Goal: Task Accomplishment & Management: Manage account settings

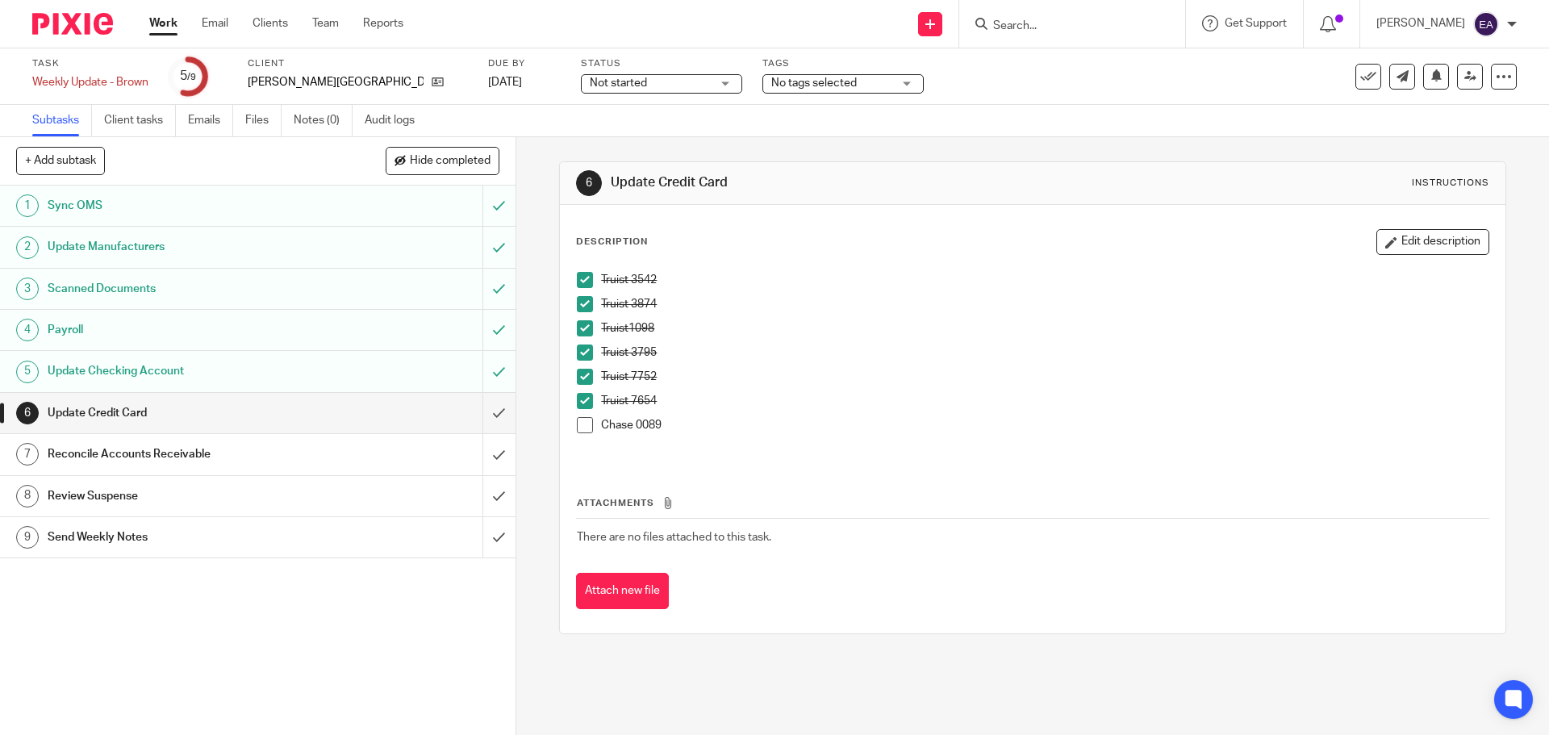
click at [583, 425] on span at bounding box center [585, 425] width 16 height 16
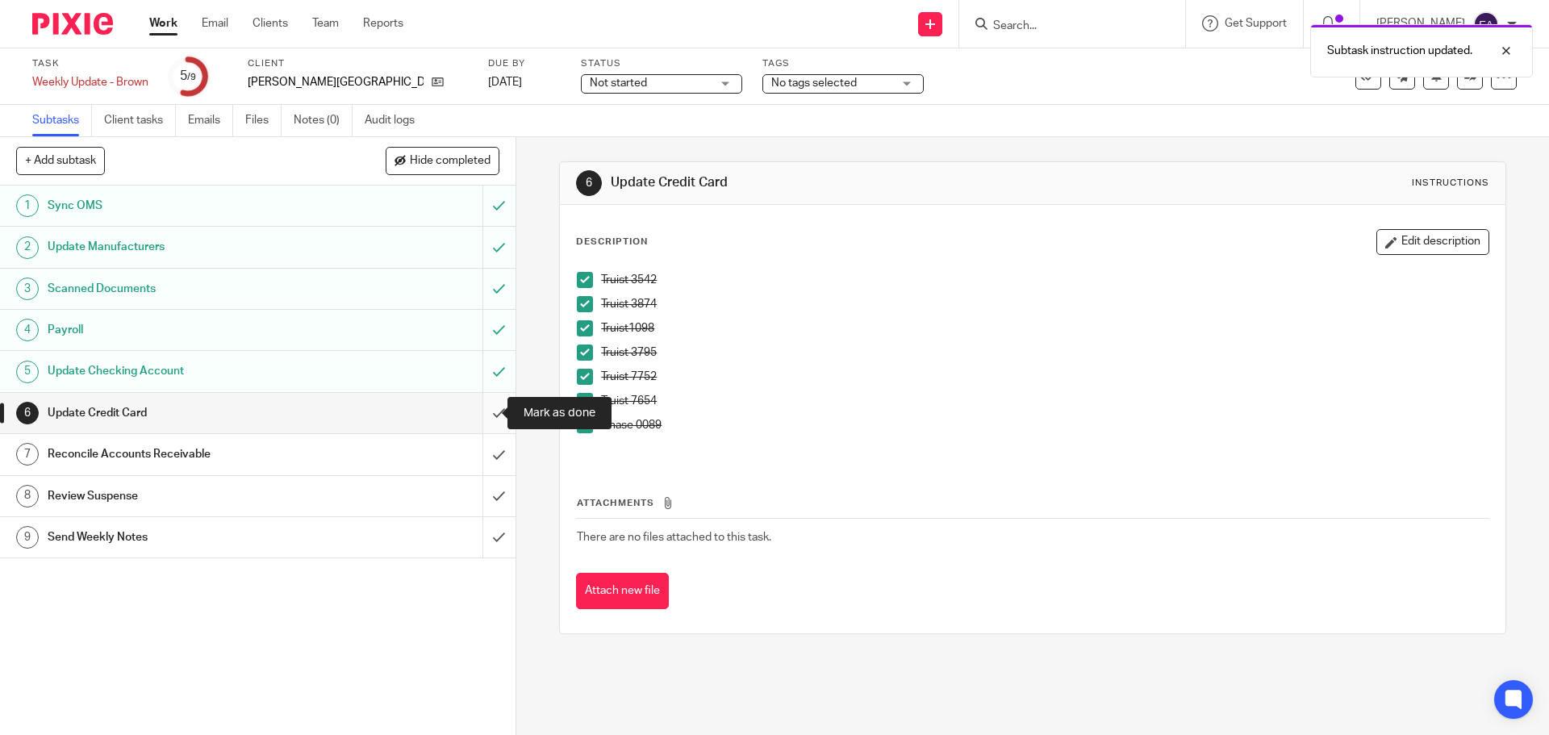
click at [485, 418] on input "submit" at bounding box center [258, 413] width 516 height 40
click at [332, 461] on div "Reconcile Accounts Receivable" at bounding box center [257, 454] width 419 height 24
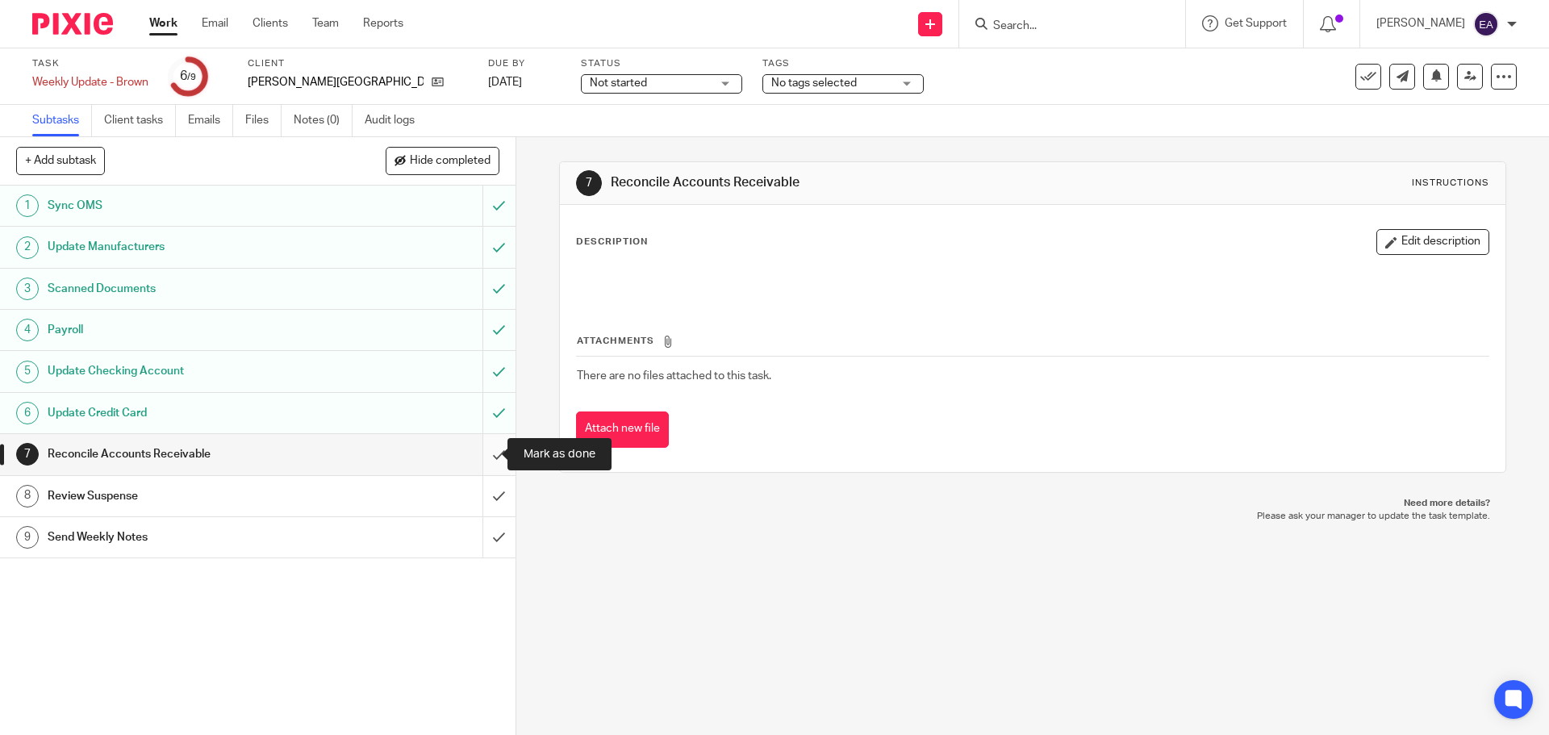
click at [474, 457] on input "submit" at bounding box center [258, 454] width 516 height 40
click at [239, 539] on h1 "Send Weekly Notes" at bounding box center [187, 537] width 279 height 24
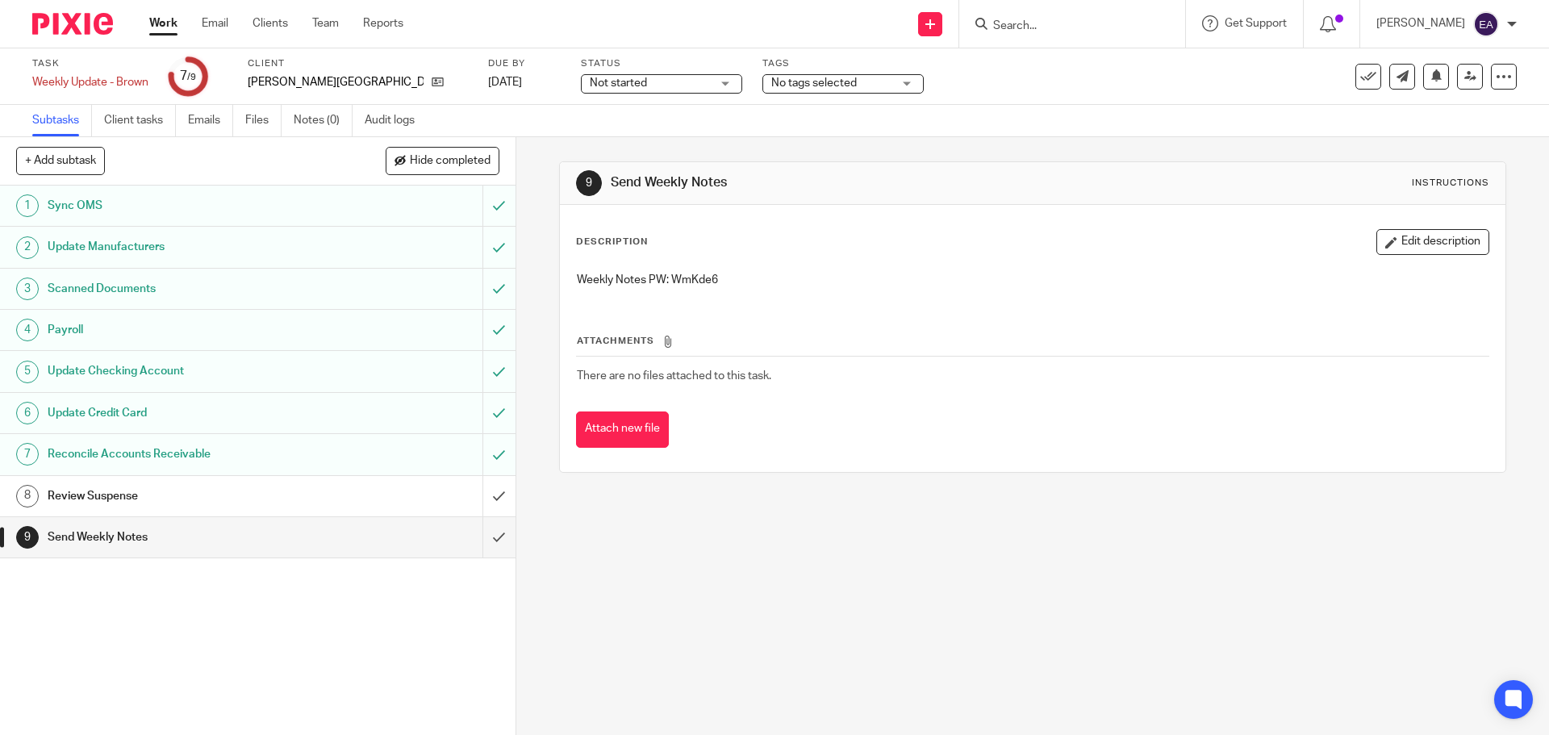
drag, startPoint x: 729, startPoint y: 261, endPoint x: 716, endPoint y: 265, distance: 13.5
click at [716, 265] on div "Description Edit description Weekly Notes PW: WmKde6" at bounding box center [1032, 265] width 912 height 72
drag, startPoint x: 721, startPoint y: 276, endPoint x: 668, endPoint y: 279, distance: 53.3
click at [668, 279] on p "Weekly Notes PW: WmKde6" at bounding box center [1032, 280] width 911 height 16
copy p "WmKde6"
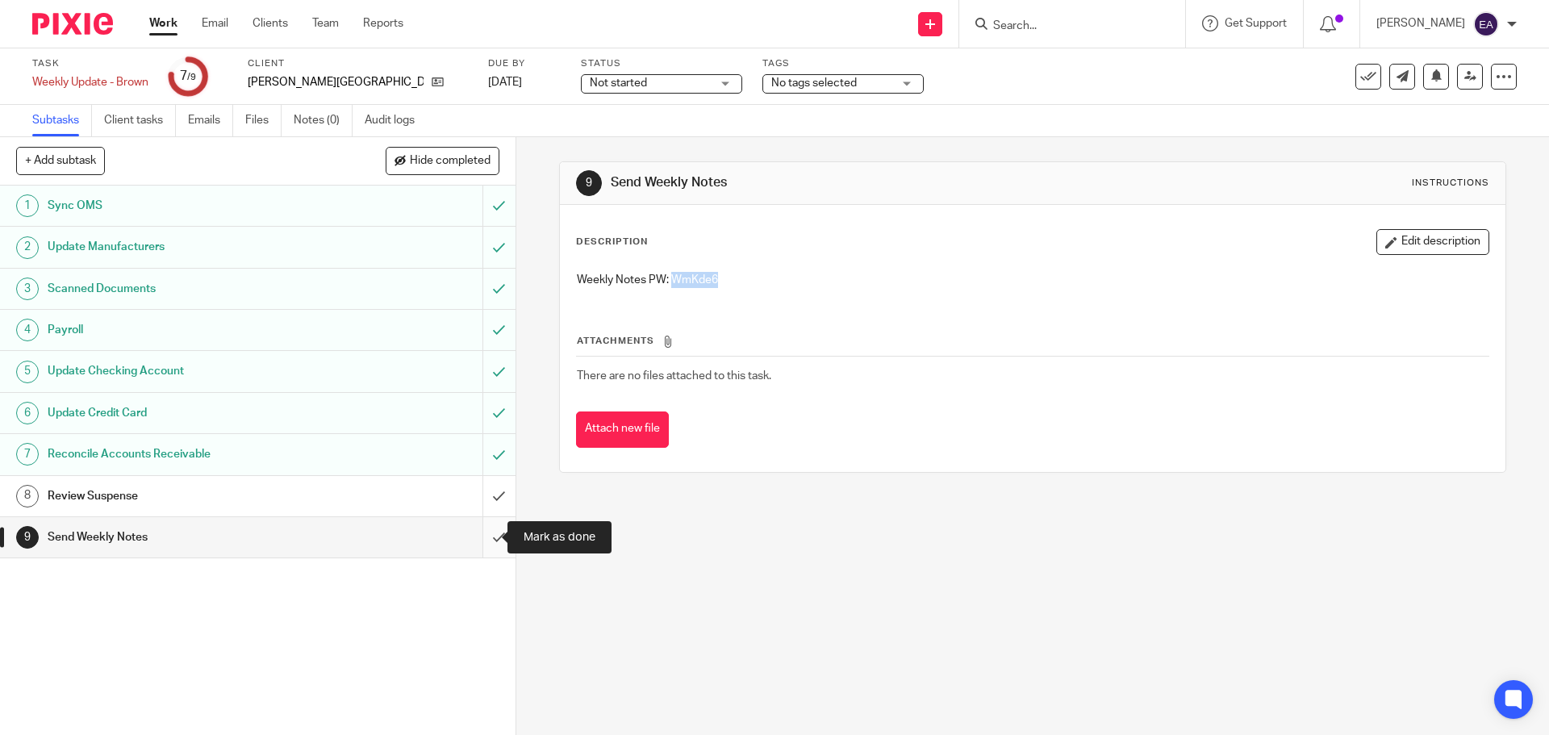
click at [486, 539] on input "submit" at bounding box center [258, 537] width 516 height 40
click at [482, 495] on input "submit" at bounding box center [258, 496] width 516 height 40
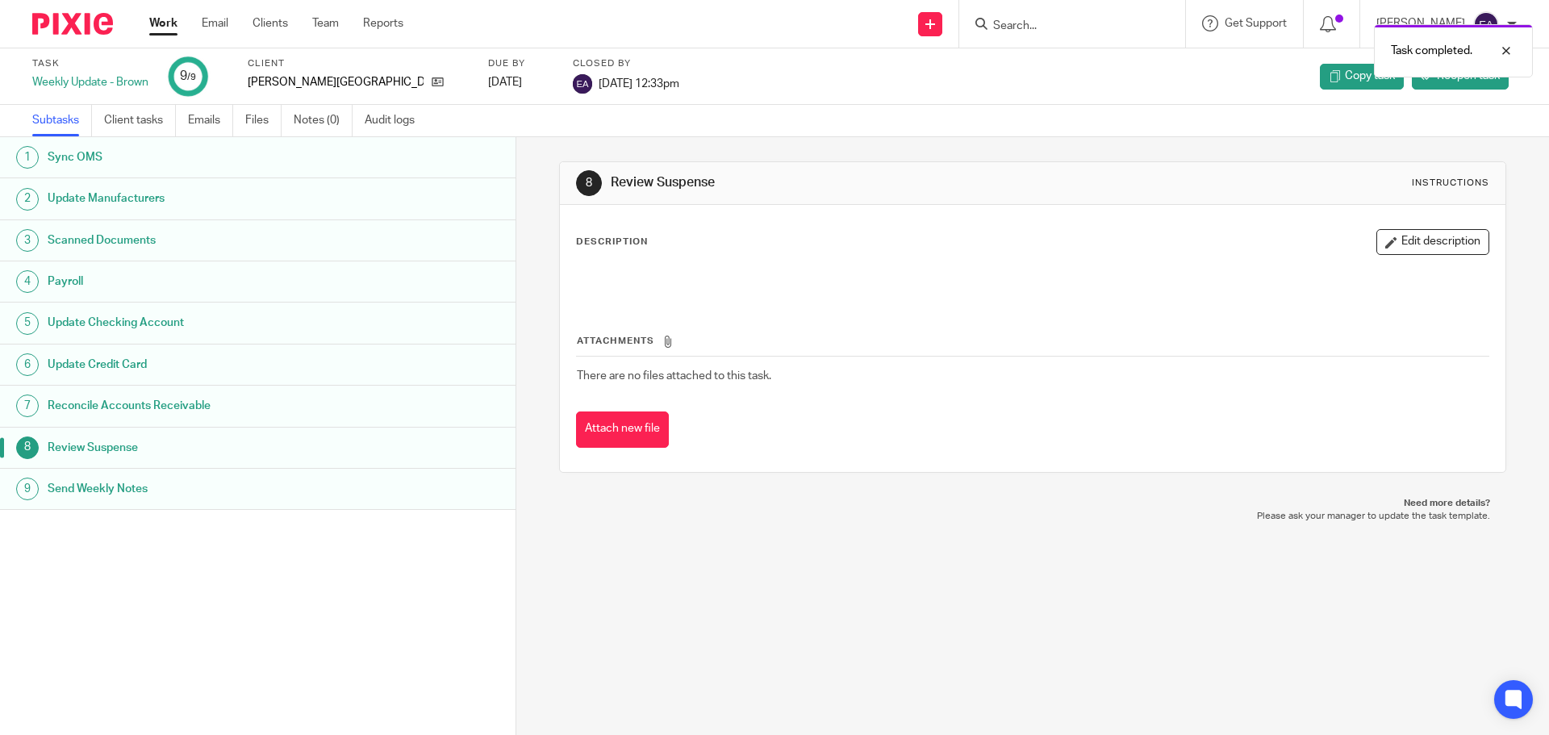
click at [1027, 15] on form at bounding box center [1078, 24] width 172 height 20
click at [1037, 22] on div "Task completed." at bounding box center [1153, 46] width 758 height 61
click at [1078, 19] on div "Task completed." at bounding box center [1153, 46] width 758 height 61
click at [1070, 23] on div "Task completed." at bounding box center [1153, 46] width 758 height 61
click at [1109, 21] on input "Search" at bounding box center [1064, 26] width 145 height 15
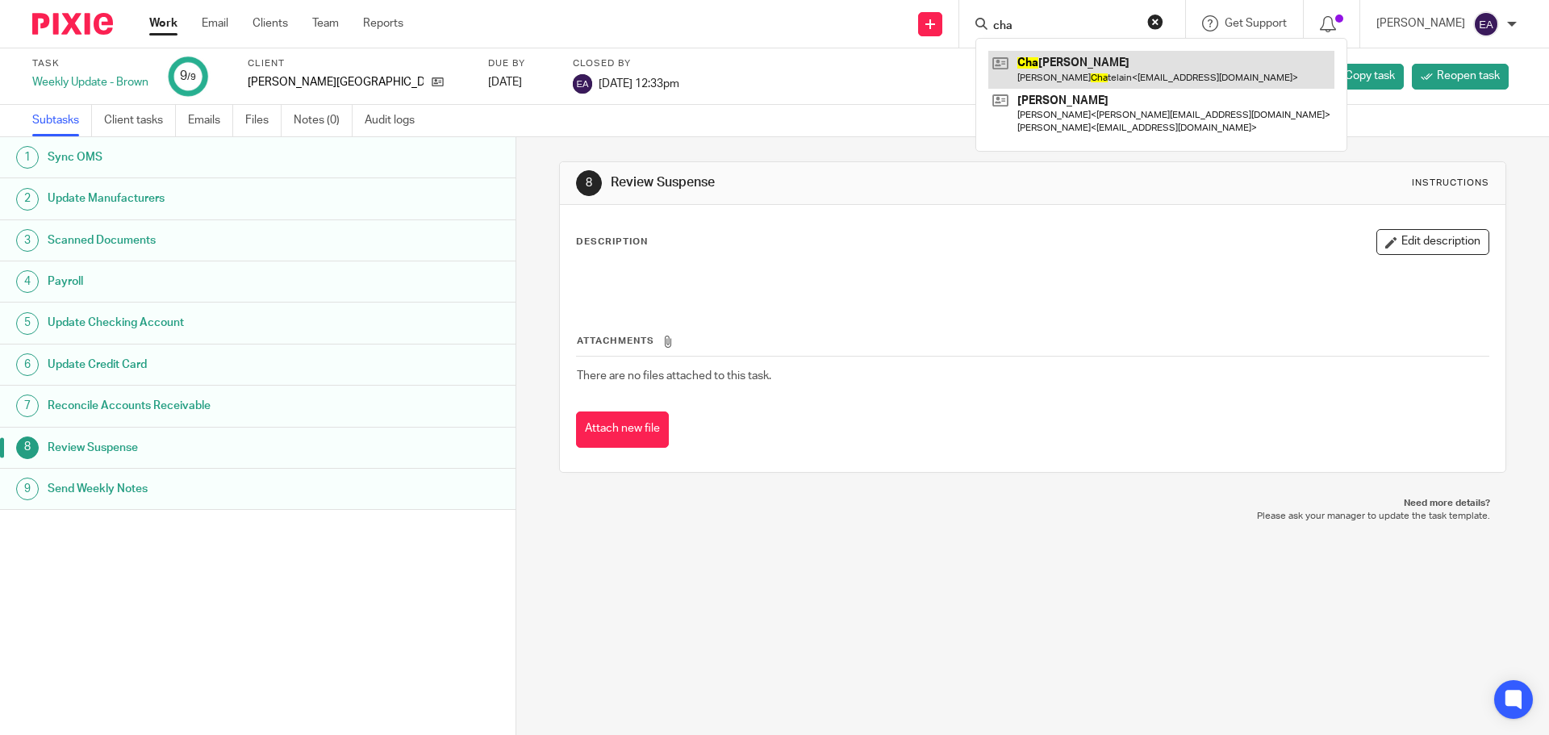
type input "cha"
click at [1101, 64] on link at bounding box center [1161, 69] width 346 height 37
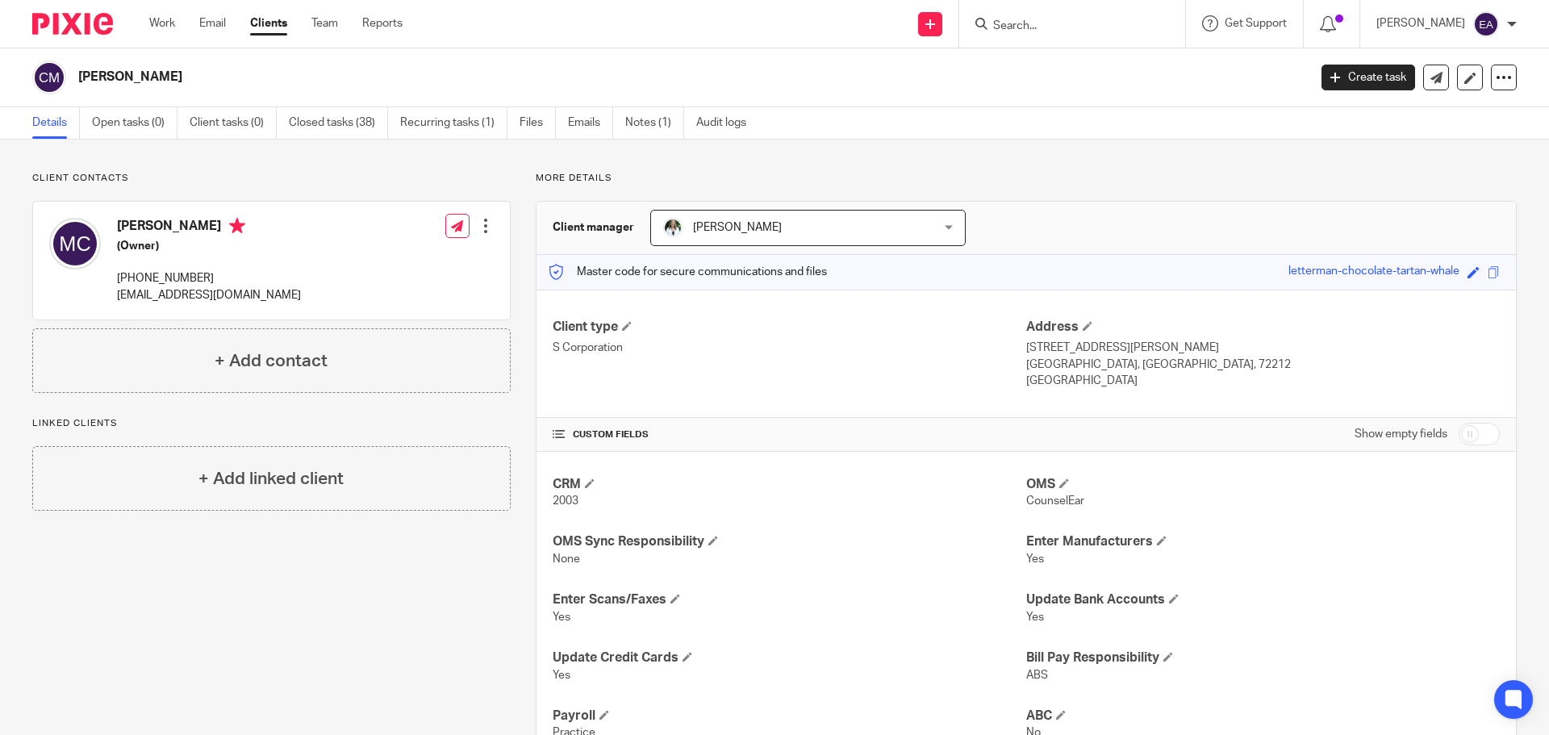
click at [1104, 31] on input "Search" at bounding box center [1064, 26] width 145 height 15
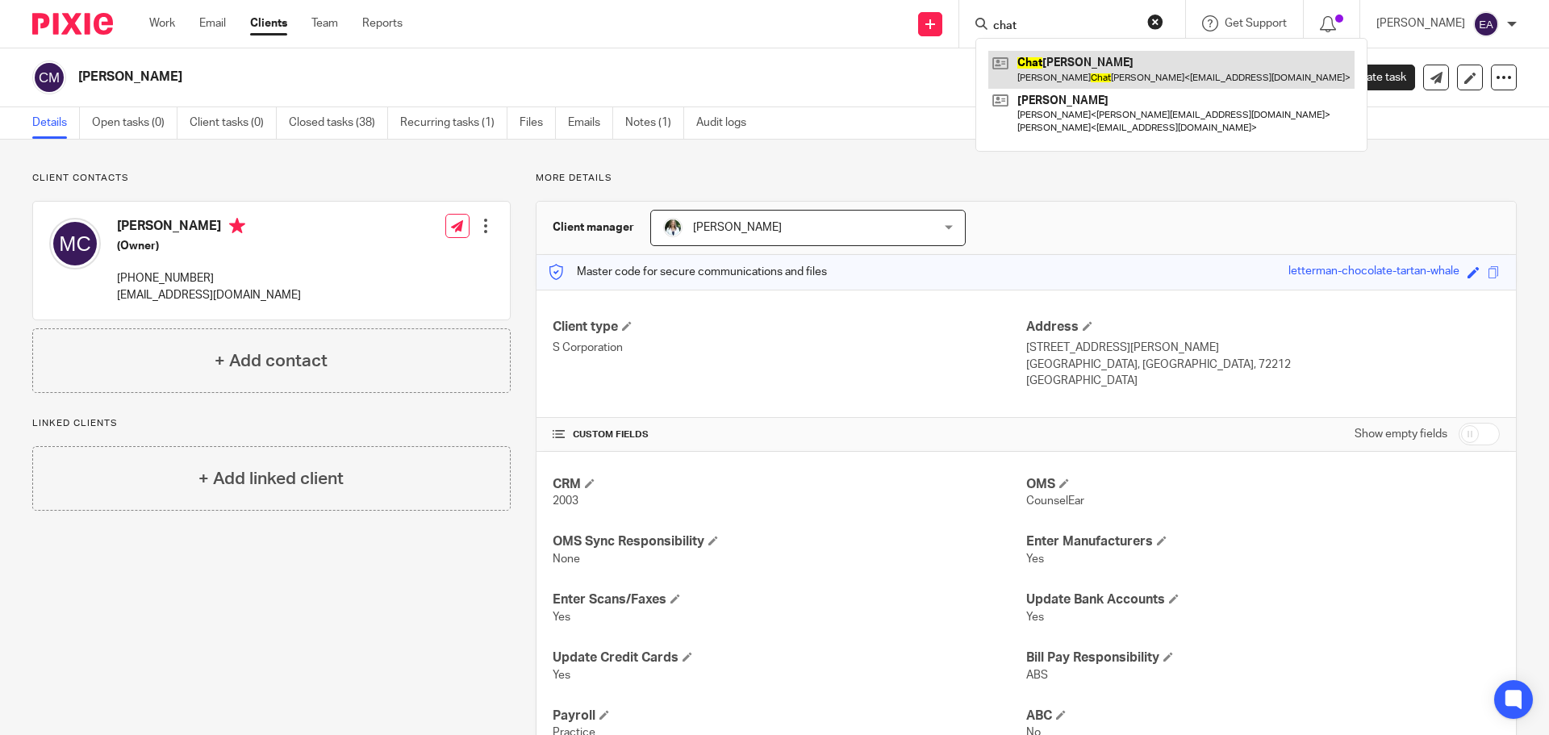
type input "chat"
click at [1103, 75] on link at bounding box center [1171, 69] width 366 height 37
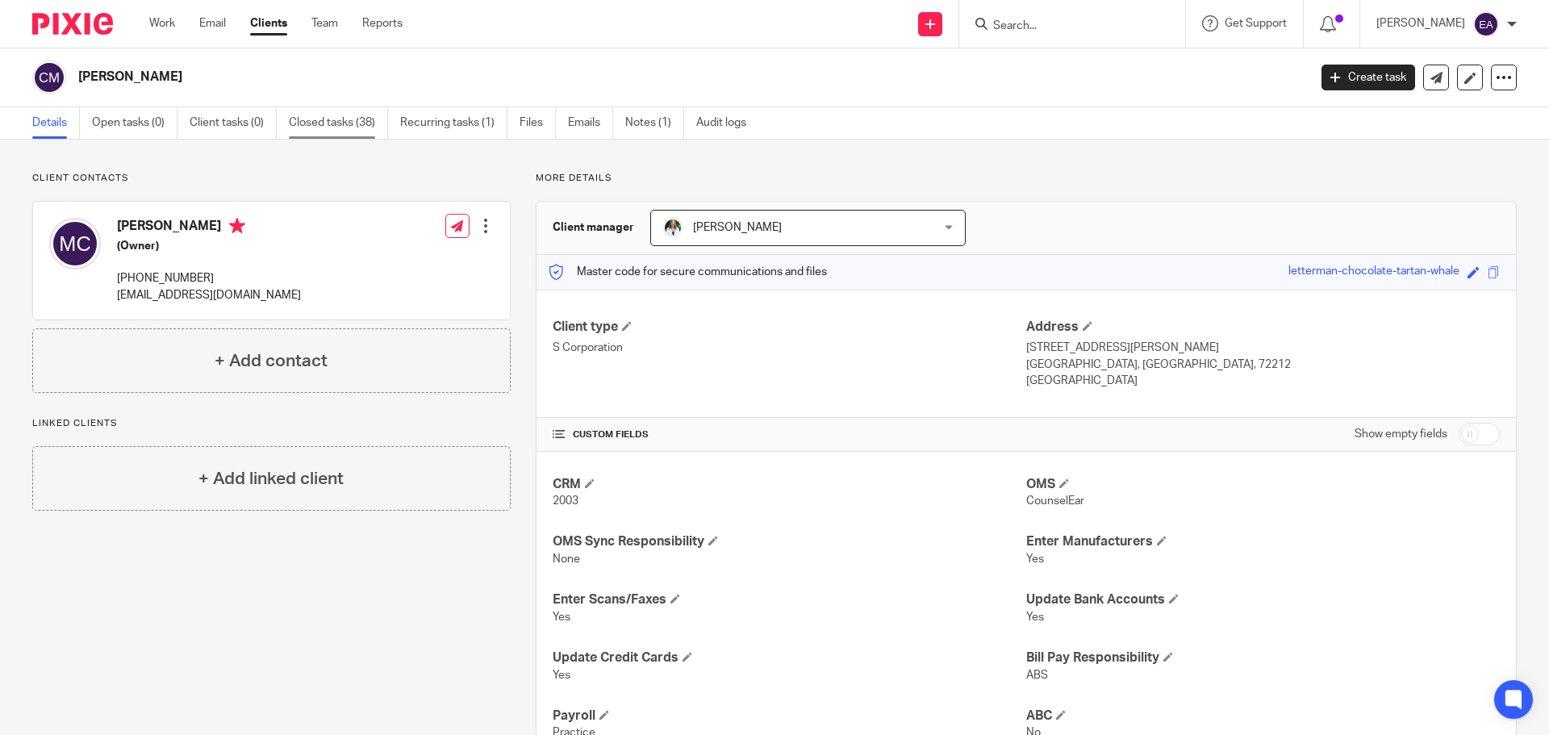
click at [324, 128] on link "Closed tasks (38)" at bounding box center [338, 122] width 99 height 31
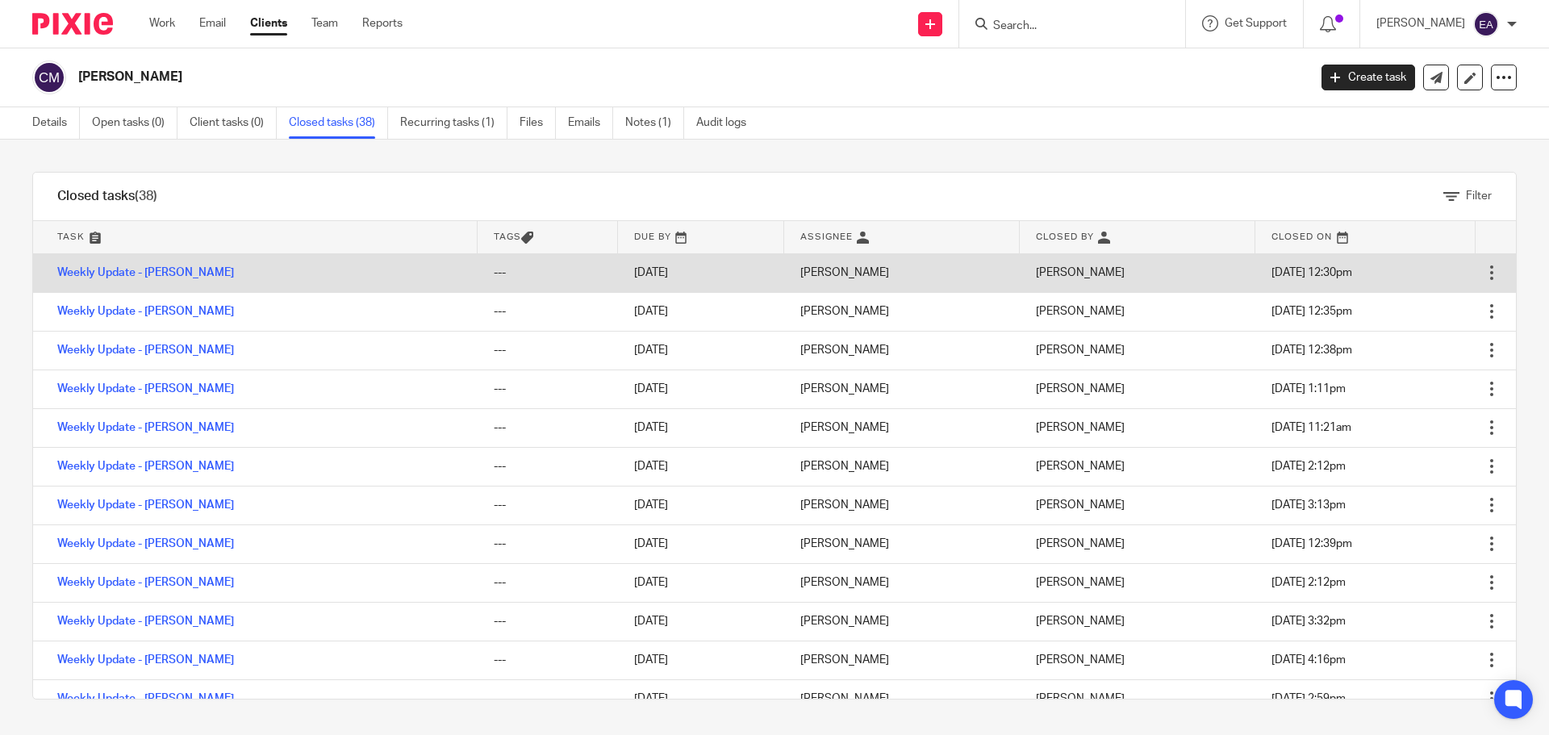
click at [110, 279] on td "Weekly Update - [PERSON_NAME]" at bounding box center [255, 272] width 445 height 39
click at [140, 273] on link "Weekly Update - [PERSON_NAME]" at bounding box center [145, 272] width 177 height 11
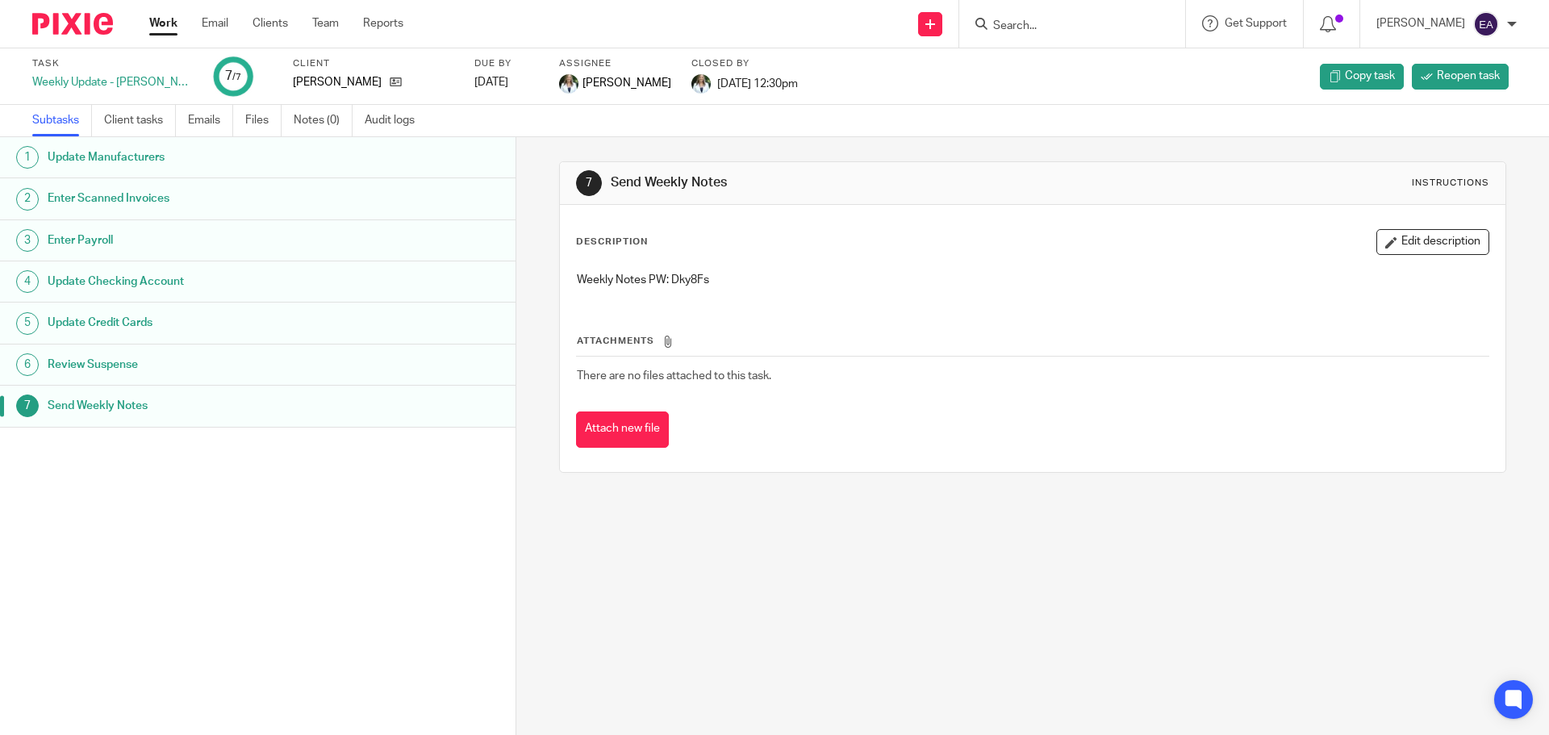
click at [84, 205] on h1 "Enter Scanned Invoices" at bounding box center [199, 198] width 302 height 24
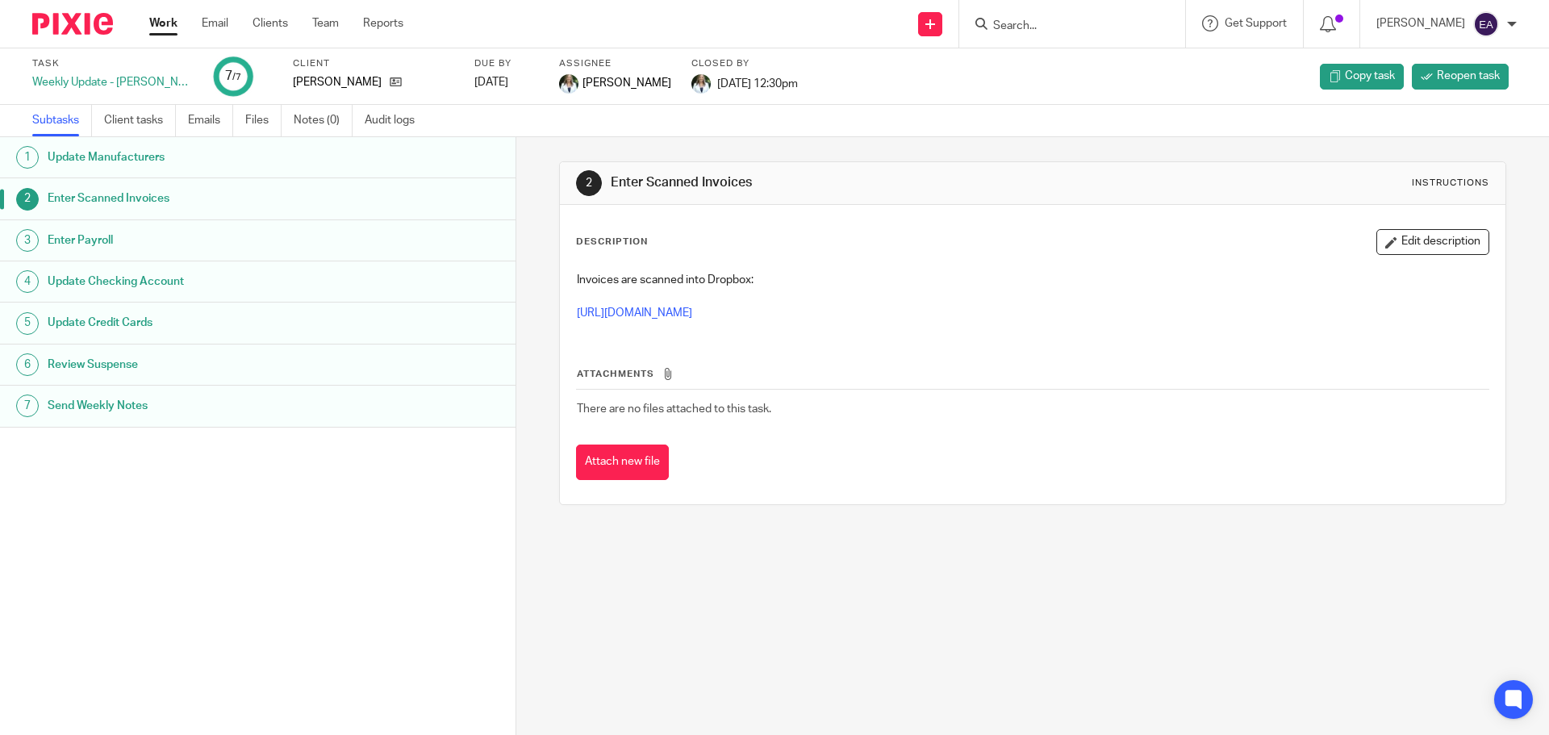
click at [87, 240] on h1 "Enter Payroll" at bounding box center [199, 240] width 302 height 24
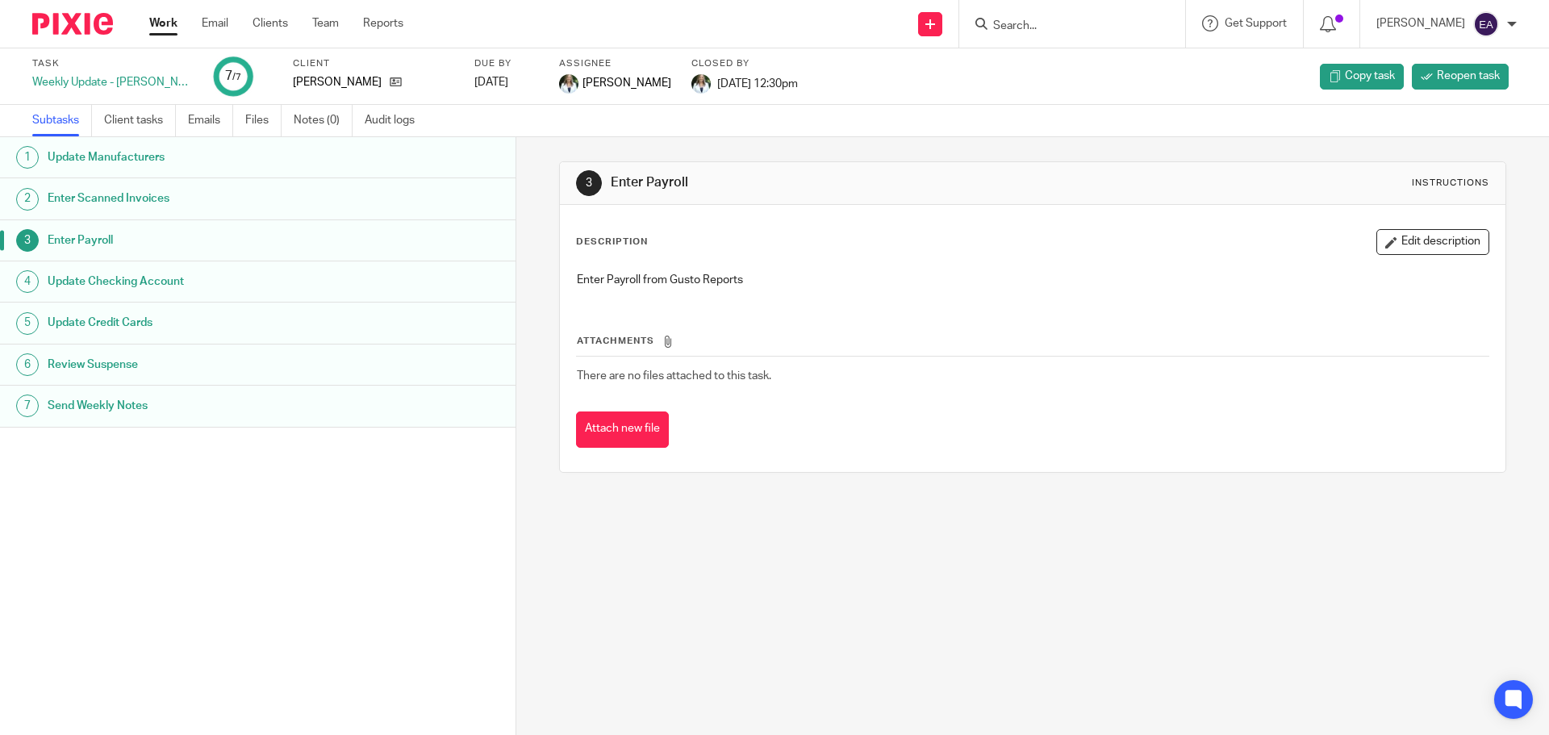
click at [162, 278] on h1 "Update Checking Account" at bounding box center [199, 281] width 302 height 24
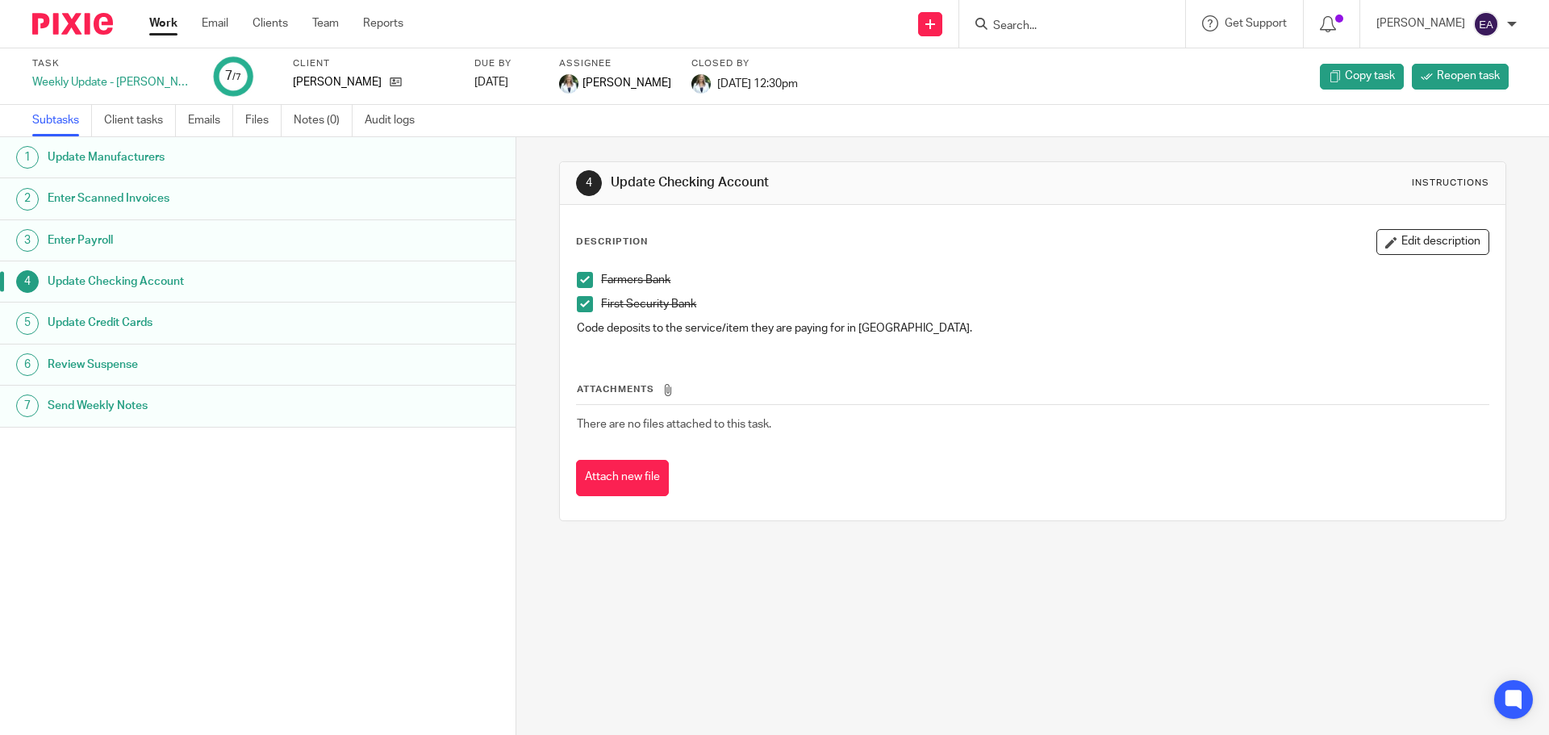
drag, startPoint x: 1, startPoint y: 484, endPoint x: -16, endPoint y: 460, distance: 29.5
click at [0, 460] on html "Work Email Clients Team Reports Work Email Clients Team Reports Settings Send n…" at bounding box center [774, 367] width 1549 height 735
drag, startPoint x: 1, startPoint y: 578, endPoint x: -12, endPoint y: 507, distance: 71.4
click at [0, 507] on html "Work Email Clients Team Reports Work Email Clients Team Reports Settings Send n…" at bounding box center [774, 367] width 1549 height 735
click at [126, 491] on div "1 Update Manufacturers 2 Enter Scanned Invoices 3 Enter Payroll 4 Update Checki…" at bounding box center [258, 411] width 516 height 549
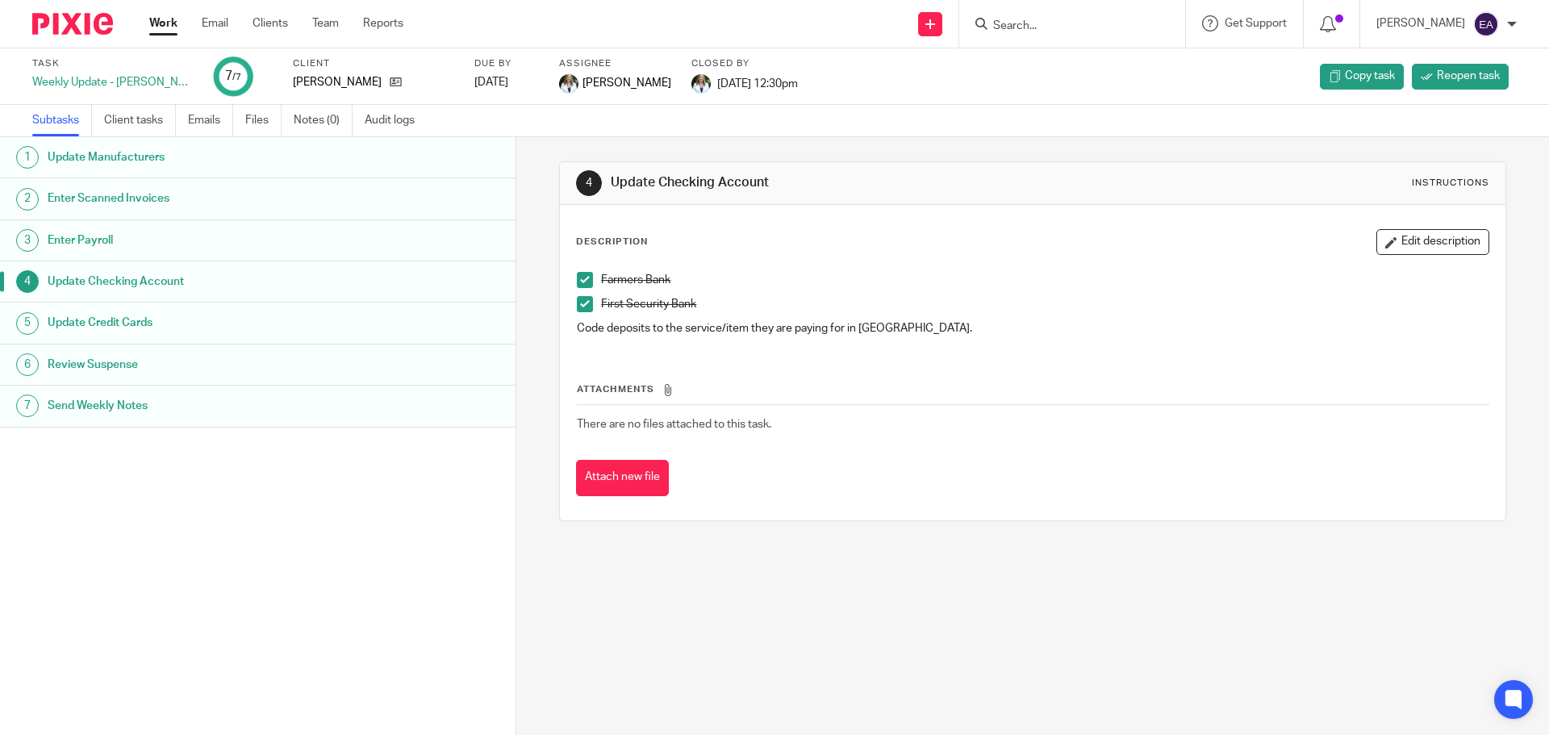
click at [173, 318] on h1 "Update Credit Cards" at bounding box center [199, 323] width 302 height 24
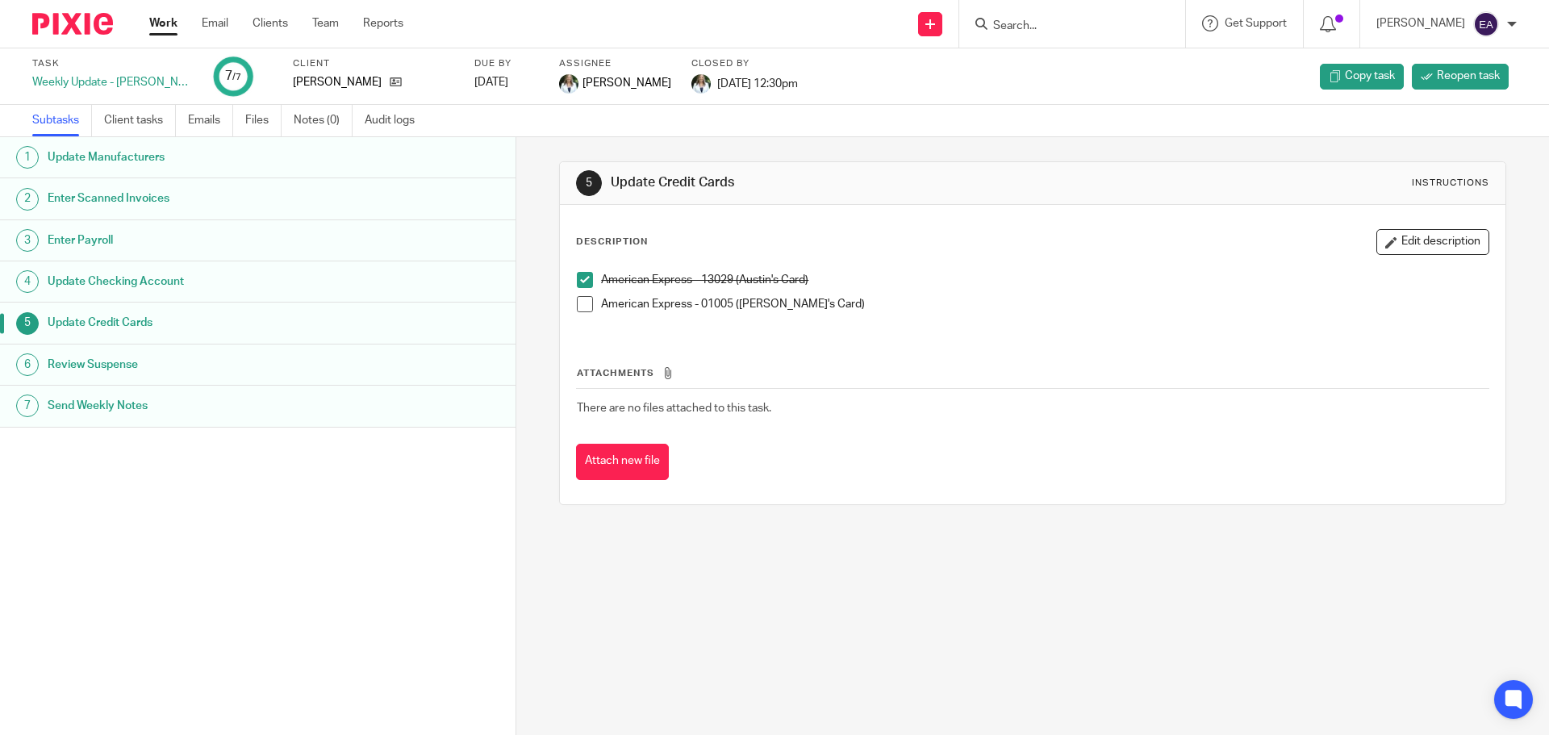
click at [578, 301] on span at bounding box center [585, 304] width 16 height 16
click at [144, 362] on h1 "Review Suspense" at bounding box center [199, 365] width 302 height 24
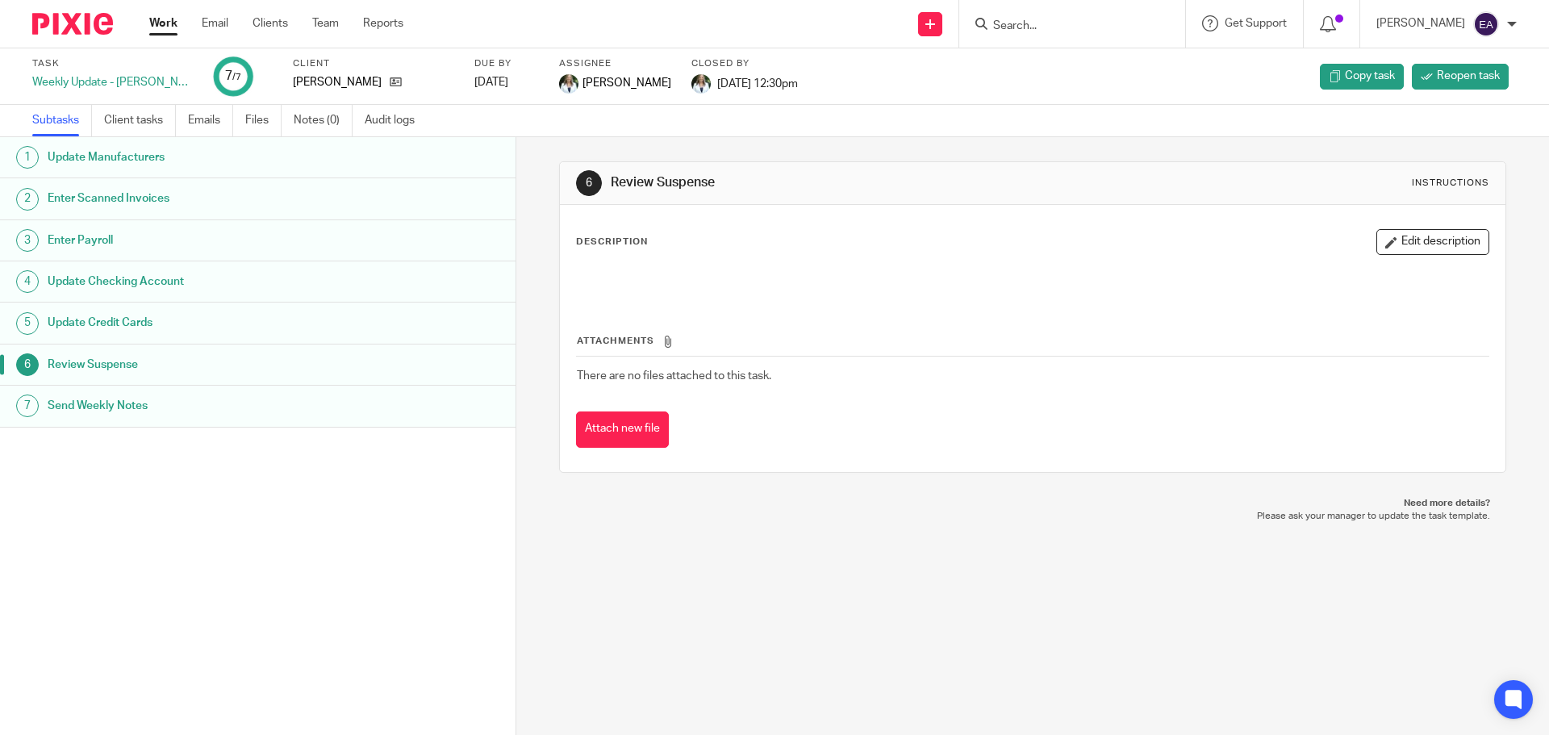
click at [94, 405] on h1 "Send Weekly Notes" at bounding box center [199, 406] width 302 height 24
drag, startPoint x: 731, startPoint y: 284, endPoint x: 668, endPoint y: 282, distance: 63.0
click at [668, 282] on p "Weekly Notes PW: Dky8Fs" at bounding box center [1032, 280] width 911 height 16
copy p "Dky8Fs"
click at [127, 159] on h1 "Update Manufacturers" at bounding box center [199, 157] width 302 height 24
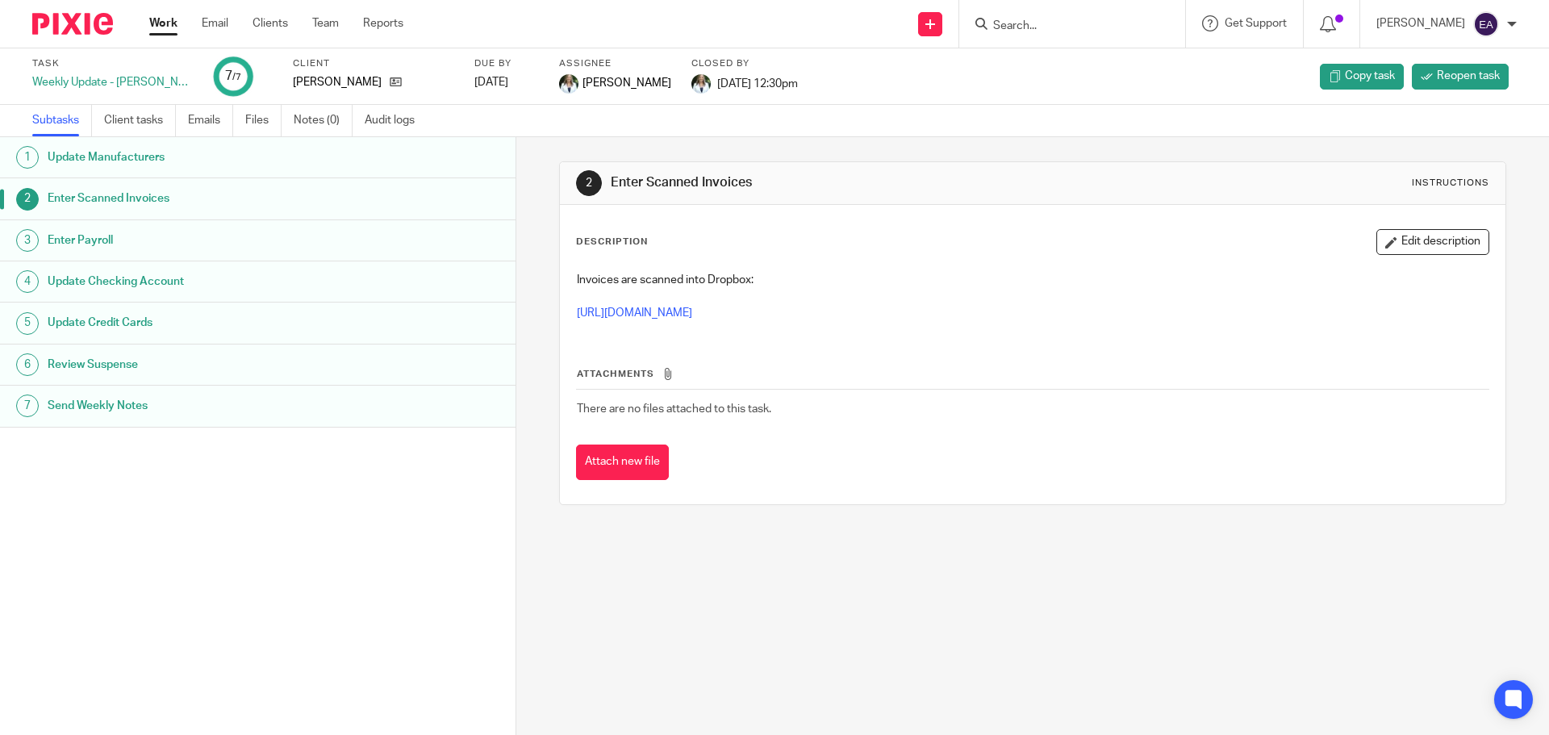
click at [97, 242] on h1 "Enter Payroll" at bounding box center [199, 240] width 302 height 24
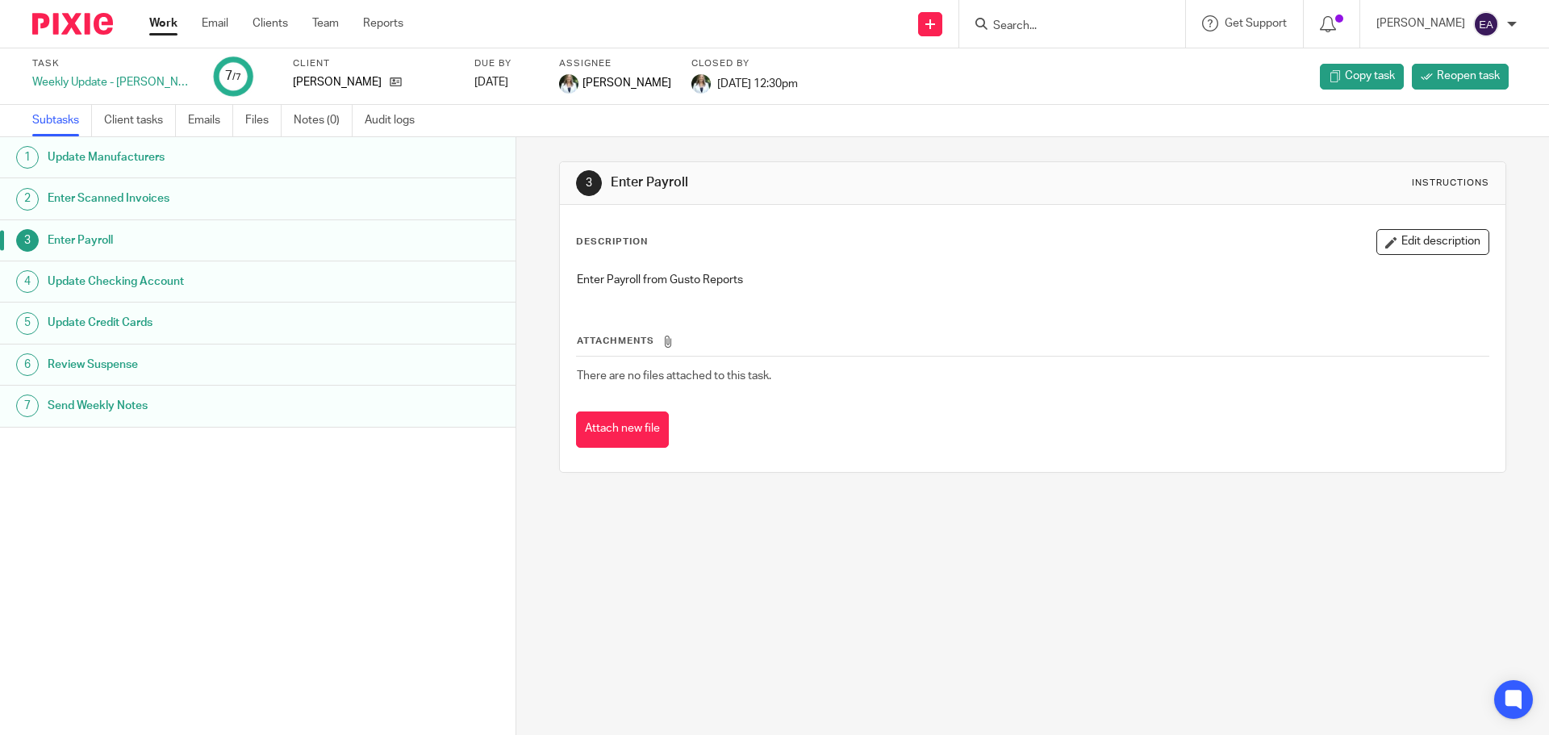
click at [134, 286] on h1 "Update Checking Account" at bounding box center [199, 281] width 302 height 24
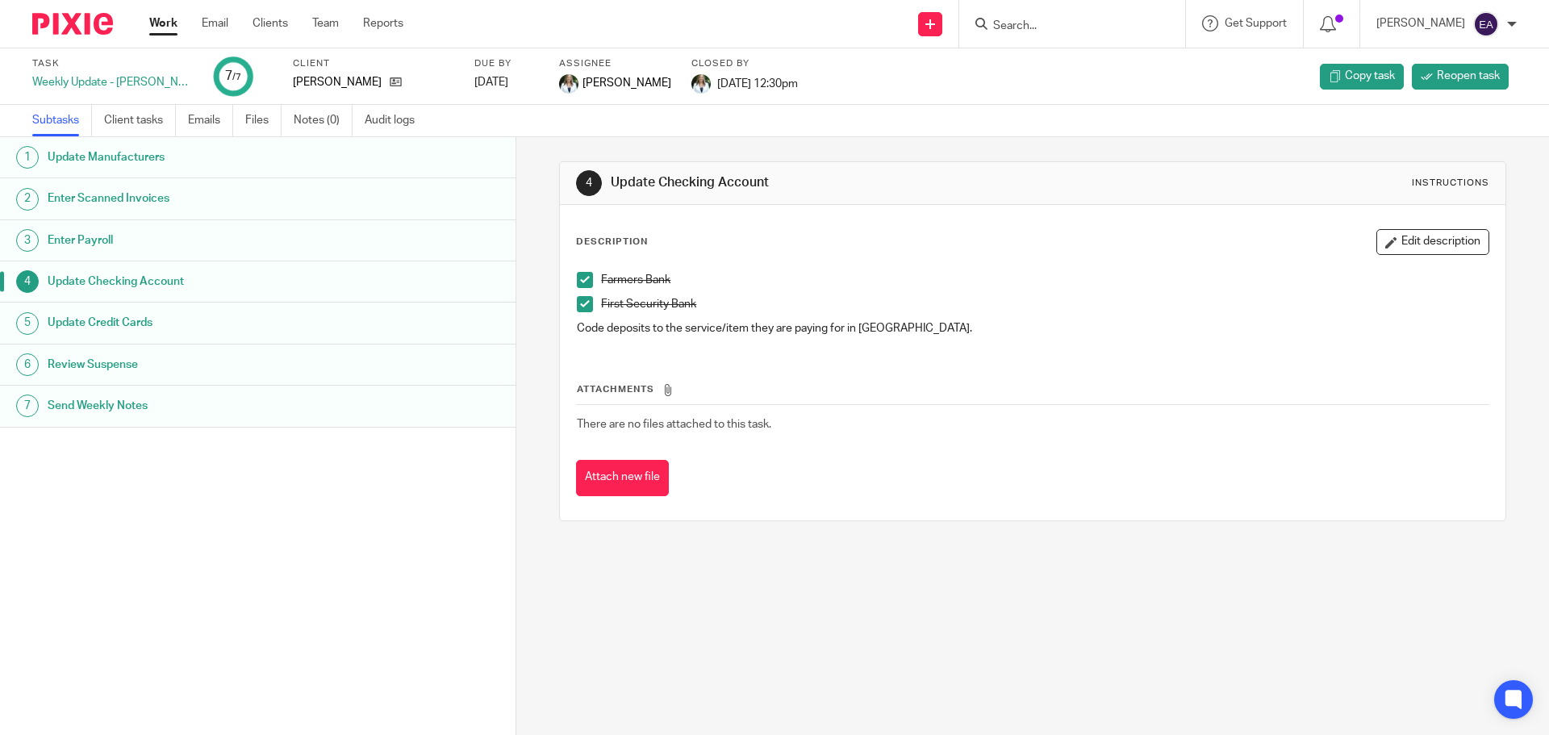
click at [1132, 19] on input "Search" at bounding box center [1064, 26] width 145 height 15
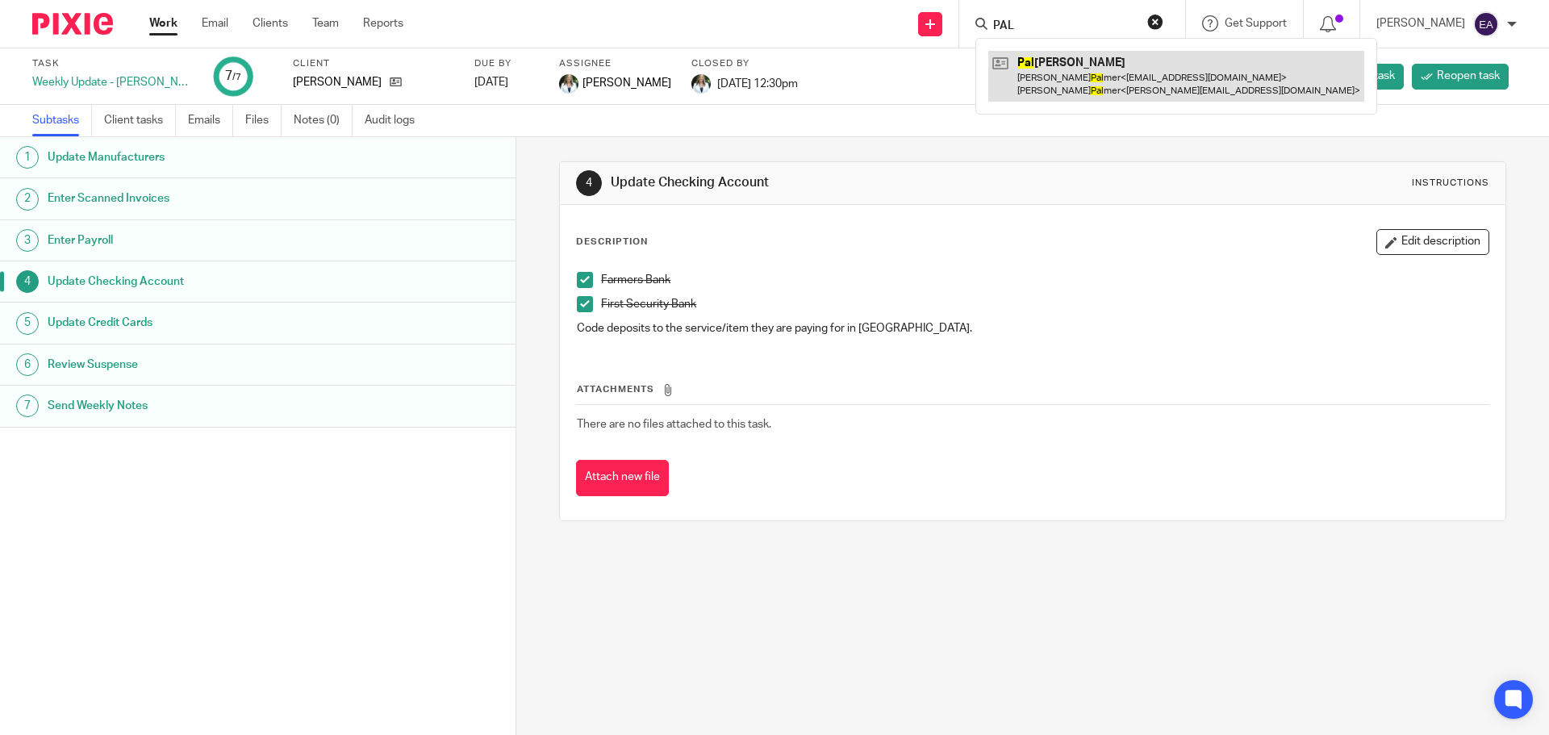
type input "PAL"
click at [1068, 68] on link at bounding box center [1176, 76] width 376 height 50
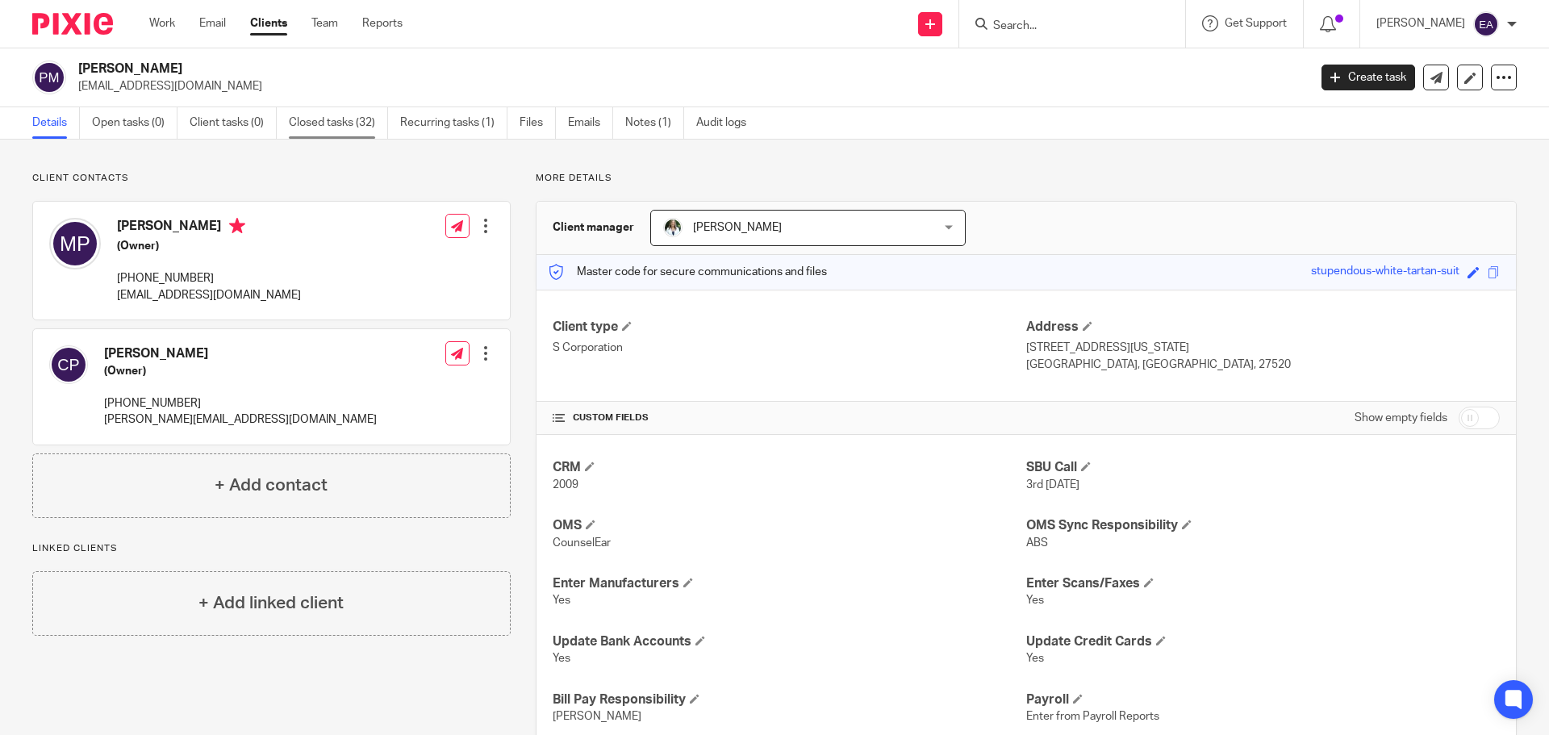
click at [339, 111] on link "Closed tasks (32)" at bounding box center [338, 122] width 99 height 31
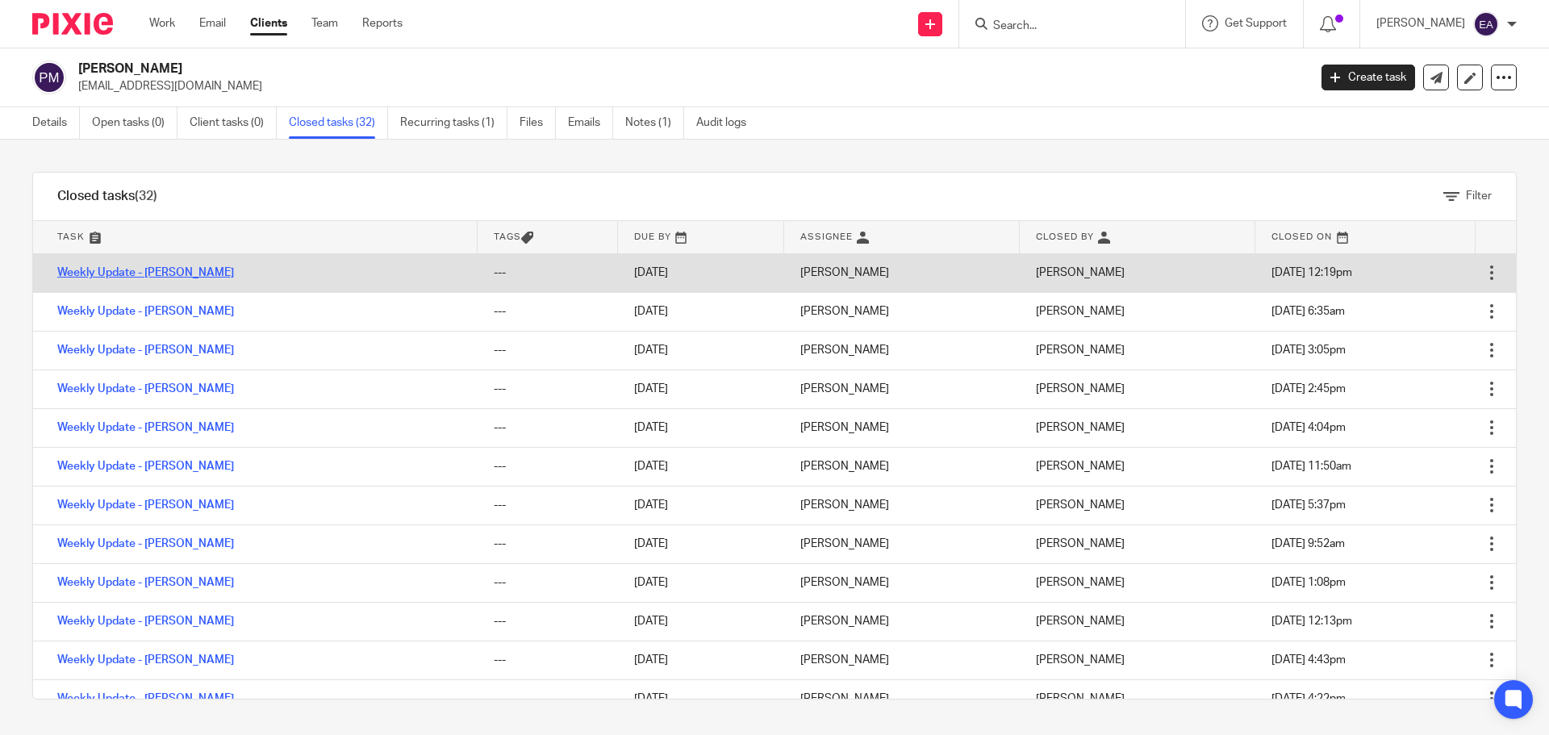
click at [87, 267] on link "Weekly Update - [PERSON_NAME]" at bounding box center [145, 272] width 177 height 11
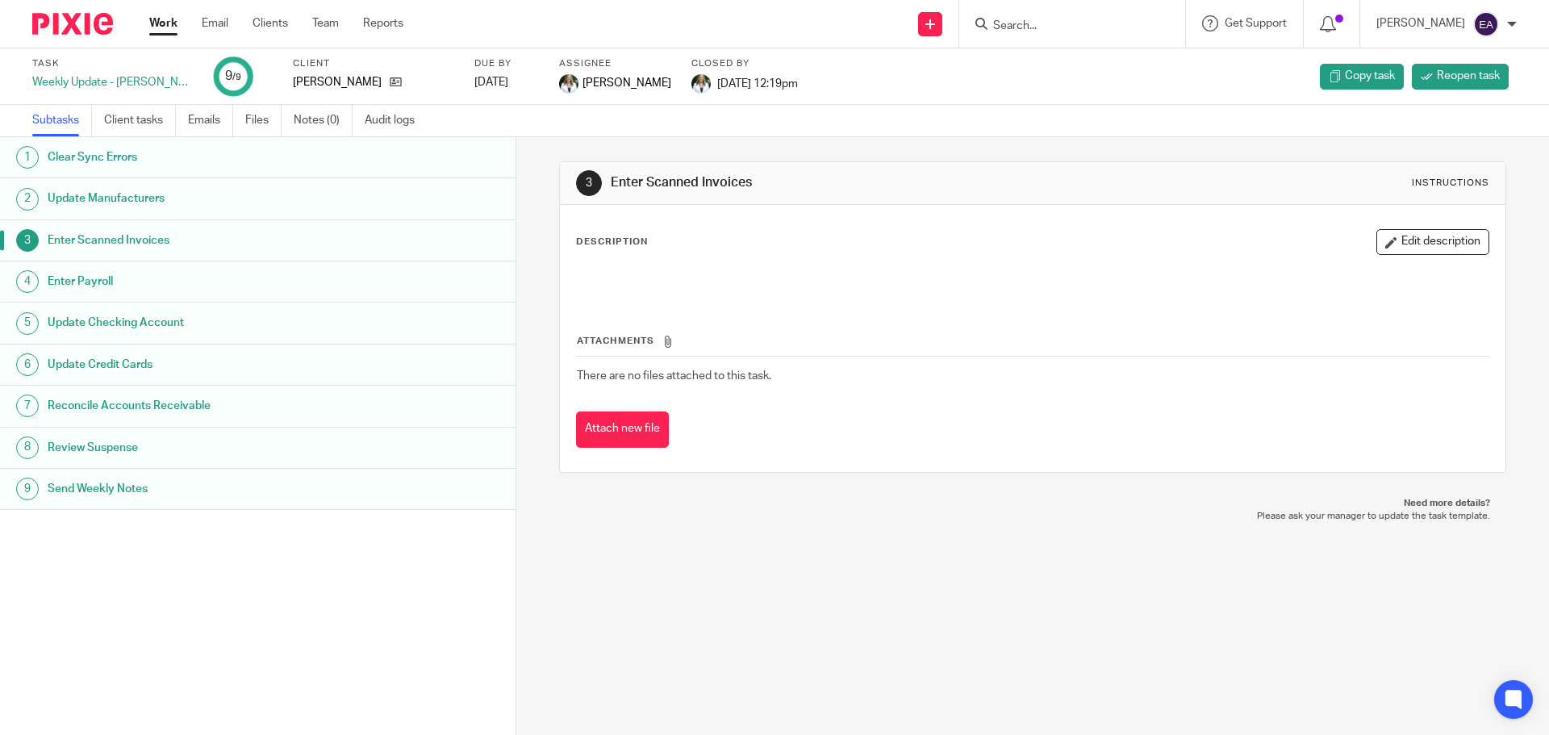
click at [111, 273] on h1 "Enter Payroll" at bounding box center [199, 281] width 302 height 24
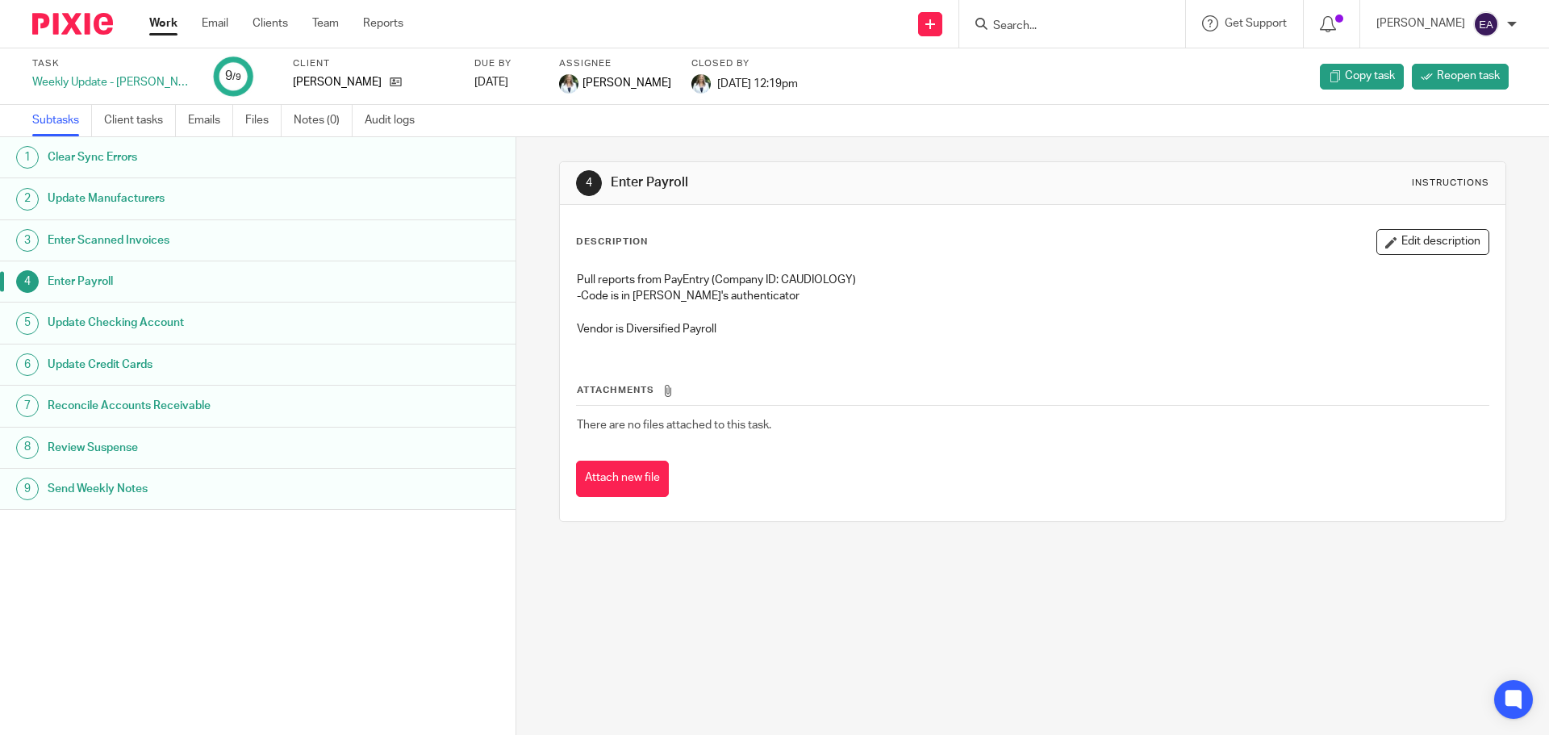
click at [119, 324] on h1 "Update Checking Account" at bounding box center [199, 323] width 302 height 24
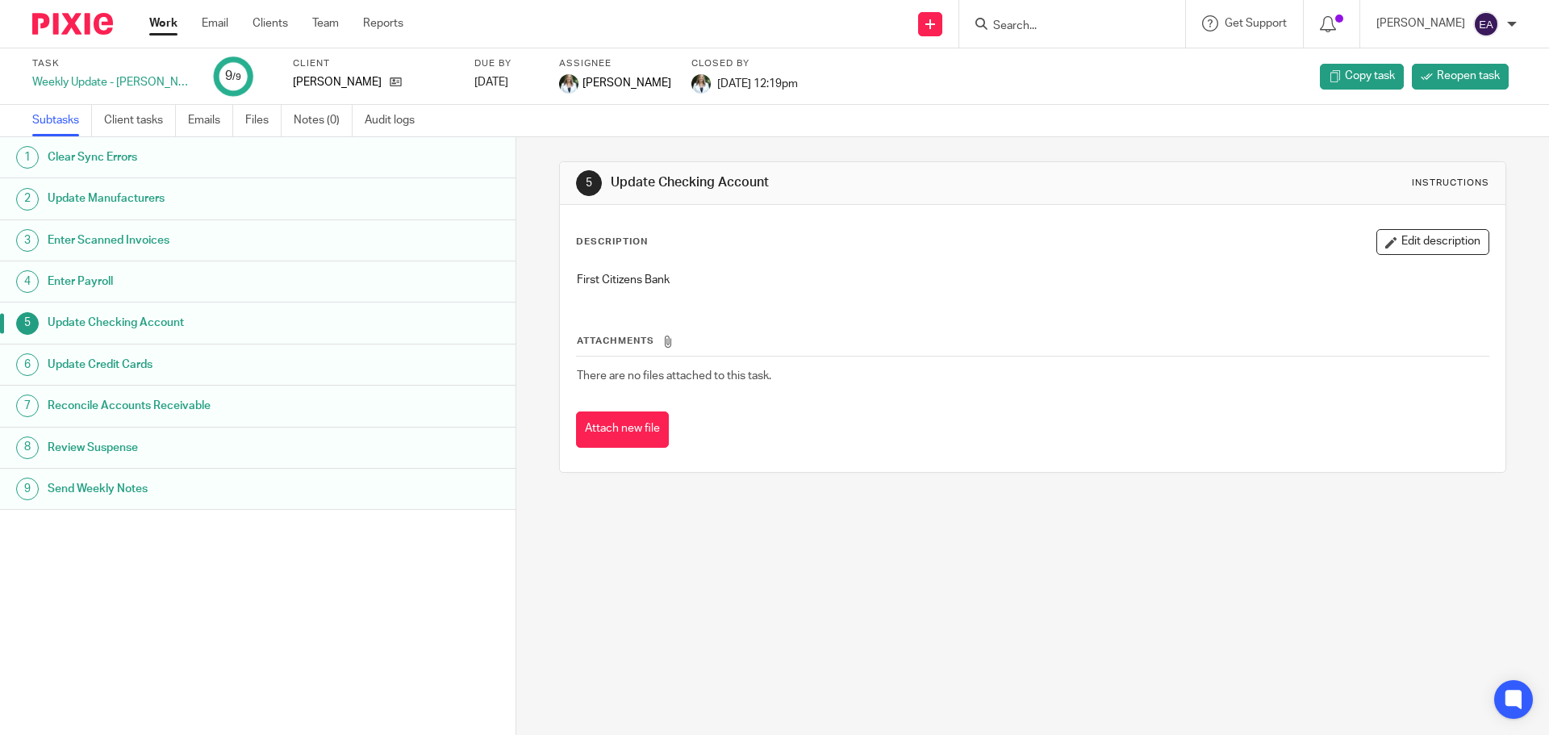
click at [1067, 32] on input "Search" at bounding box center [1064, 26] width 145 height 15
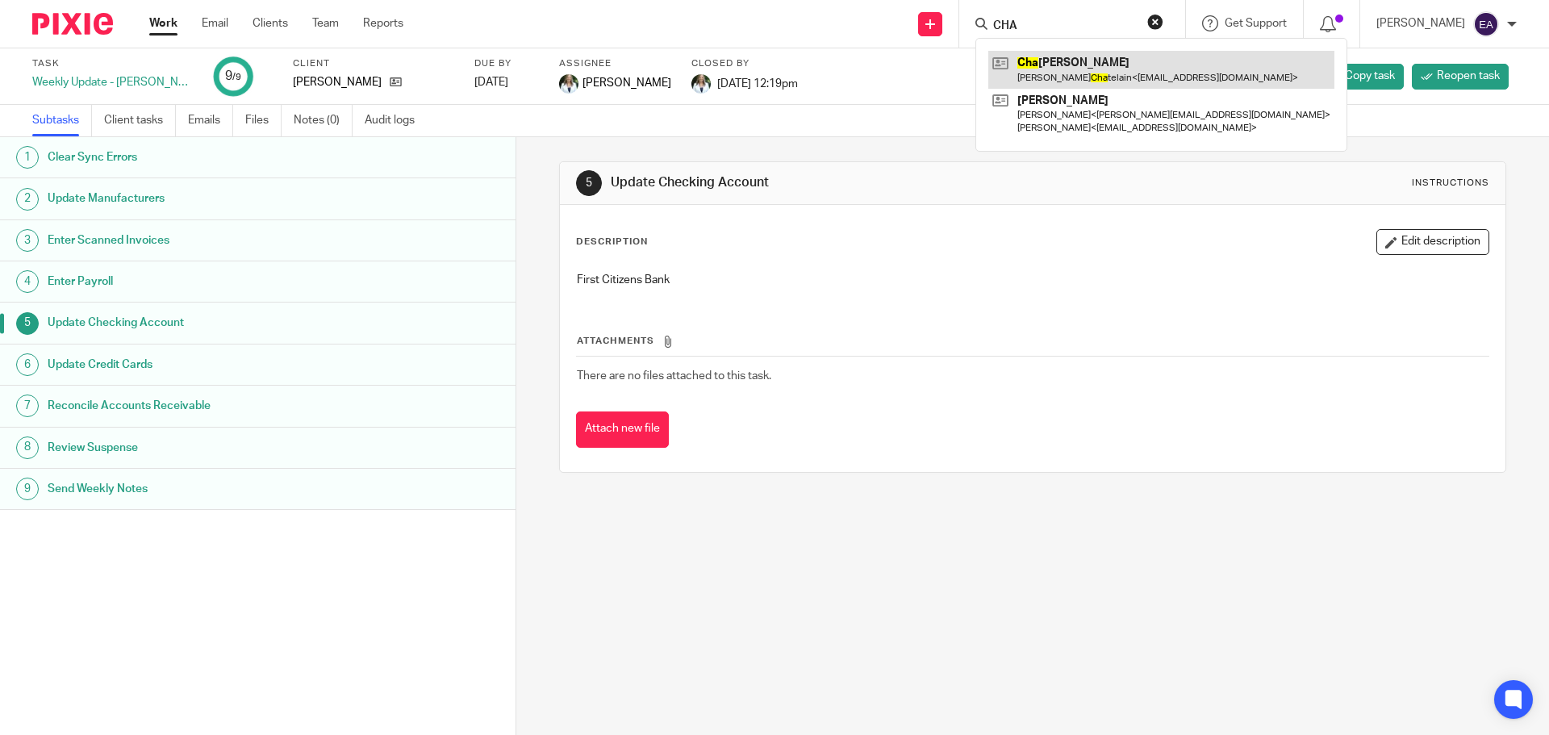
type input "CHA"
click at [1071, 62] on link at bounding box center [1161, 69] width 346 height 37
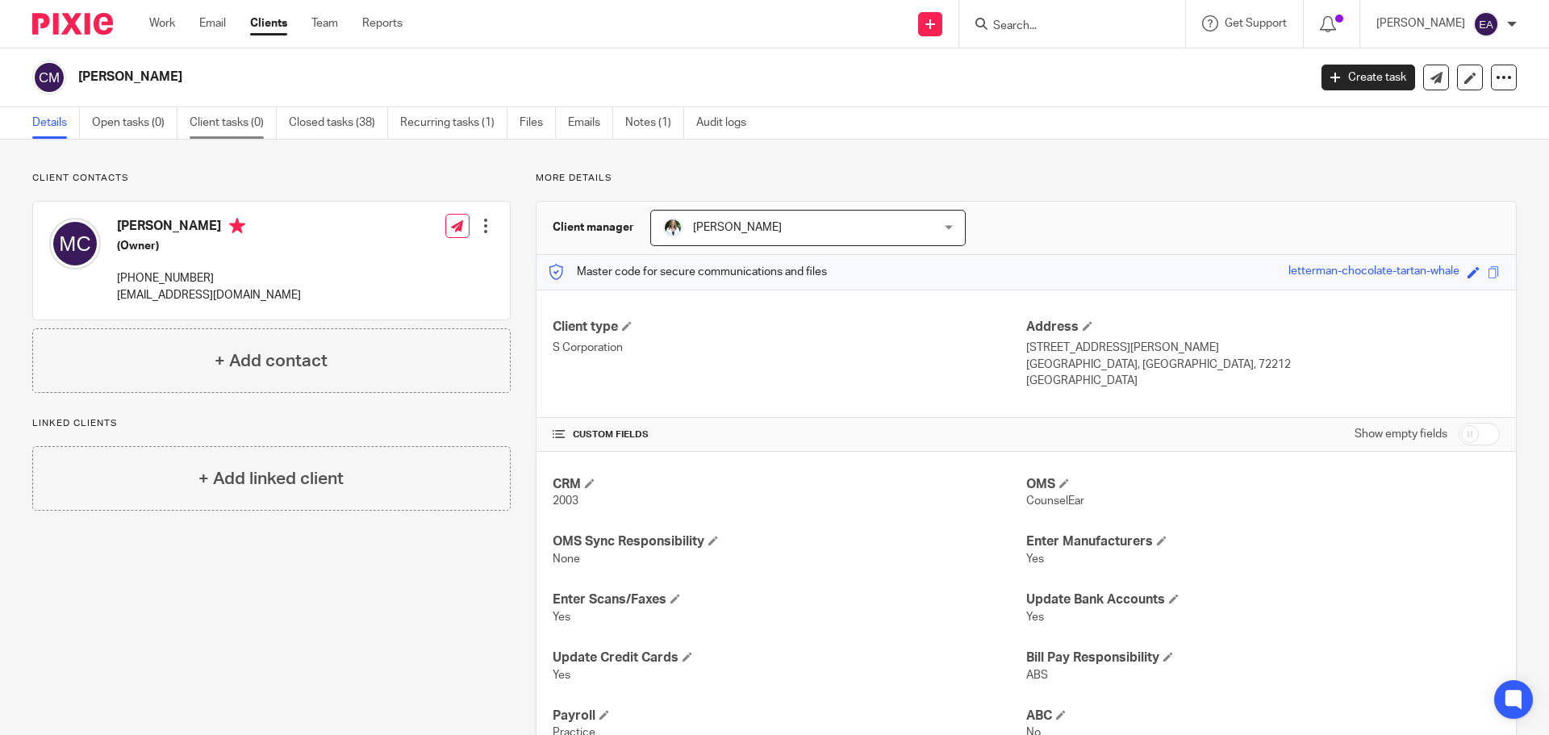
click at [244, 120] on link "Client tasks (0)" at bounding box center [233, 122] width 87 height 31
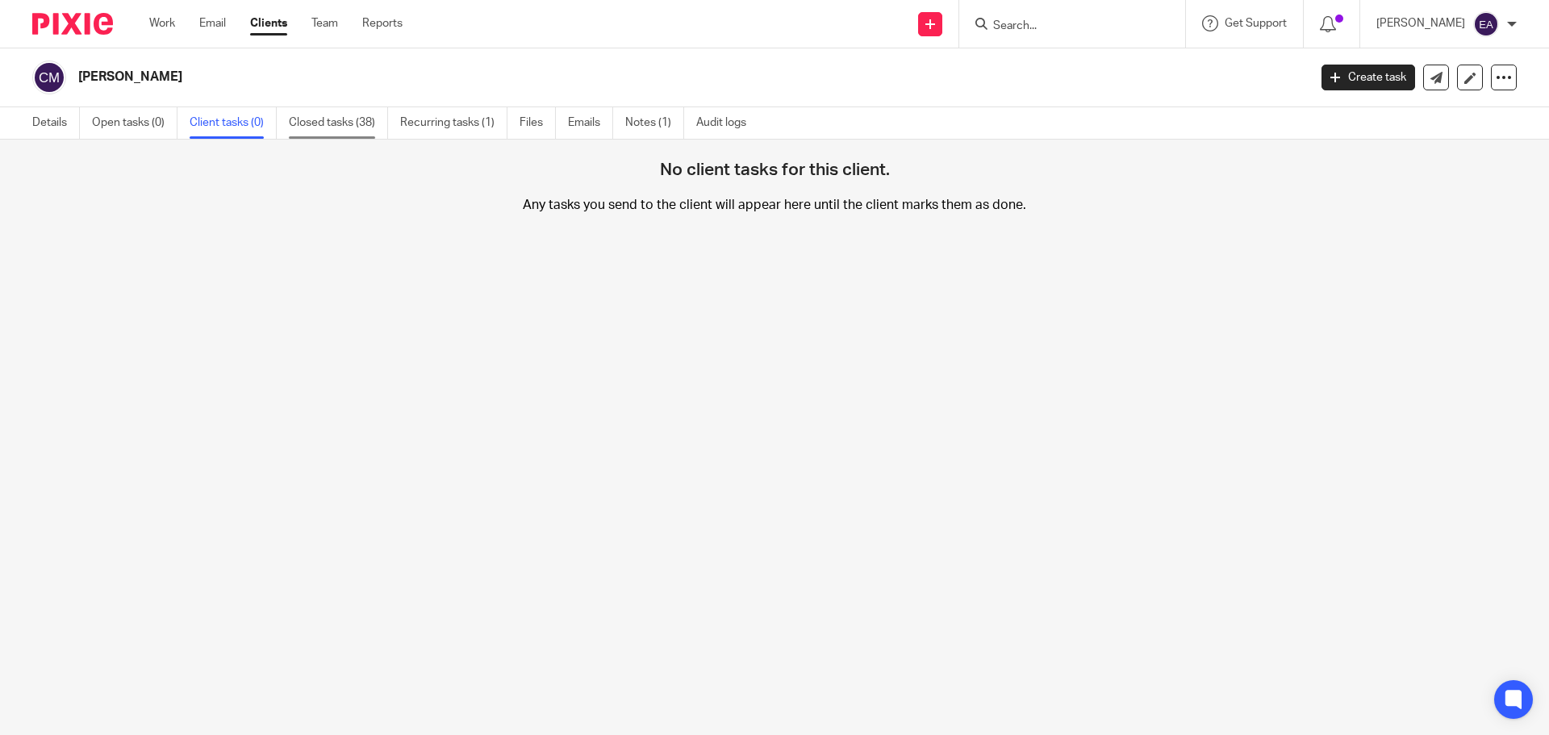
click at [310, 124] on link "Closed tasks (38)" at bounding box center [338, 122] width 99 height 31
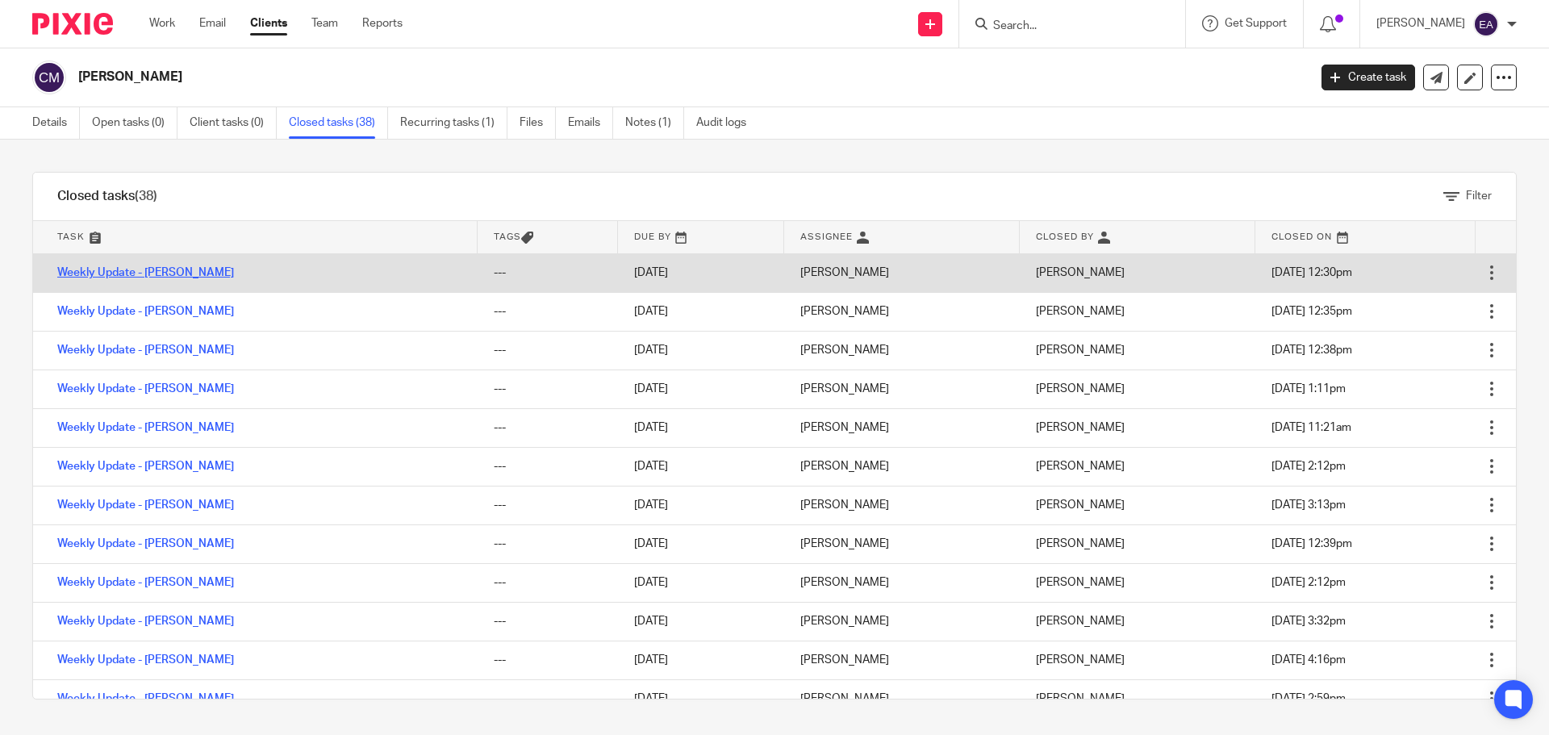
click at [159, 274] on link "Weekly Update - [PERSON_NAME]" at bounding box center [145, 272] width 177 height 11
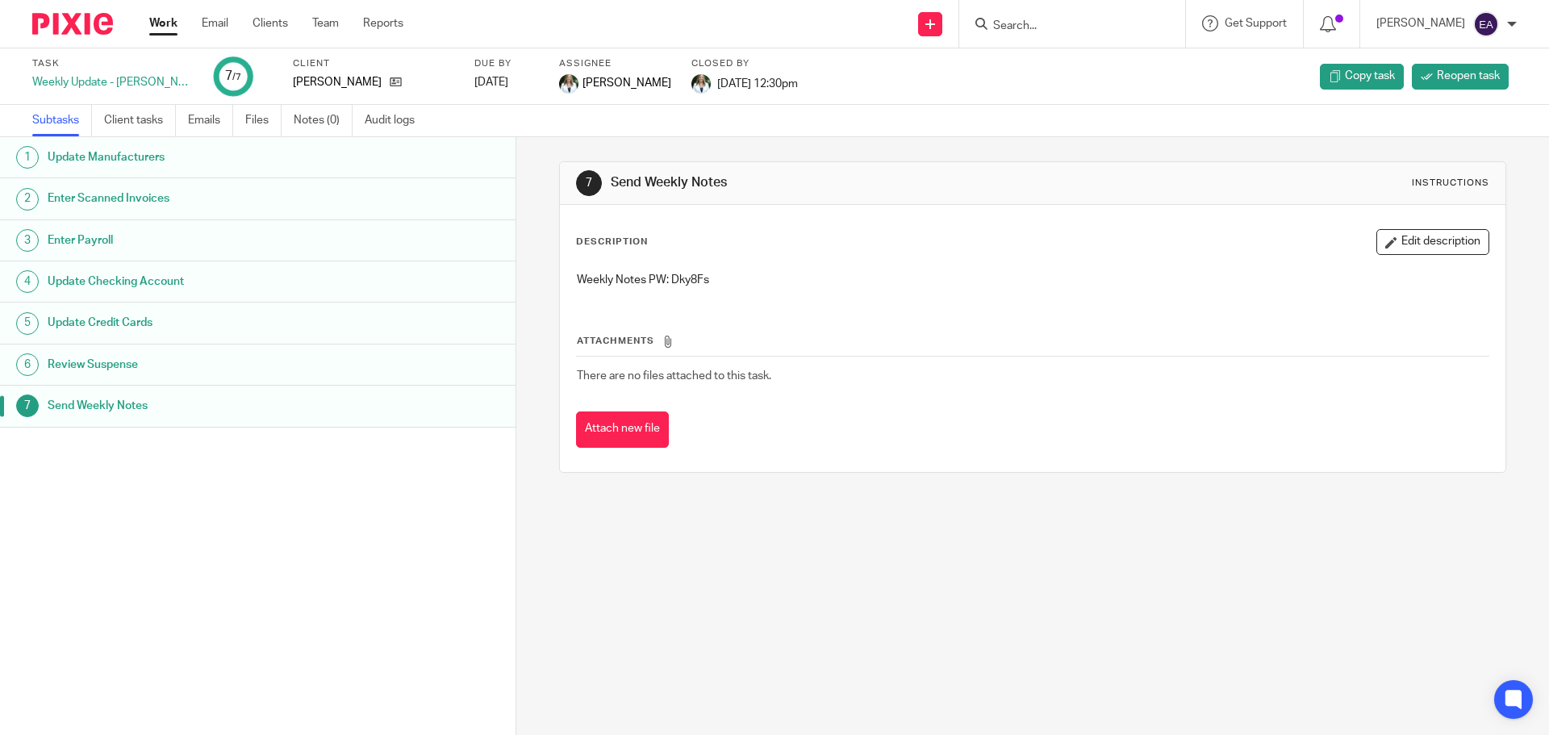
click at [1099, 23] on input "Search" at bounding box center [1064, 26] width 145 height 15
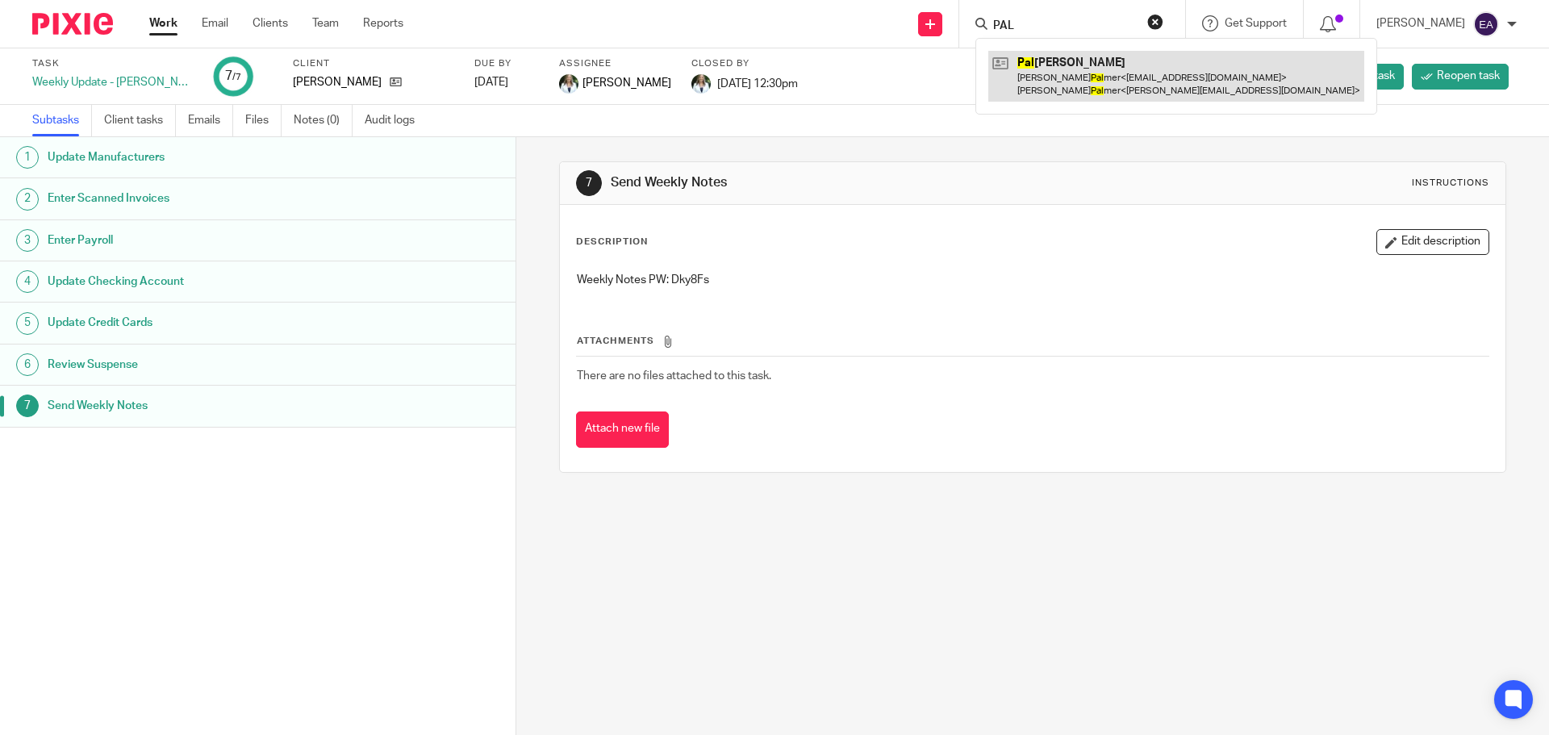
type input "PAL"
click at [1098, 61] on link at bounding box center [1176, 76] width 376 height 50
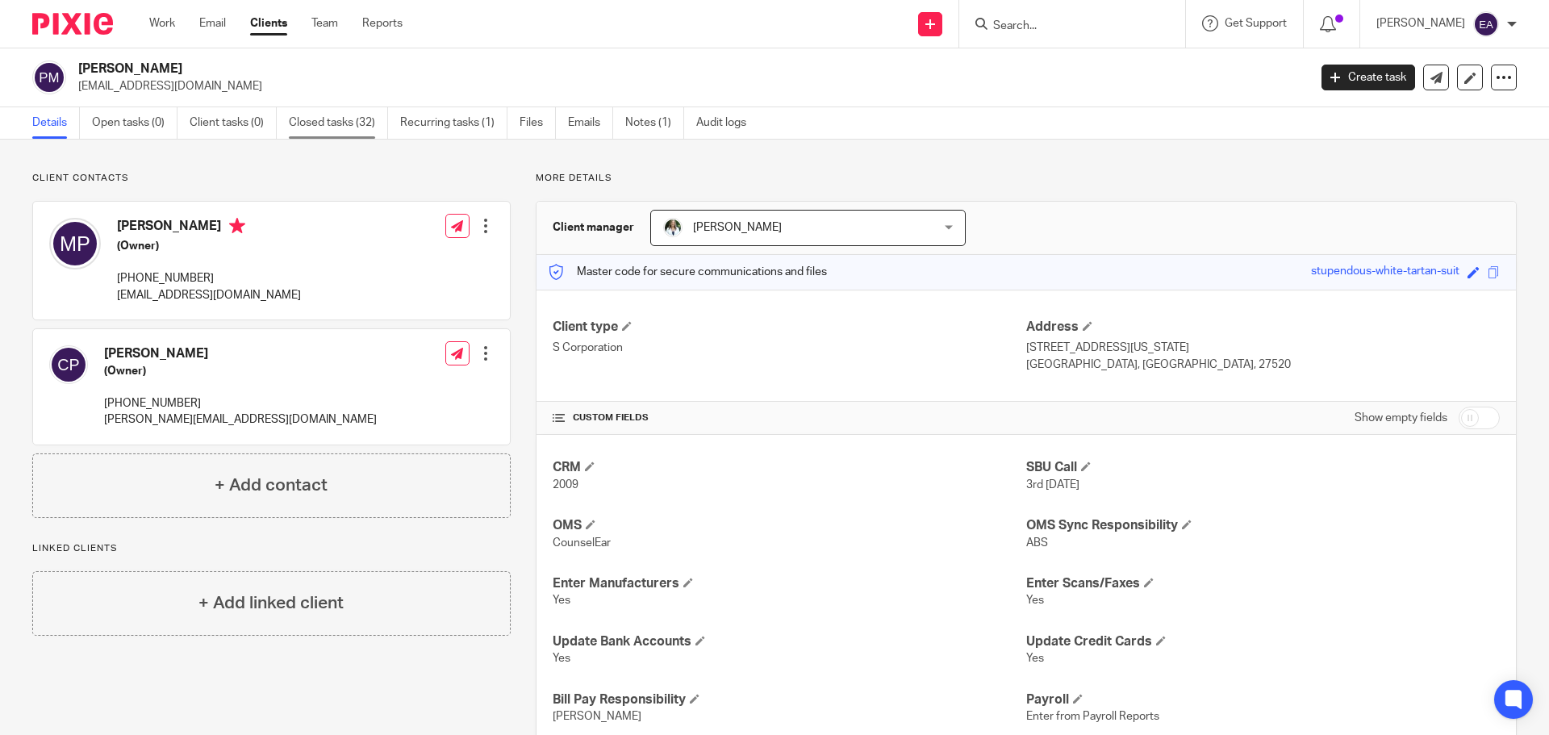
click at [346, 123] on link "Closed tasks (32)" at bounding box center [338, 122] width 99 height 31
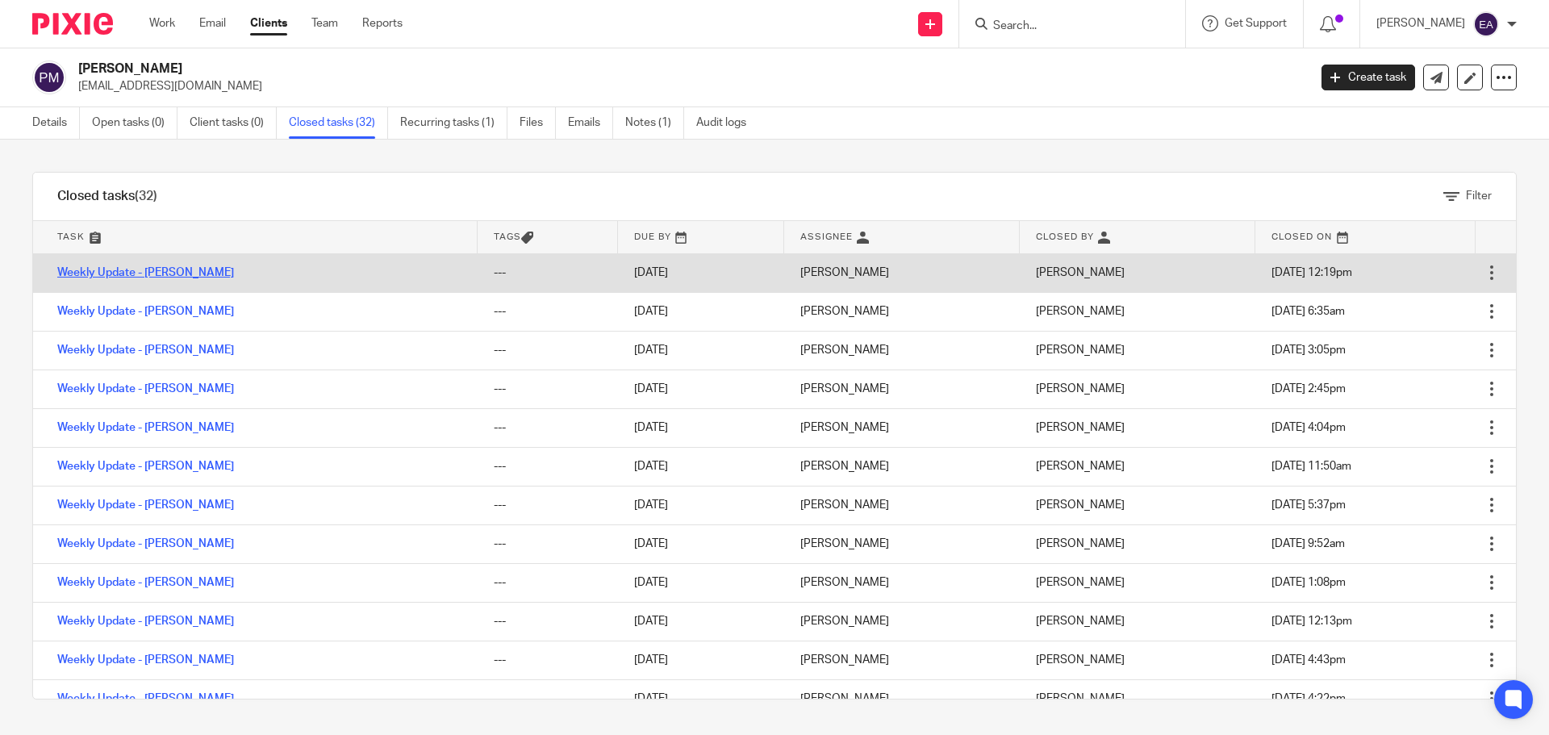
click at [144, 267] on link "Weekly Update - [PERSON_NAME]" at bounding box center [145, 272] width 177 height 11
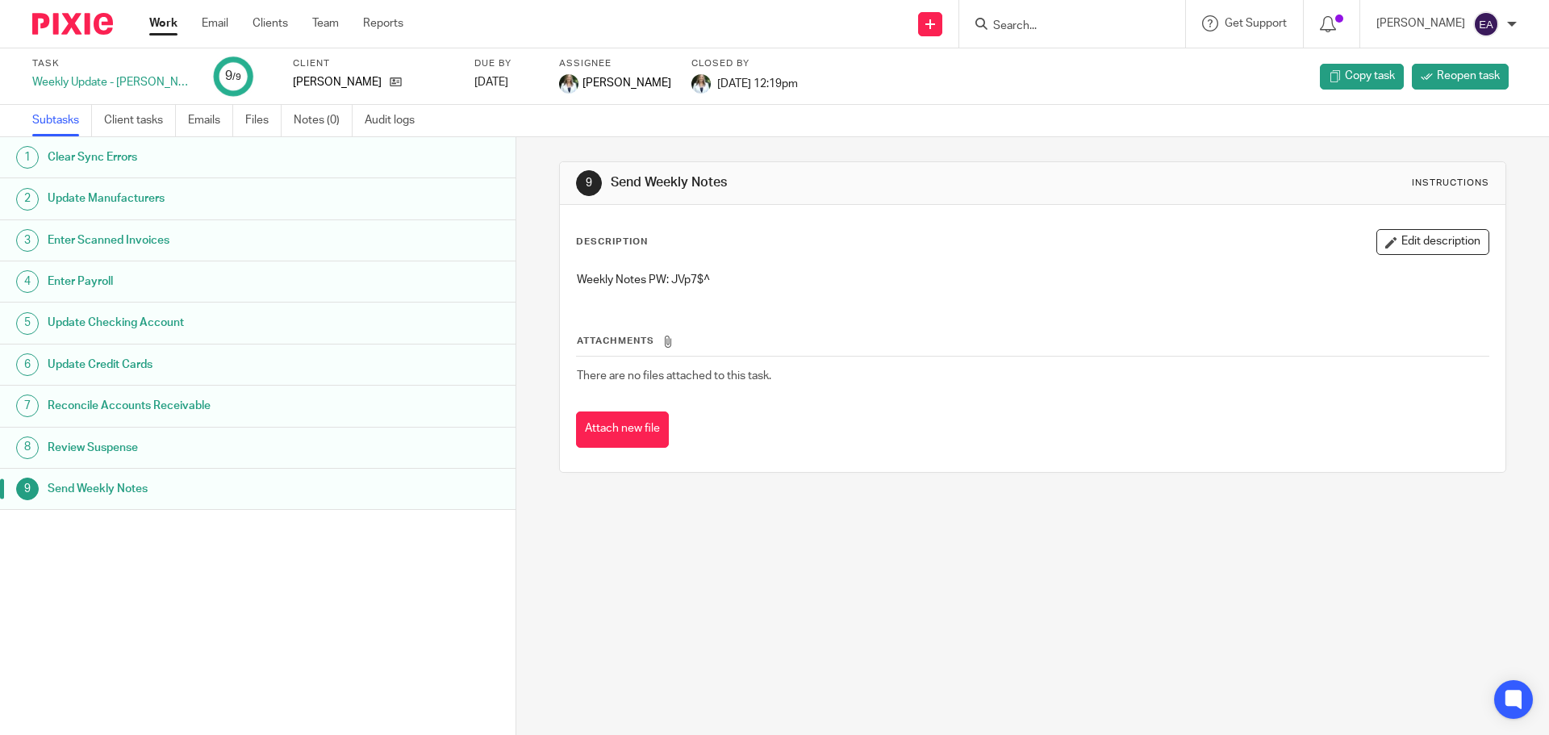
click at [94, 286] on h1 "Enter Payroll" at bounding box center [199, 281] width 302 height 24
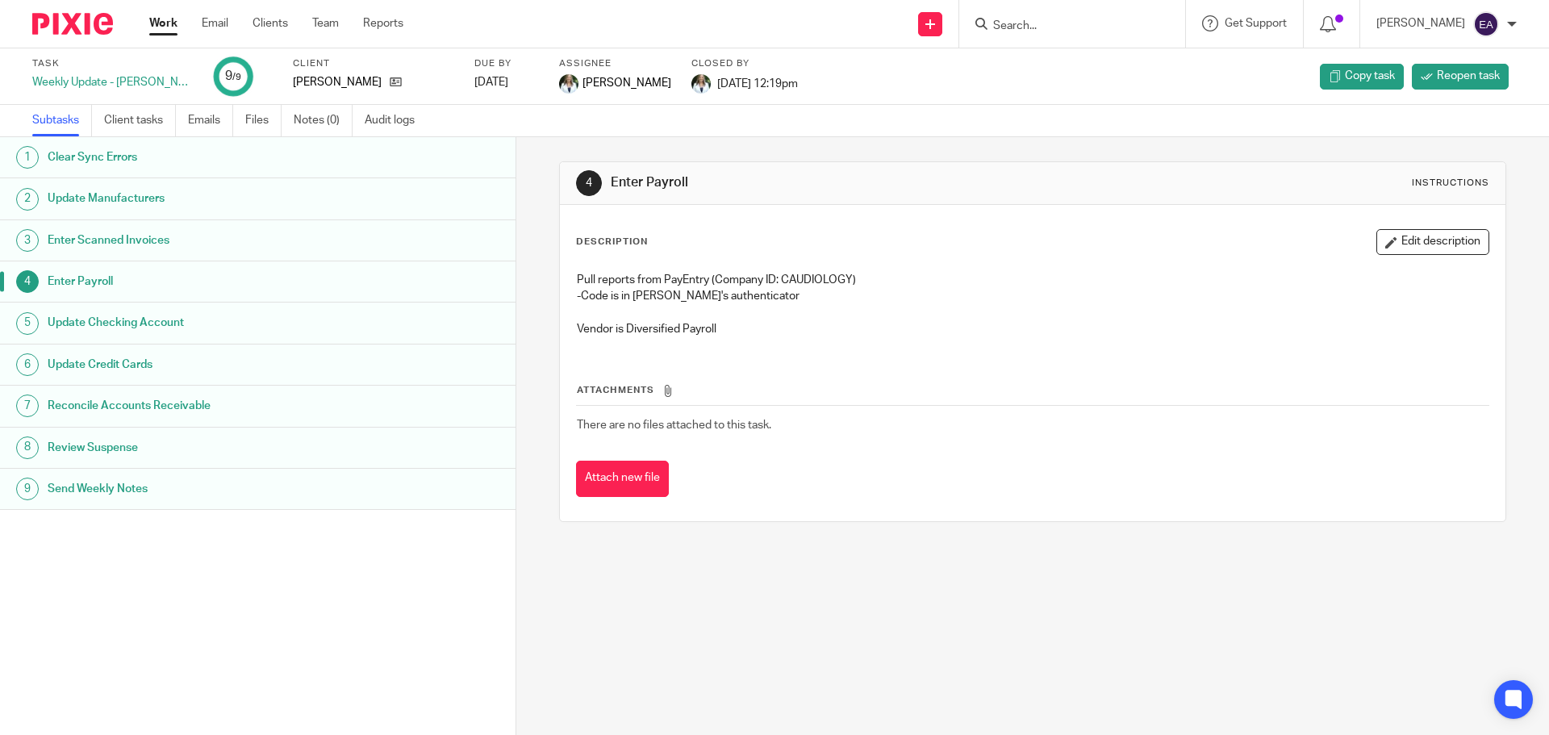
click at [105, 320] on h1 "Update Checking Account" at bounding box center [199, 323] width 302 height 24
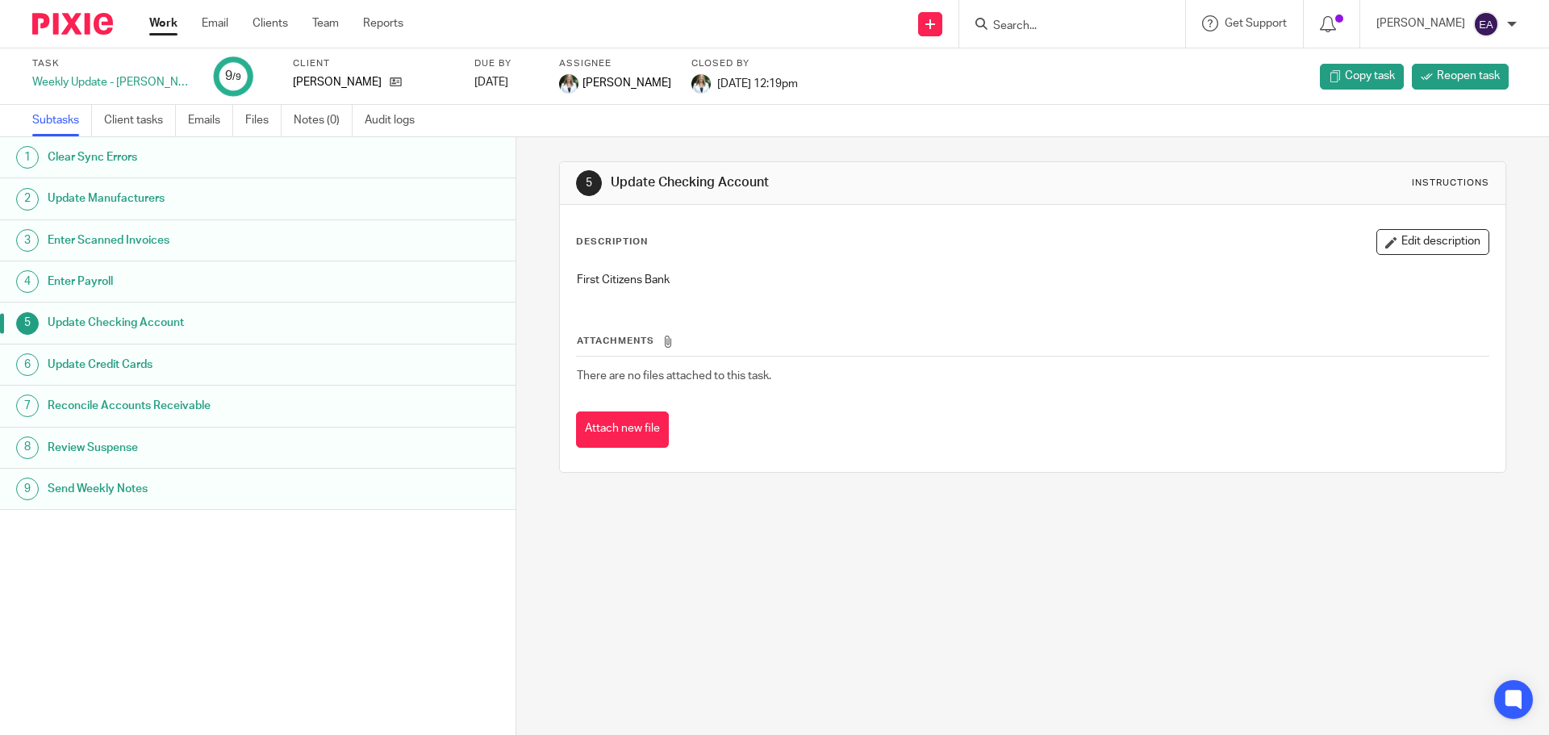
click at [179, 363] on h1 "Update Credit Cards" at bounding box center [199, 365] width 302 height 24
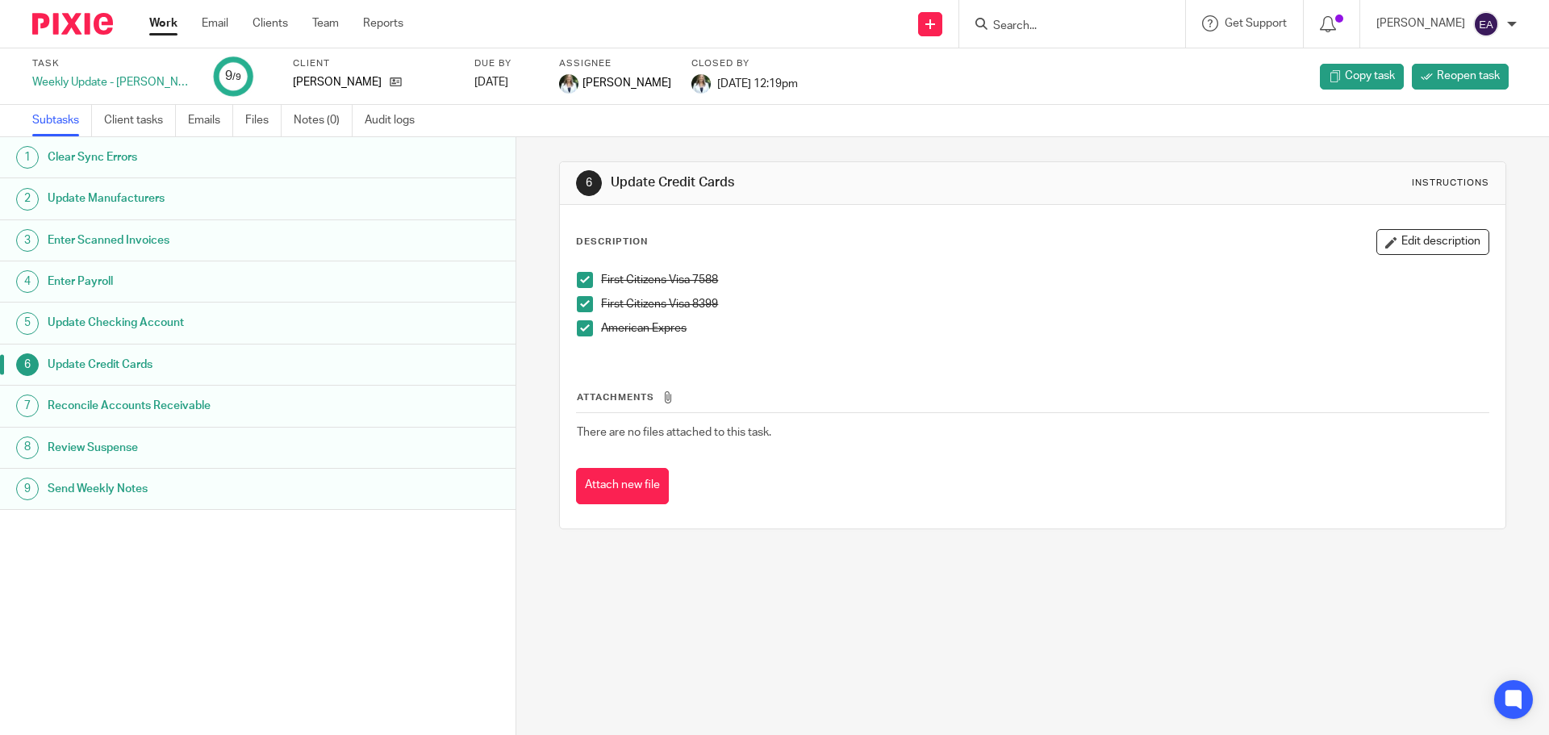
click at [124, 486] on h1 "Send Weekly Notes" at bounding box center [199, 489] width 302 height 24
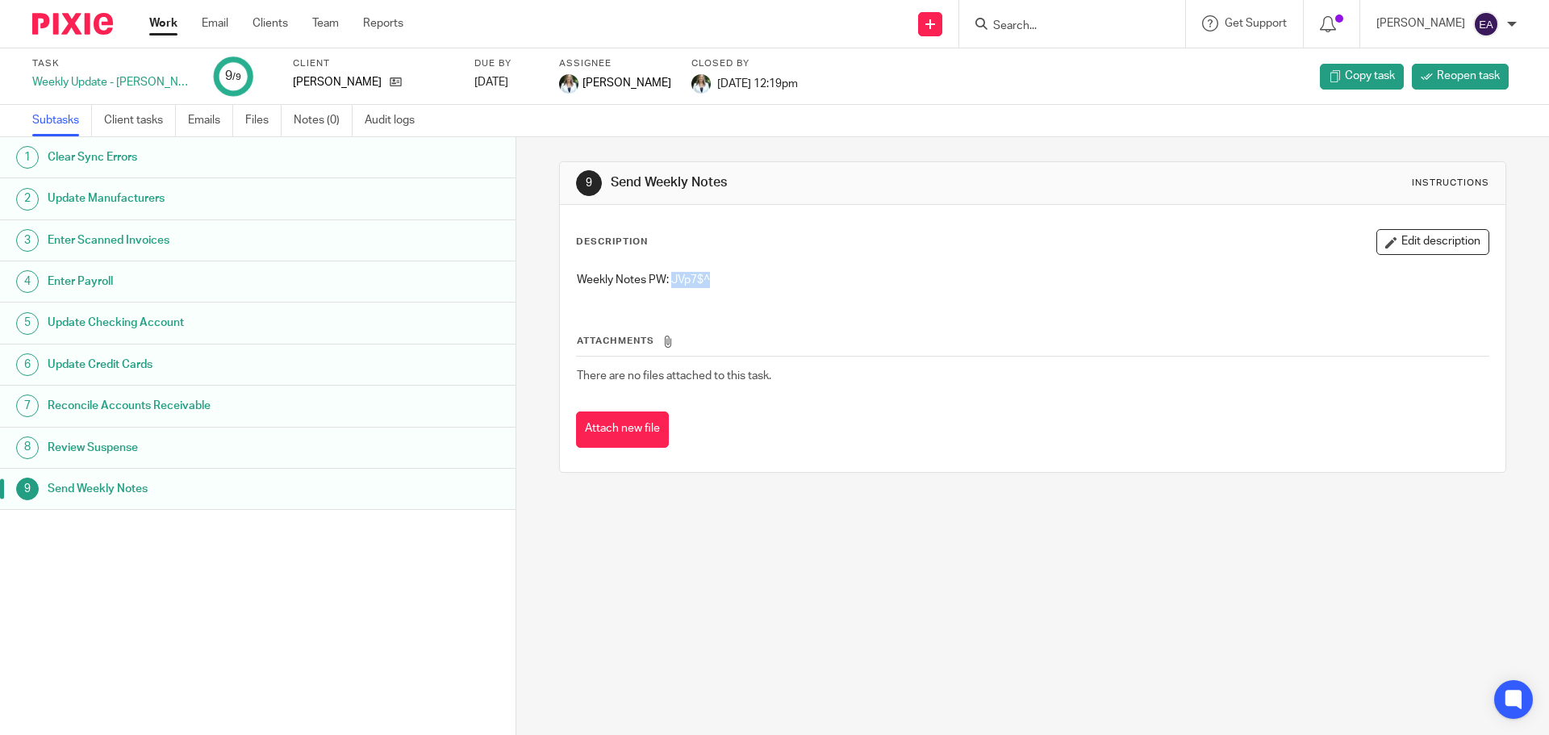
drag, startPoint x: 723, startPoint y: 280, endPoint x: 667, endPoint y: 282, distance: 55.7
click at [667, 282] on p "Weekly Notes PW: JVp7$^" at bounding box center [1032, 280] width 911 height 16
copy p "JVp7$^"
click at [121, 278] on h1 "Enter Payroll" at bounding box center [199, 281] width 302 height 24
click at [120, 190] on h1 "Update Manufacturers" at bounding box center [199, 198] width 302 height 24
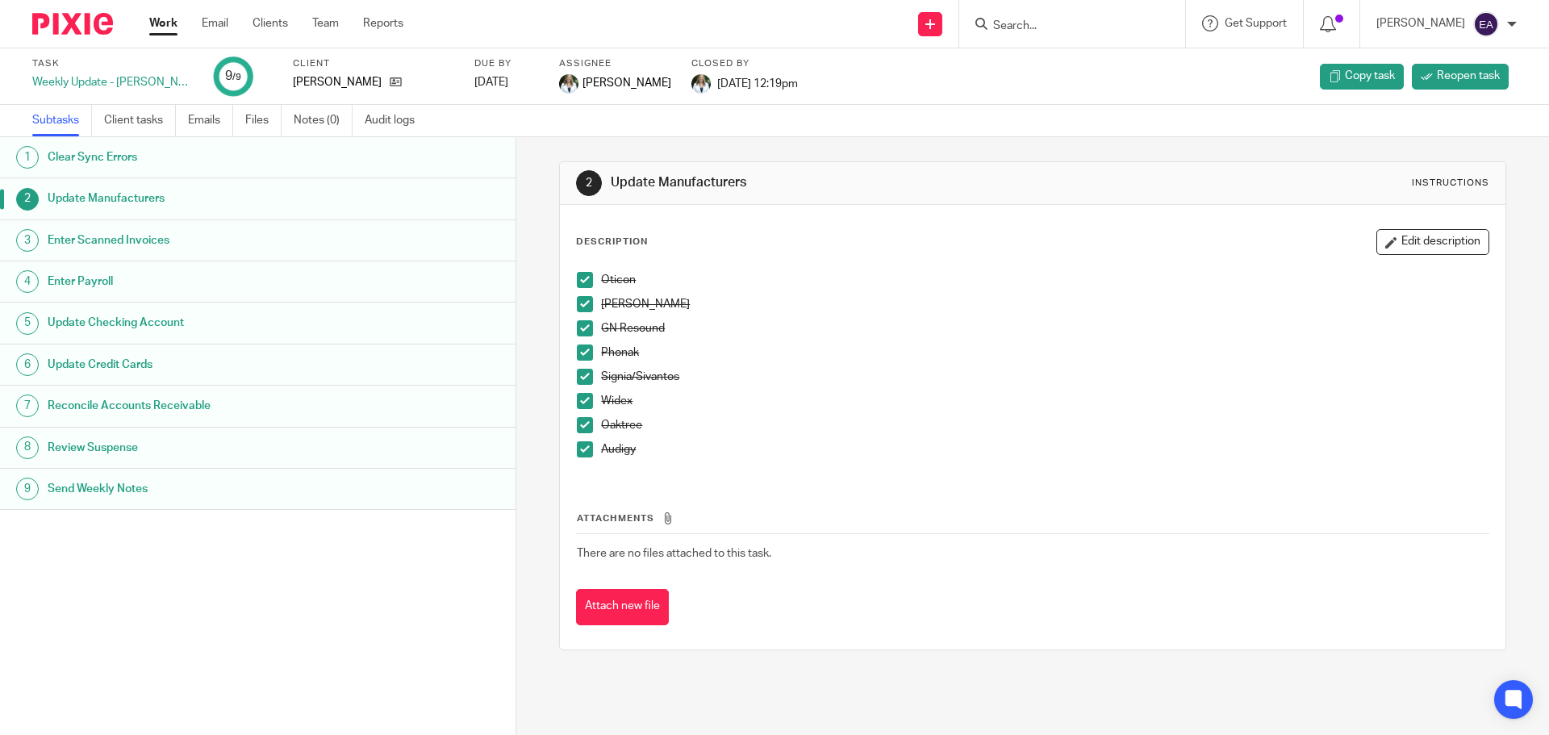
click at [1068, 37] on div at bounding box center [1072, 24] width 226 height 48
click at [1060, 26] on input "Search" at bounding box center [1064, 26] width 145 height 15
type input "mer"
click at [1058, 55] on link at bounding box center [1088, 63] width 200 height 24
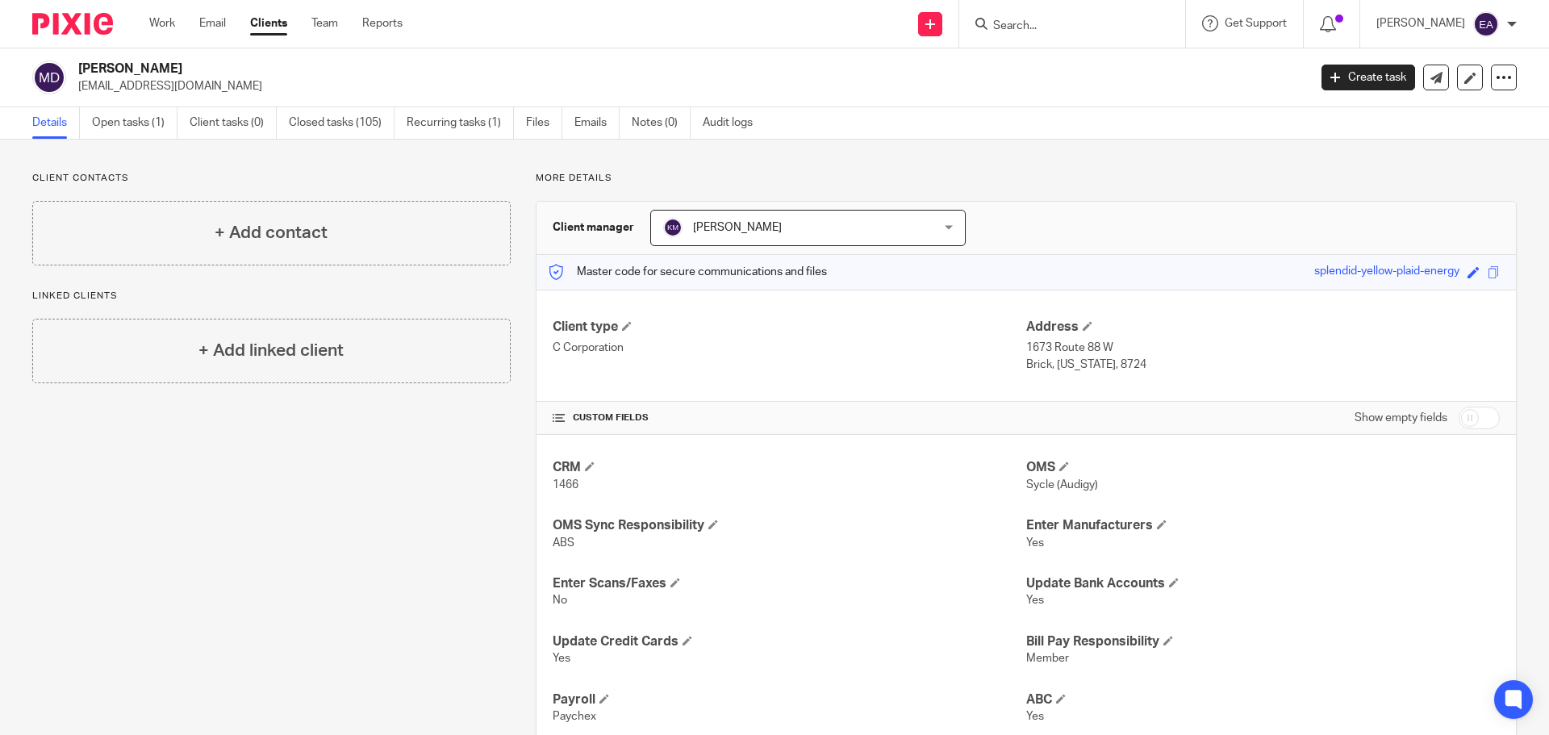
click at [108, 125] on link "Open tasks (1)" at bounding box center [135, 122] width 86 height 31
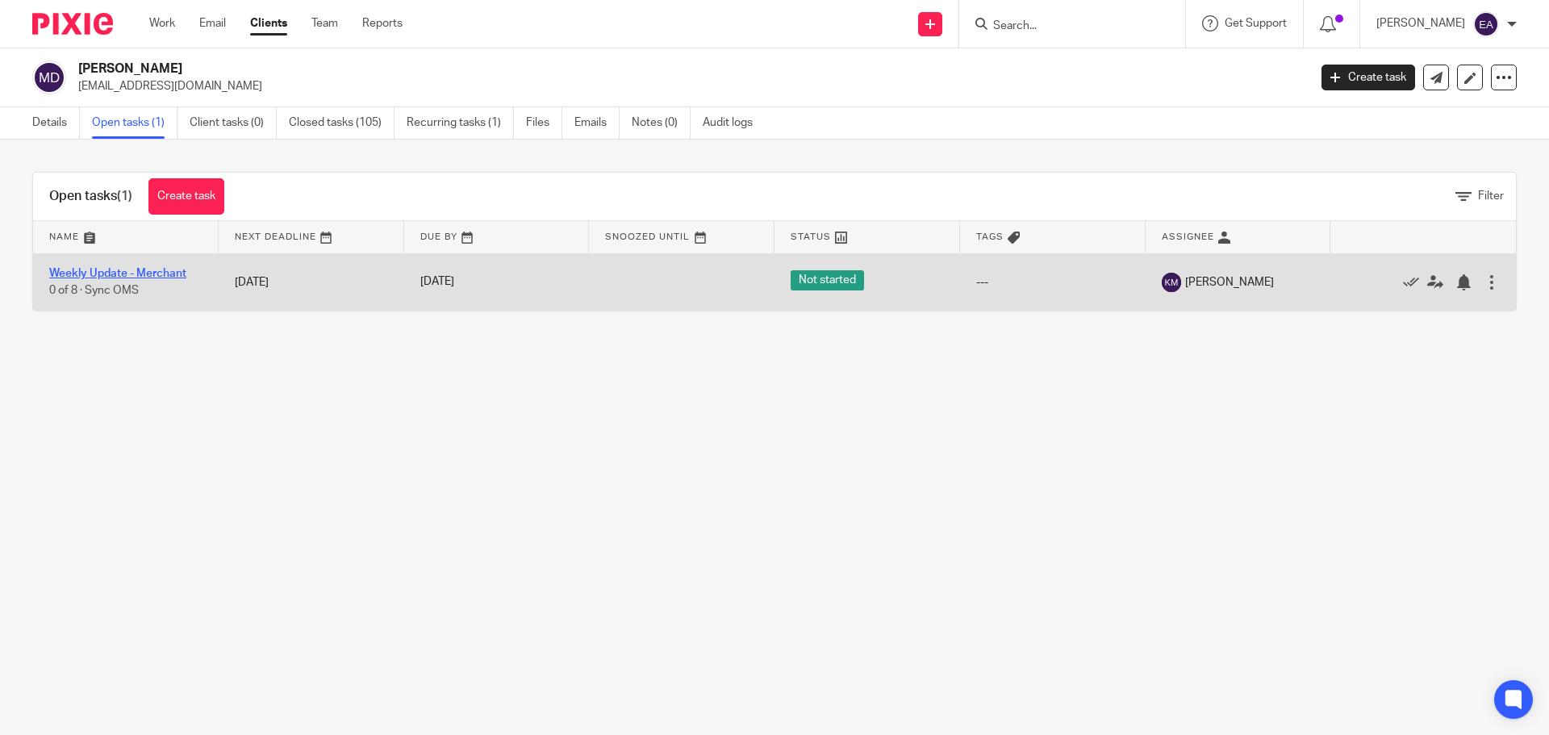
click at [121, 270] on link "Weekly Update - Merchant" at bounding box center [117, 273] width 137 height 11
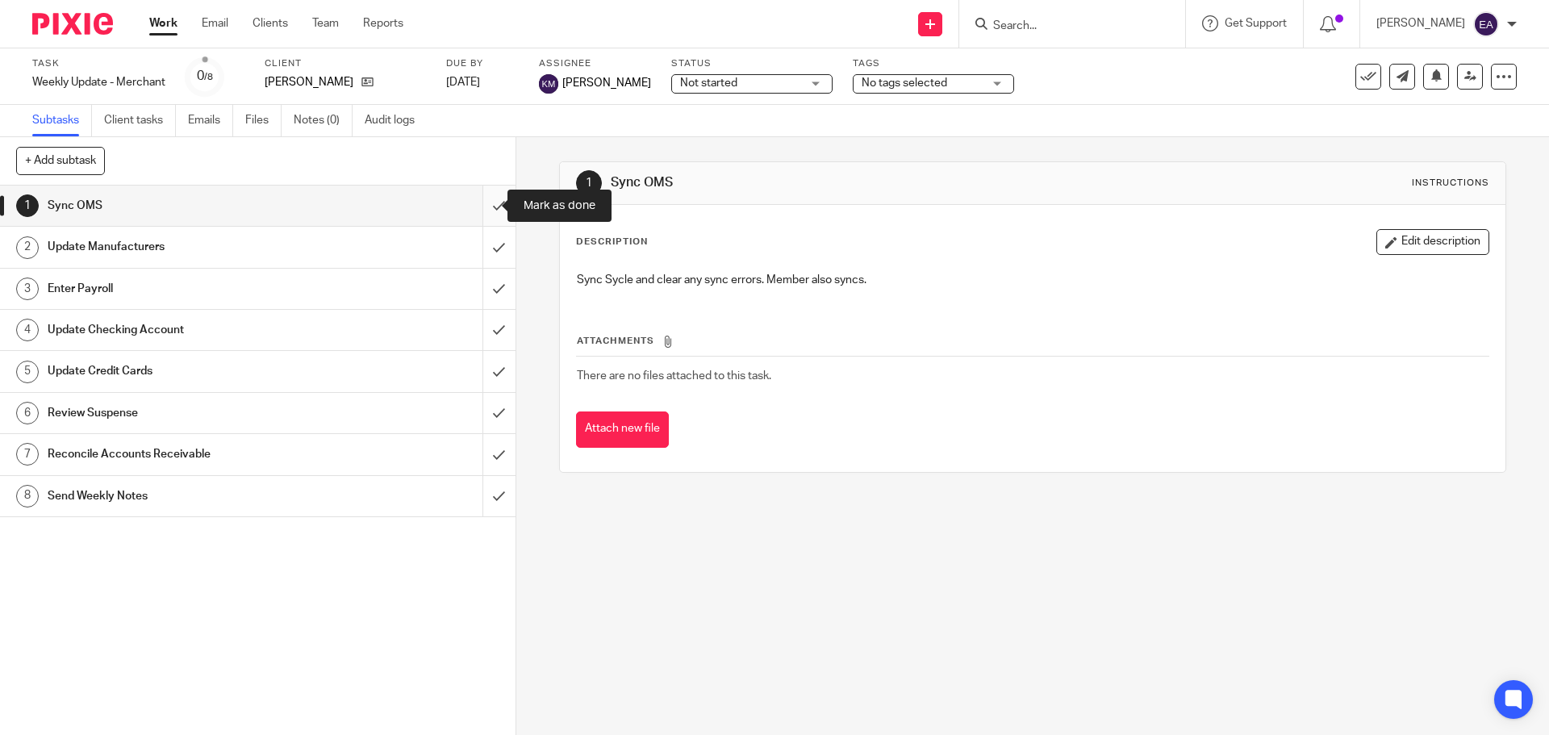
click at [485, 204] on input "submit" at bounding box center [258, 206] width 516 height 40
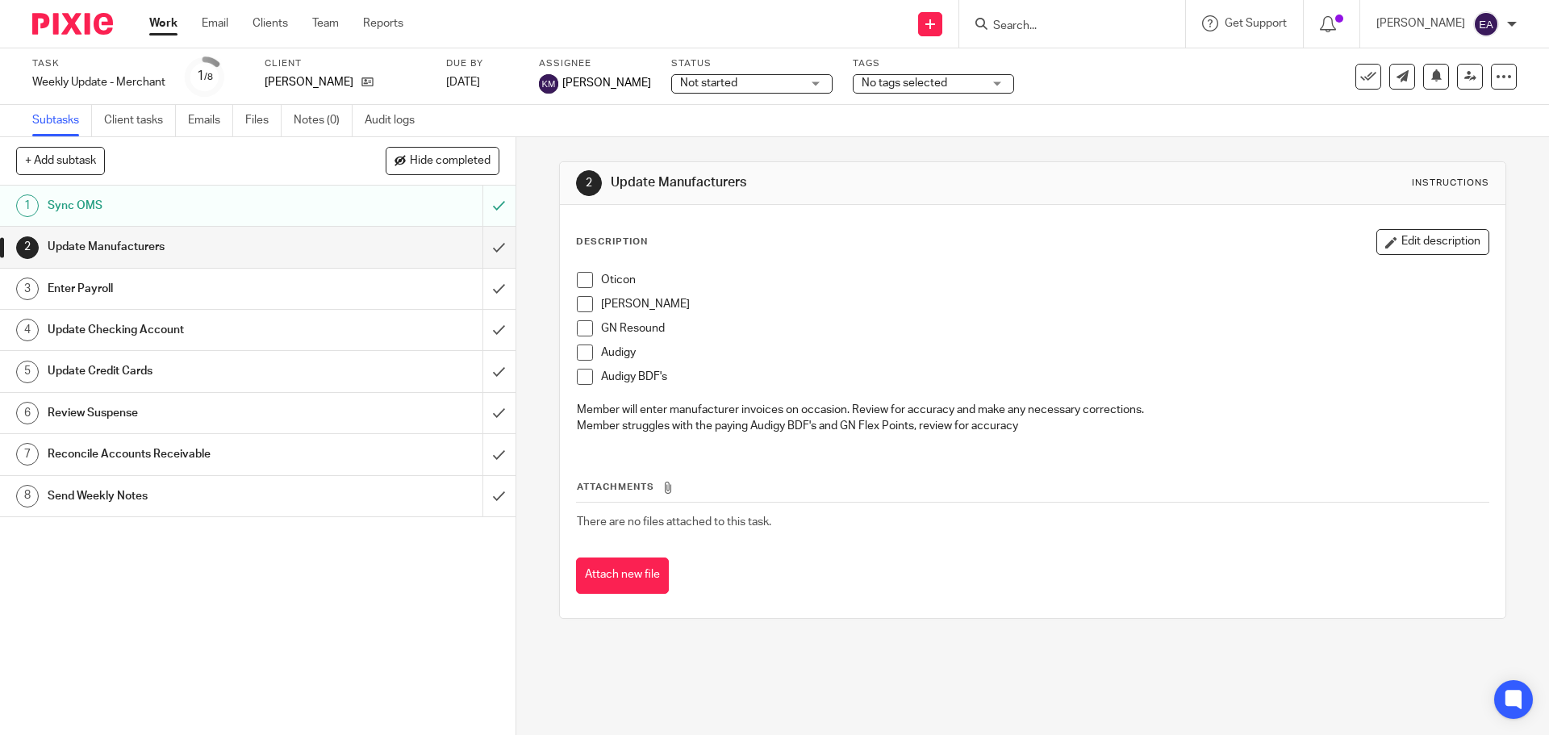
click at [586, 282] on span at bounding box center [585, 280] width 16 height 16
click at [582, 309] on span at bounding box center [585, 304] width 16 height 16
click at [577, 331] on span at bounding box center [585, 328] width 16 height 16
click at [578, 357] on span at bounding box center [585, 352] width 16 height 16
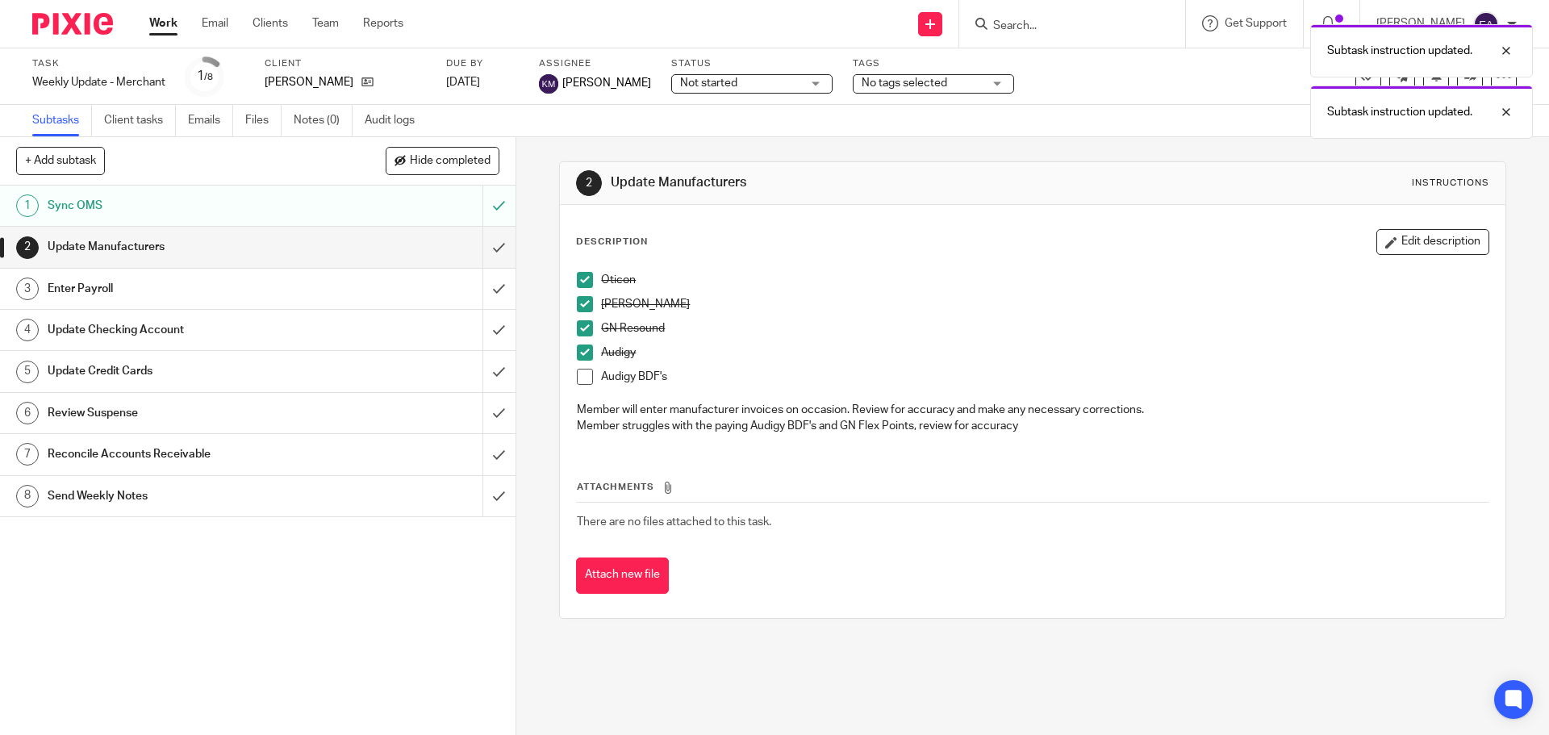
click at [577, 378] on span at bounding box center [585, 377] width 16 height 16
click at [475, 247] on input "submit" at bounding box center [258, 247] width 516 height 40
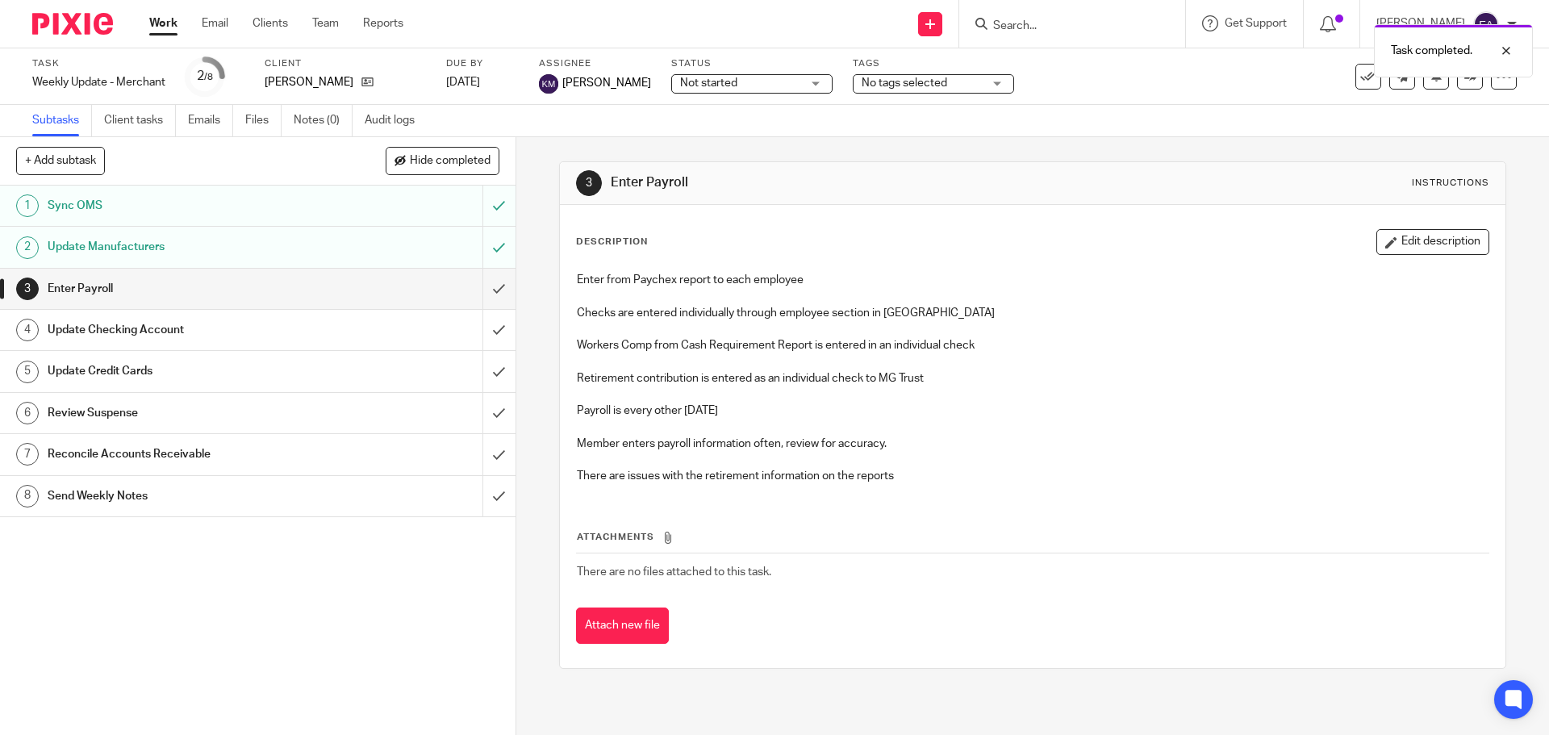
click at [256, 421] on h1 "Review Suspense" at bounding box center [187, 413] width 279 height 24
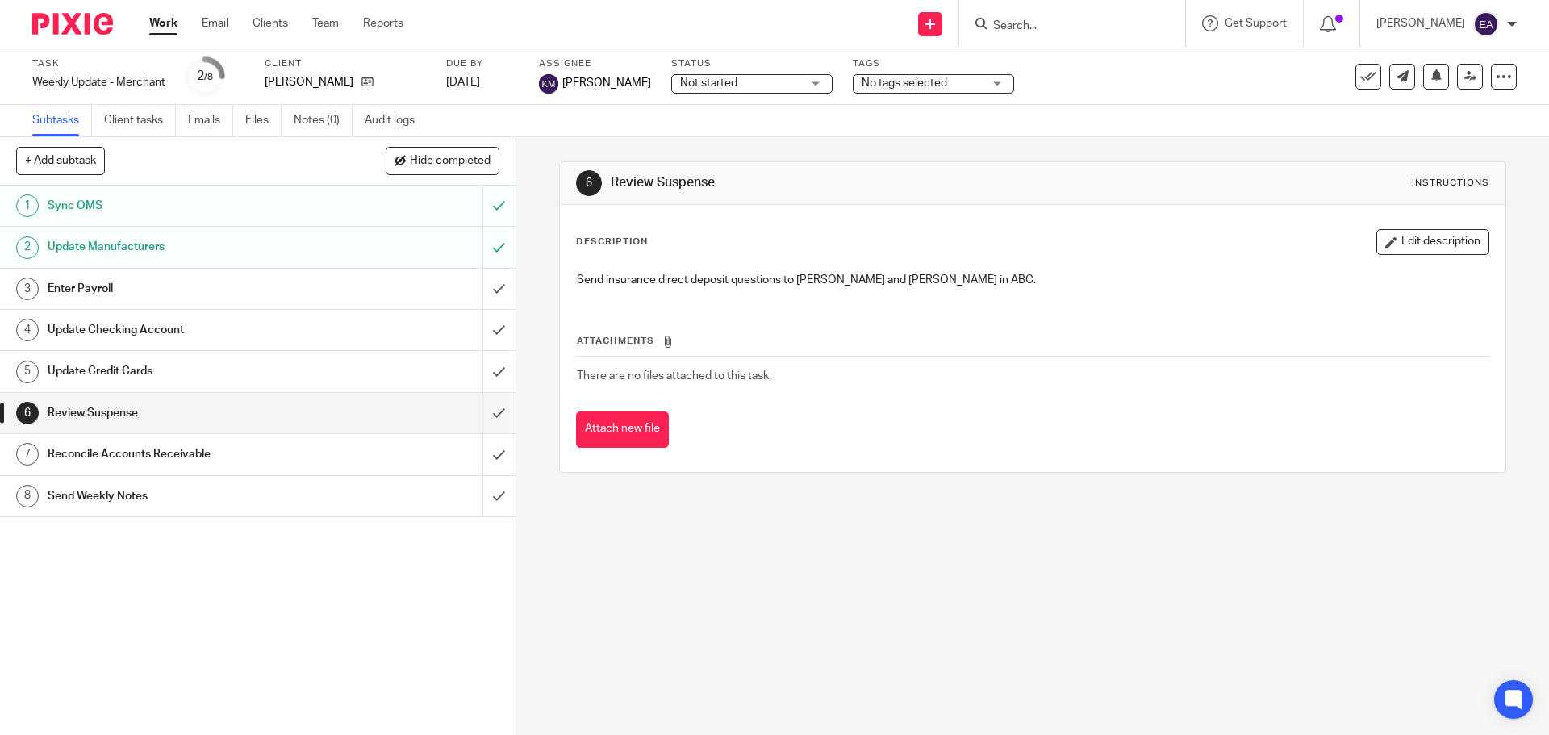
click at [189, 444] on h1 "Reconcile Accounts Receivable" at bounding box center [187, 454] width 279 height 24
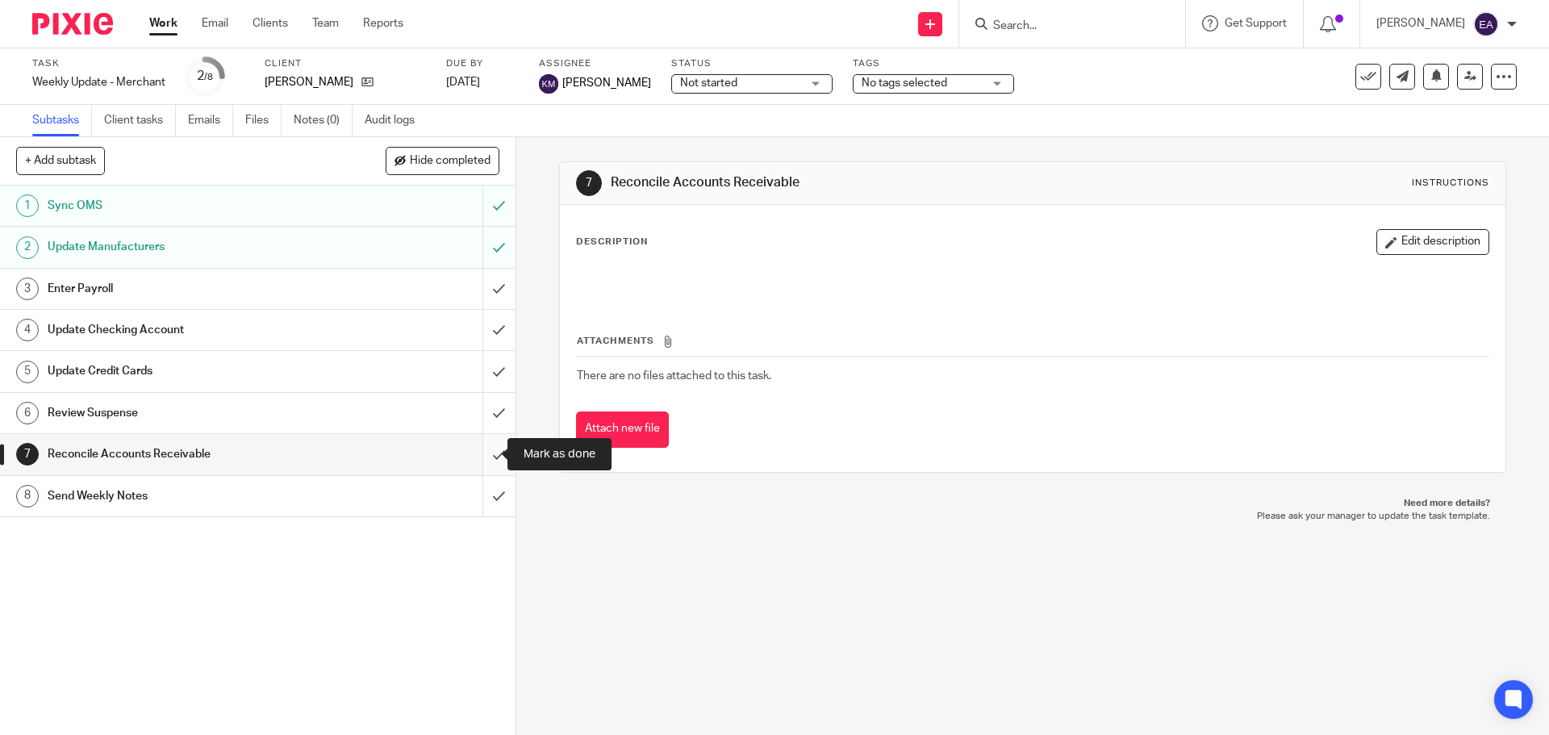
click at [477, 453] on input "submit" at bounding box center [258, 454] width 516 height 40
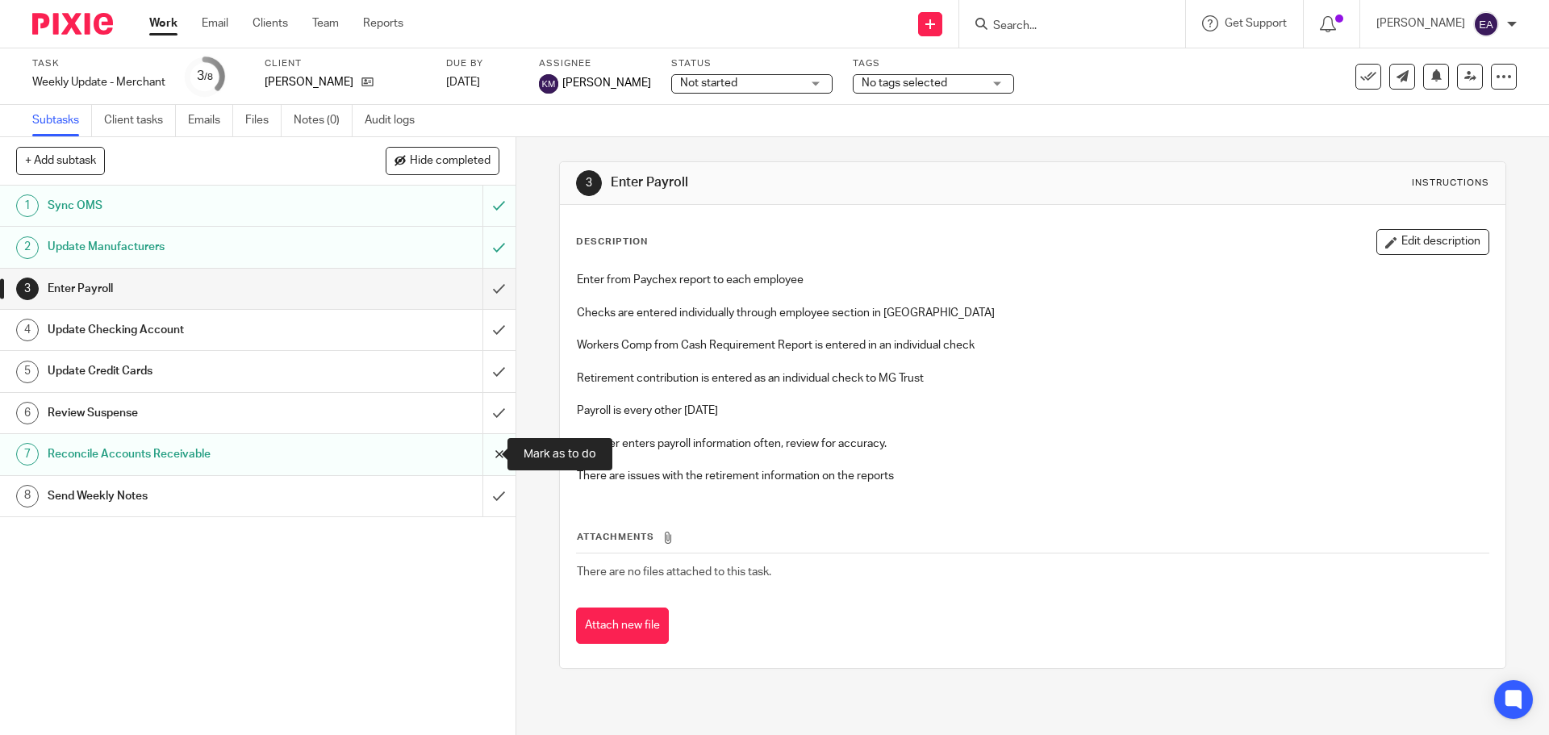
click at [483, 447] on input "submit" at bounding box center [258, 454] width 516 height 40
click at [487, 460] on input "submit" at bounding box center [258, 454] width 516 height 40
click at [269, 377] on h1 "Update Credit Cards" at bounding box center [187, 371] width 279 height 24
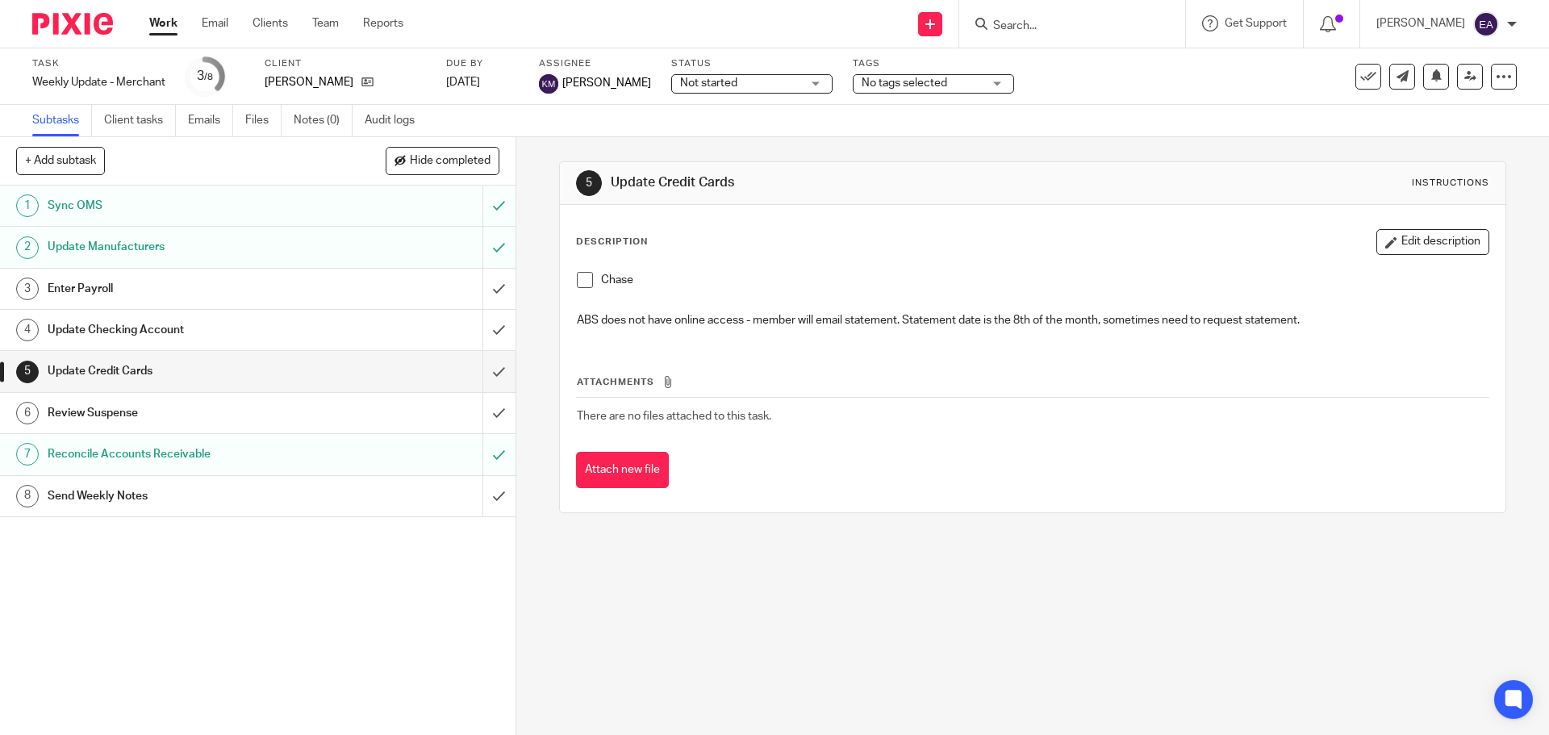
click at [173, 638] on div "1 Sync OMS 2 Update Manufacturers 3 Enter Payroll 4 Update Checking Account 5 U…" at bounding box center [258, 460] width 516 height 549
click at [1137, 26] on input "Search" at bounding box center [1064, 26] width 145 height 15
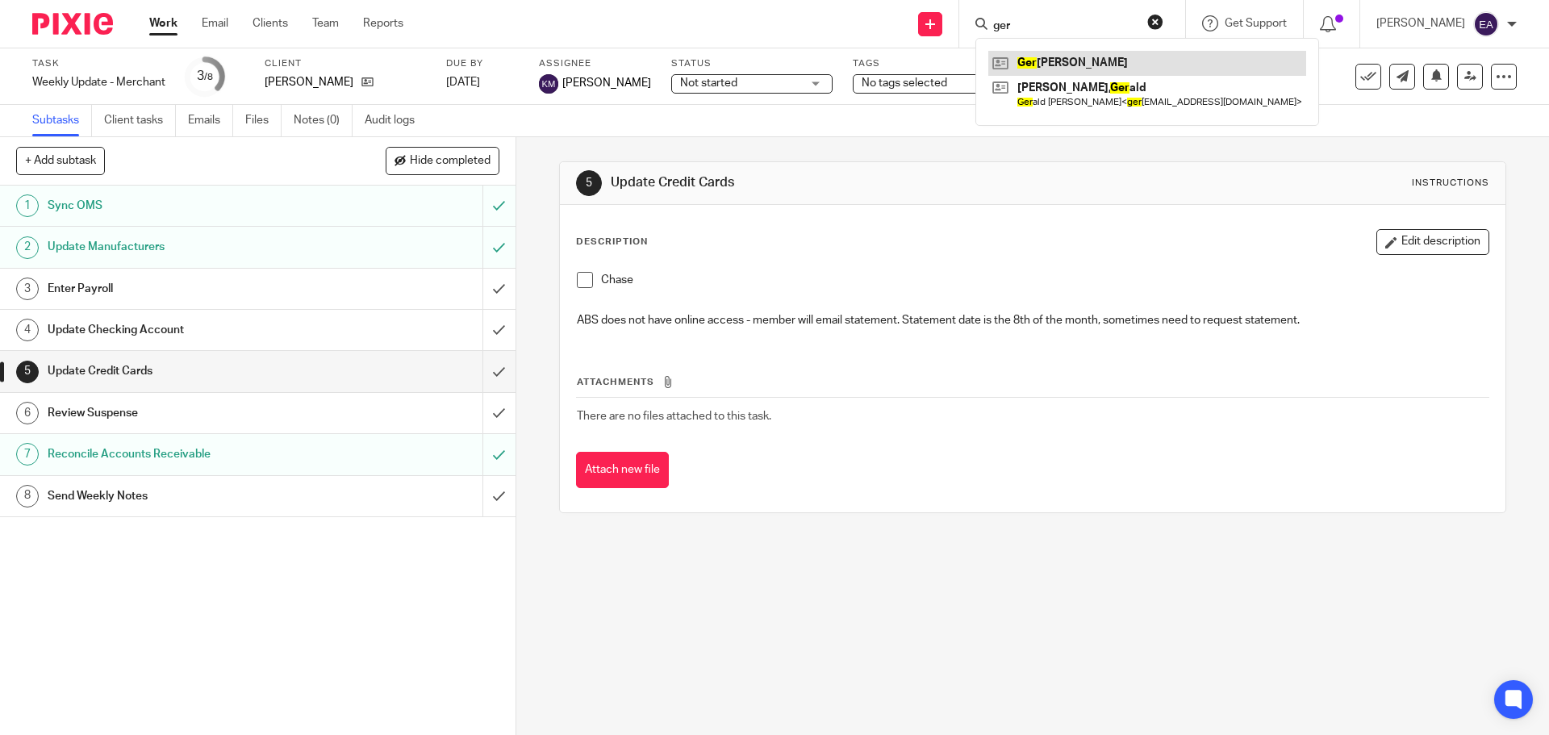
type input "ger"
click at [1125, 56] on link at bounding box center [1147, 63] width 318 height 24
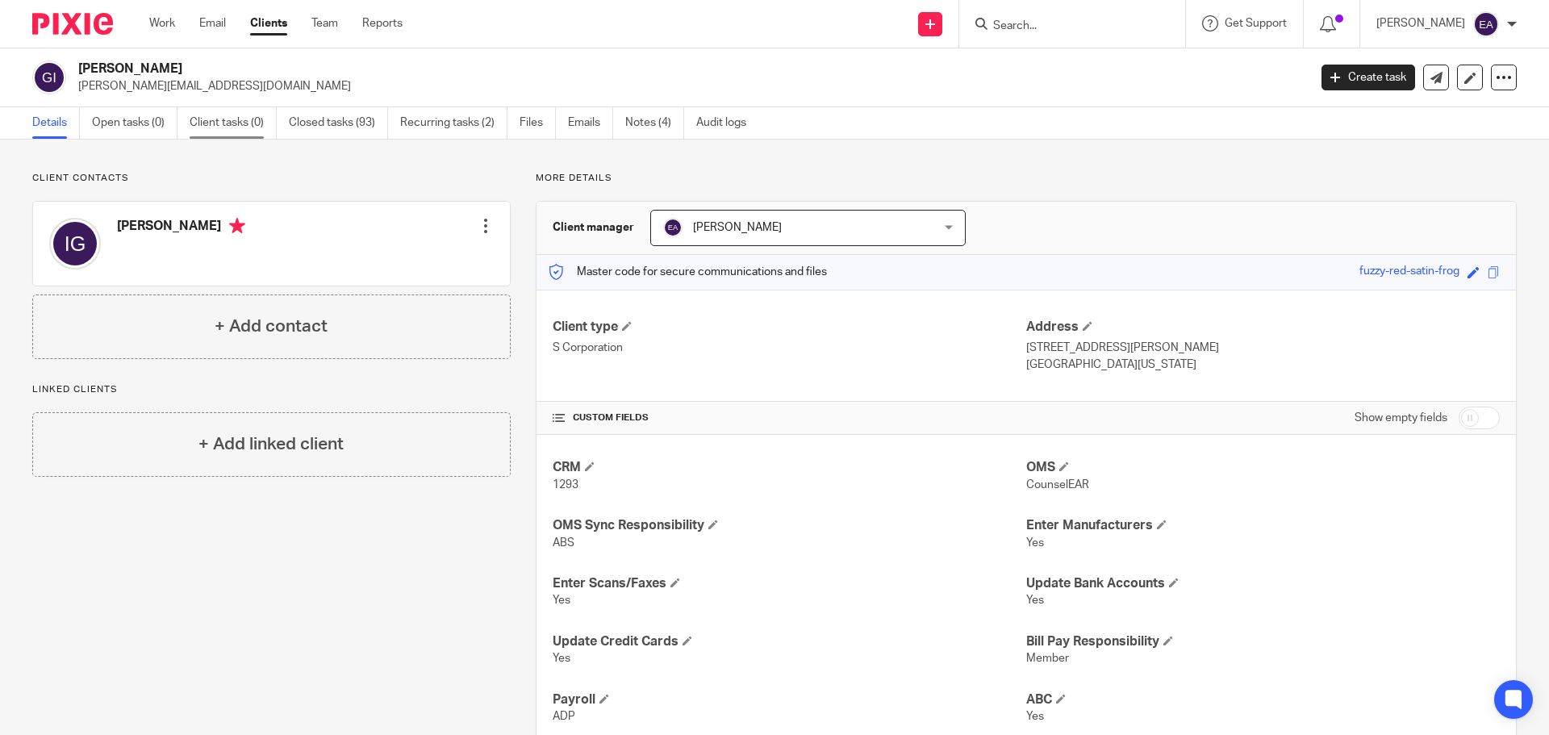
click at [236, 131] on link "Client tasks (0)" at bounding box center [233, 122] width 87 height 31
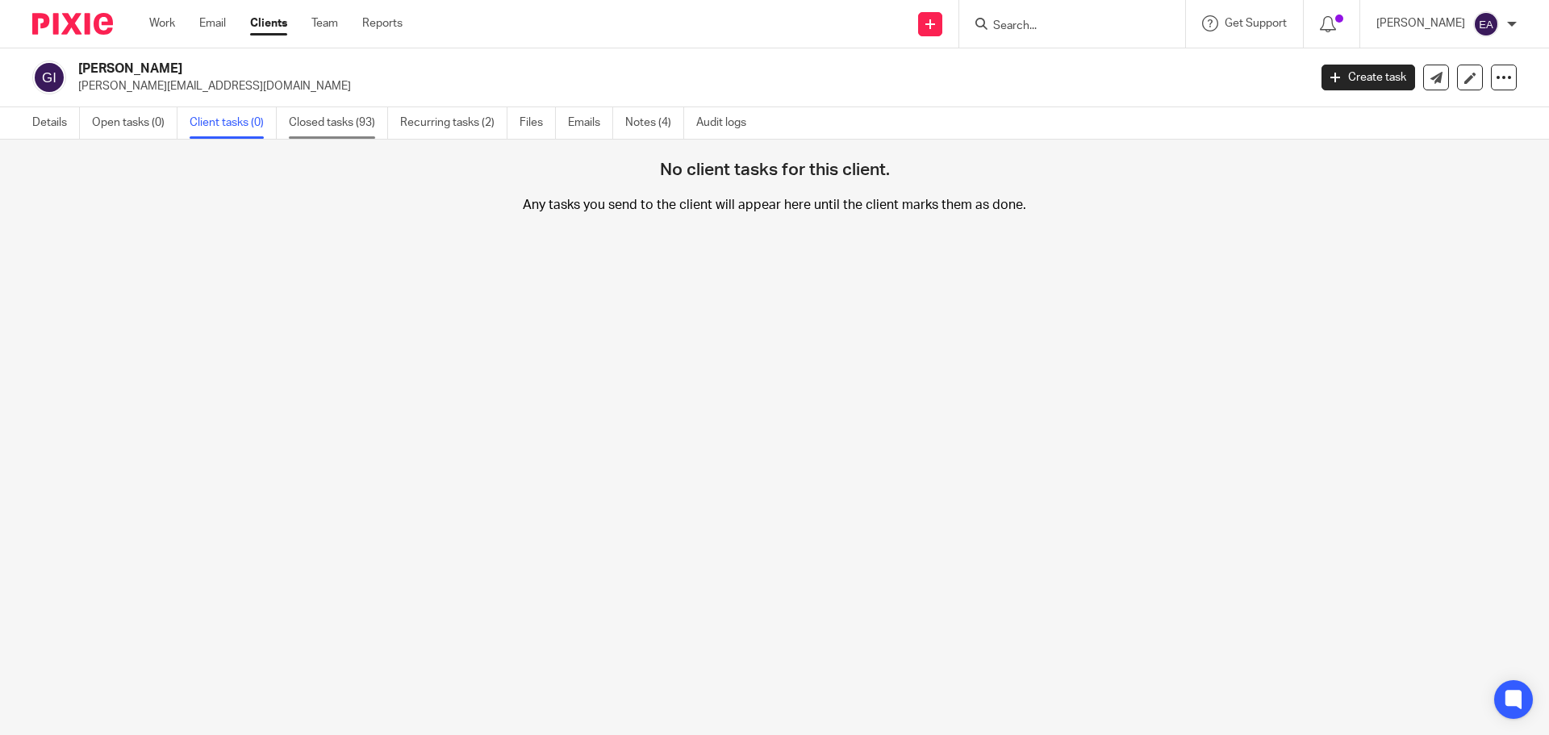
click at [309, 127] on link "Closed tasks (93)" at bounding box center [338, 122] width 99 height 31
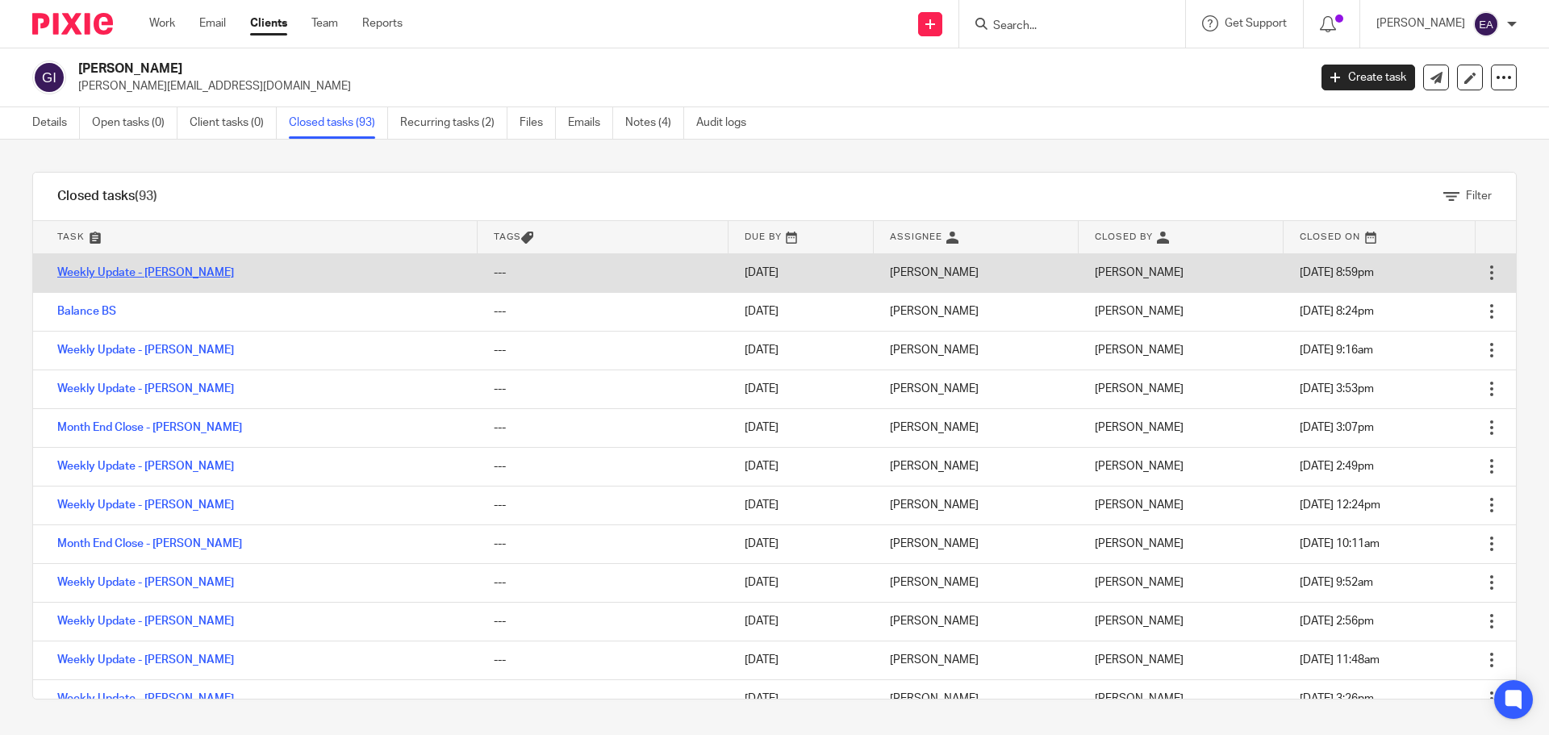
click at [140, 271] on link "Weekly Update - [PERSON_NAME]" at bounding box center [145, 272] width 177 height 11
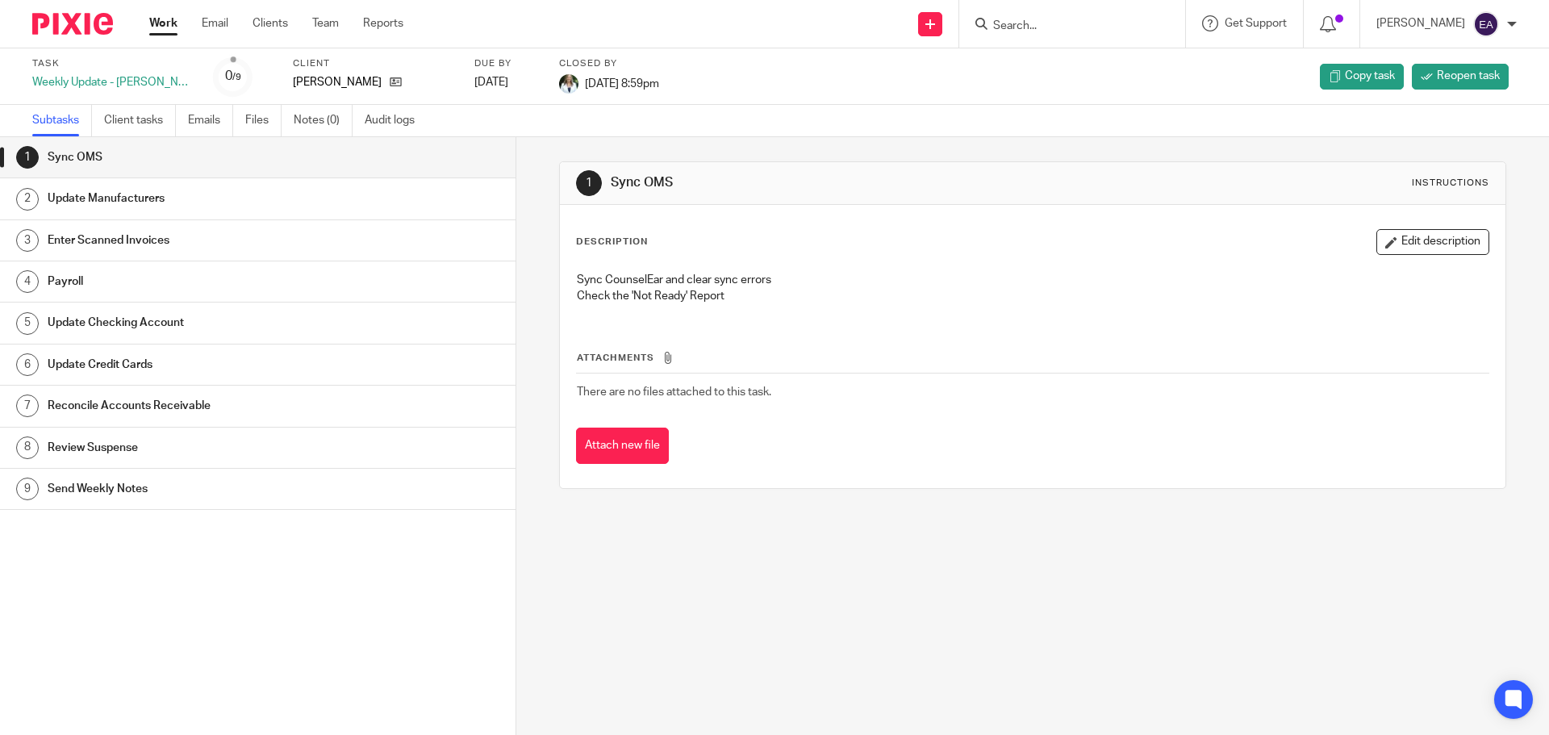
click at [108, 202] on h1 "Update Manufacturers" at bounding box center [199, 198] width 302 height 24
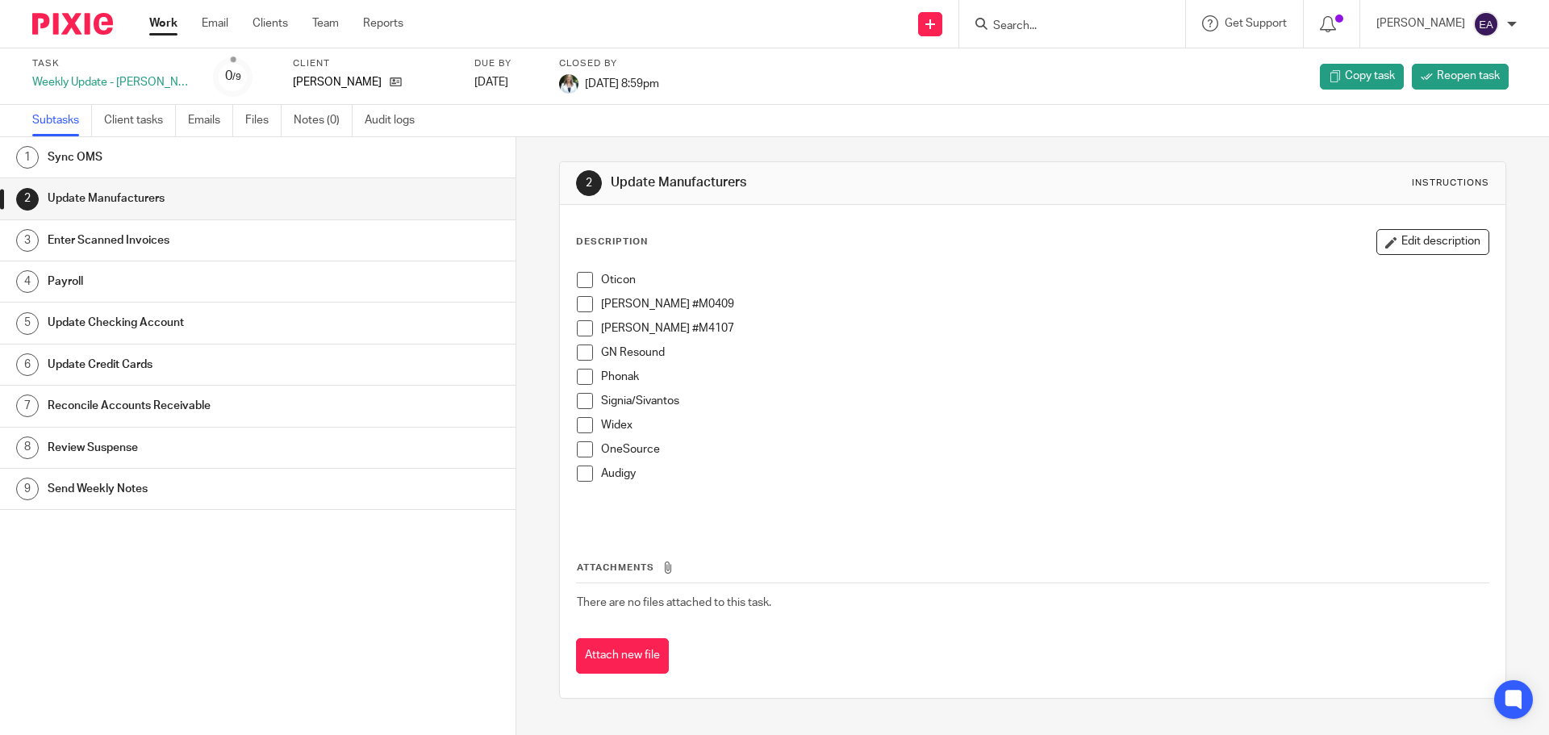
click at [582, 277] on span at bounding box center [585, 280] width 16 height 16
click at [577, 353] on span at bounding box center [585, 352] width 16 height 16
click at [578, 331] on span at bounding box center [585, 328] width 16 height 16
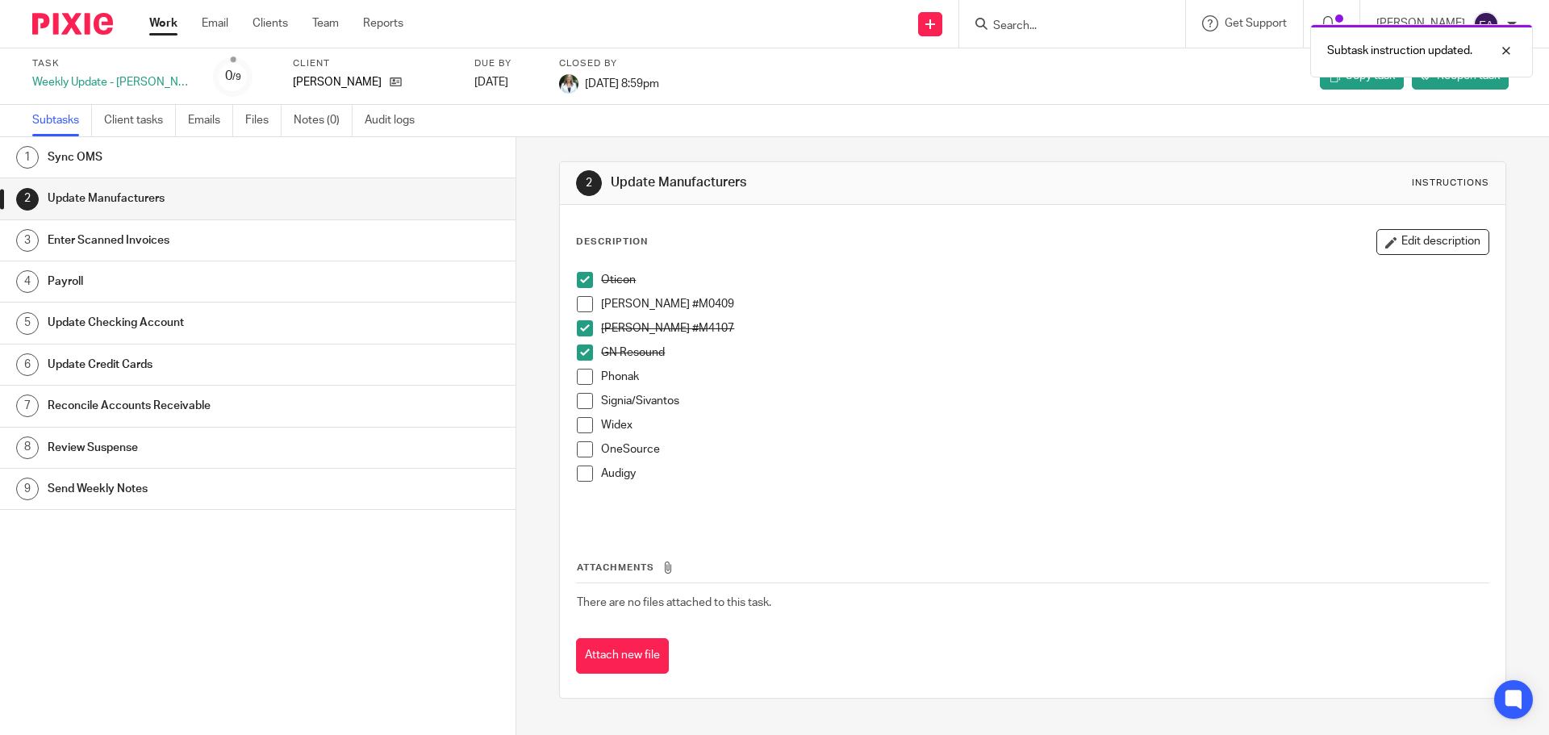
click at [577, 306] on span at bounding box center [585, 304] width 16 height 16
click at [582, 374] on span at bounding box center [585, 377] width 16 height 16
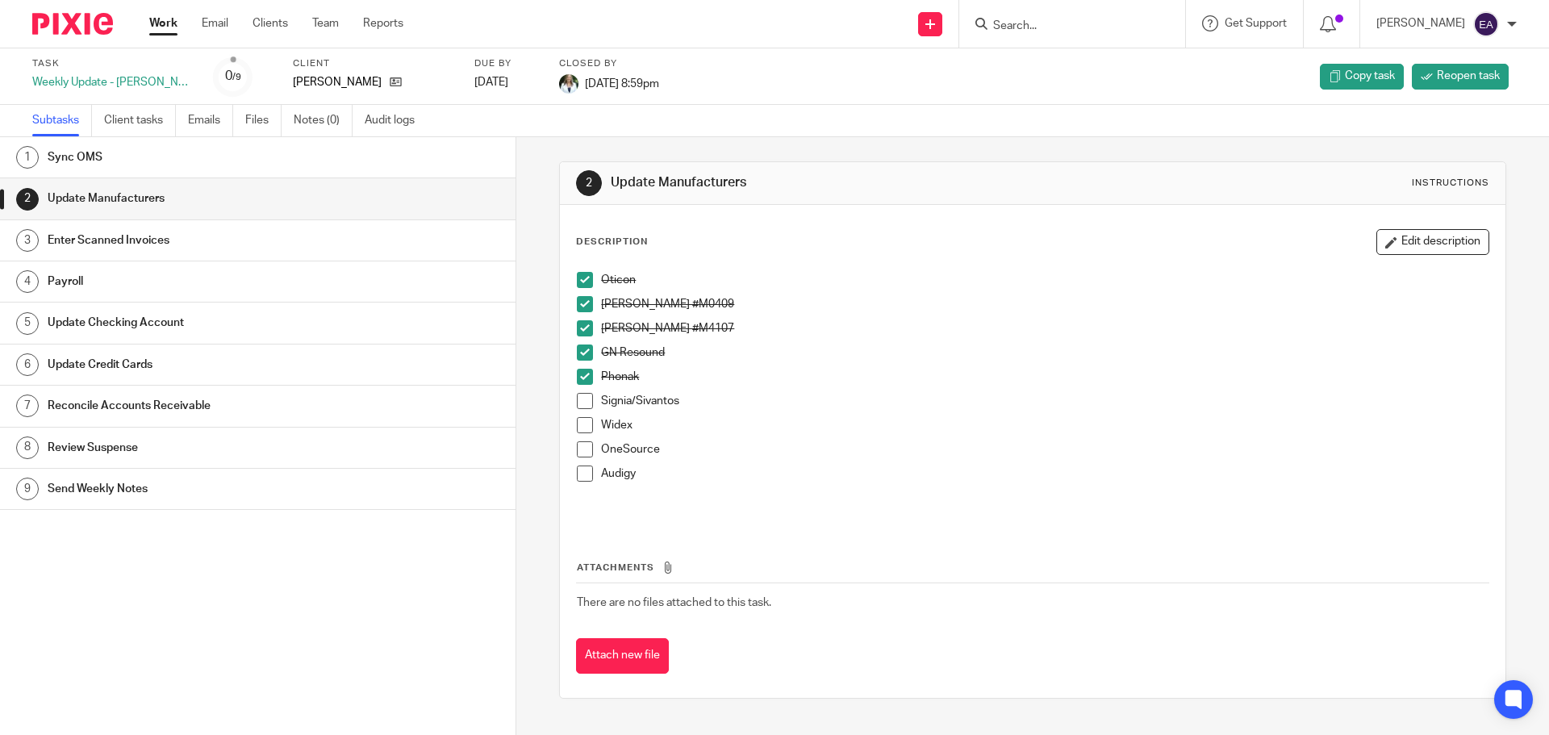
click at [586, 399] on span at bounding box center [585, 401] width 16 height 16
click at [583, 425] on span at bounding box center [585, 425] width 16 height 16
click at [586, 453] on span at bounding box center [585, 449] width 16 height 16
